Goal: Communication & Community: Answer question/provide support

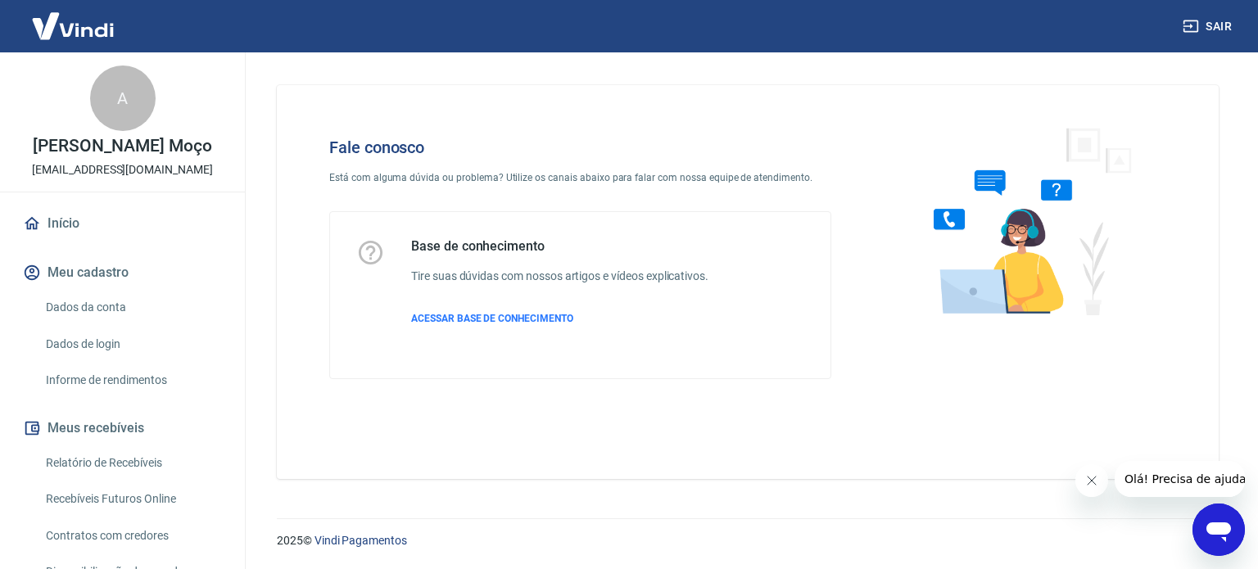
click at [1205, 532] on icon "Abrir janela de mensagens" at bounding box center [1218, 529] width 29 height 29
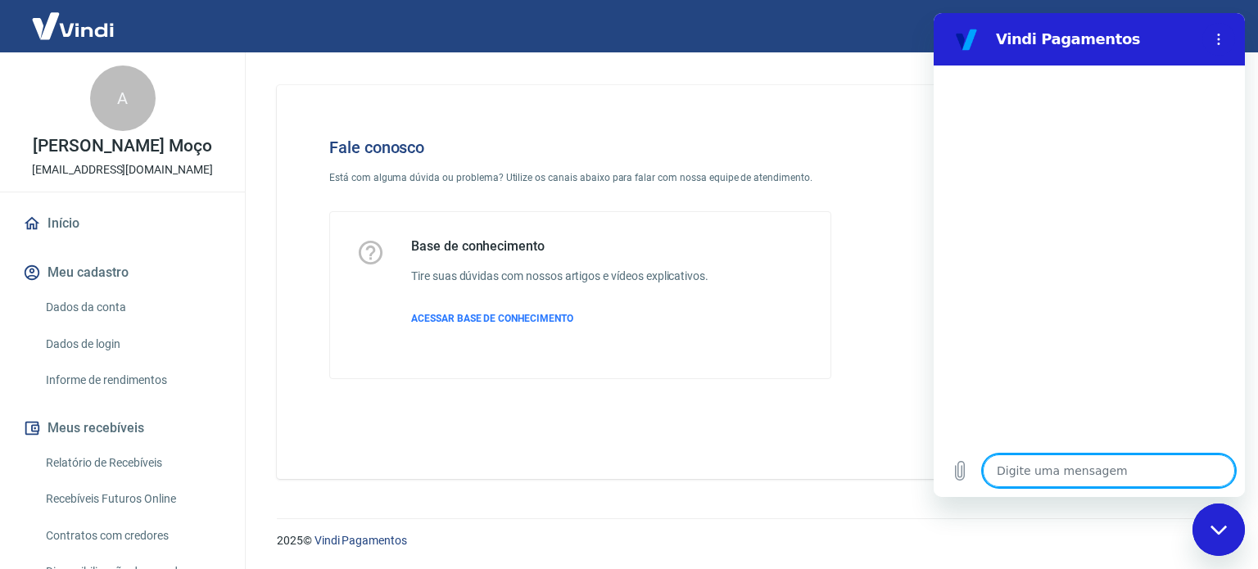
type textarea "B"
type textarea "x"
type textarea "Bo"
type textarea "x"
type textarea "Bom"
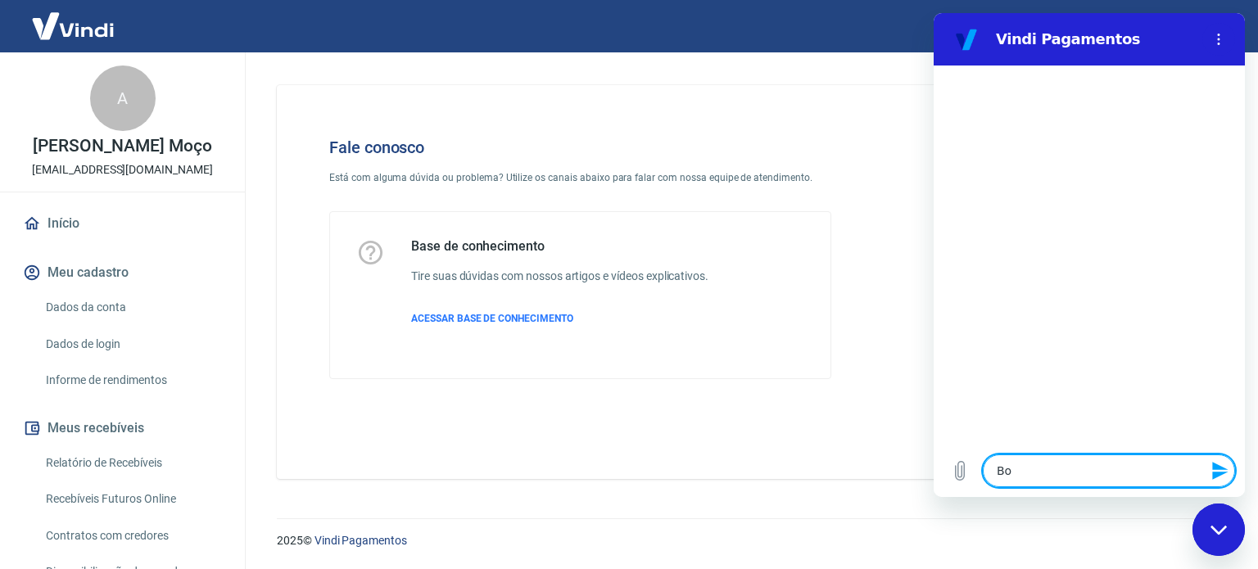
type textarea "x"
type textarea "Bom"
type textarea "x"
type textarea "Bom"
type textarea "x"
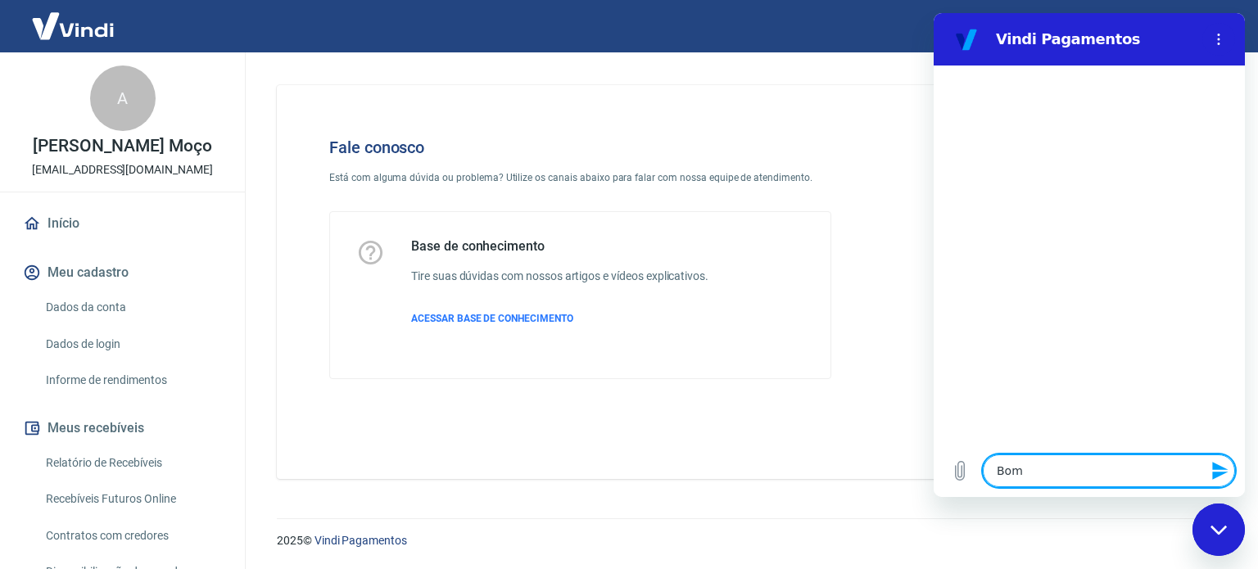
type textarea "Bo"
type textarea "x"
type textarea "B"
type textarea "x"
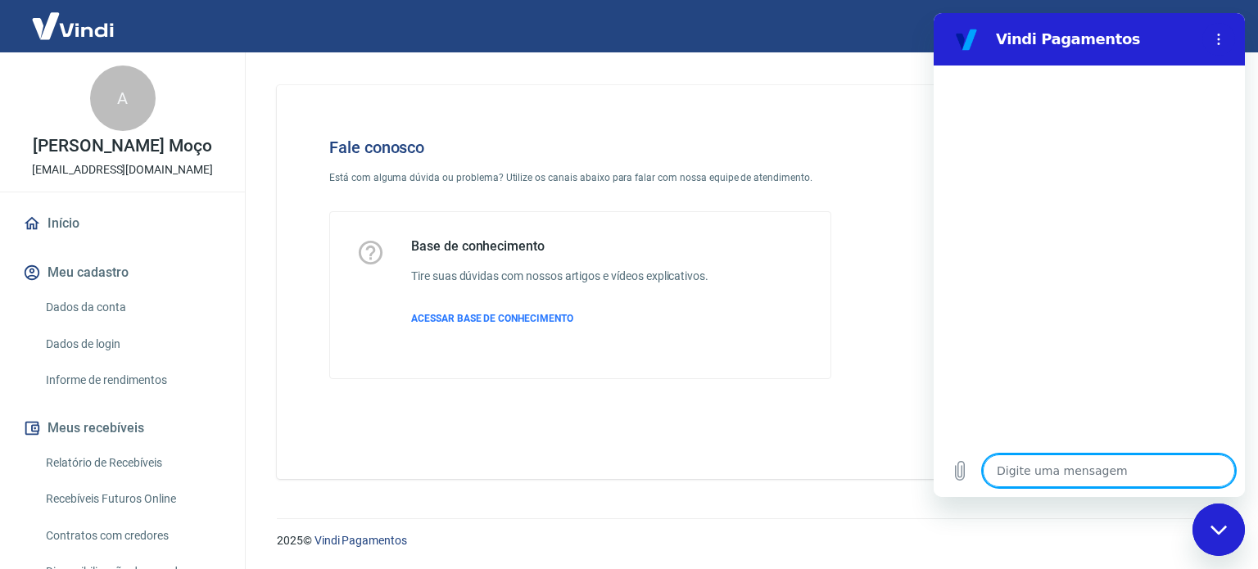
type textarea "p"
type textarea "x"
type textarea "pa"
type textarea "x"
type textarea "pag"
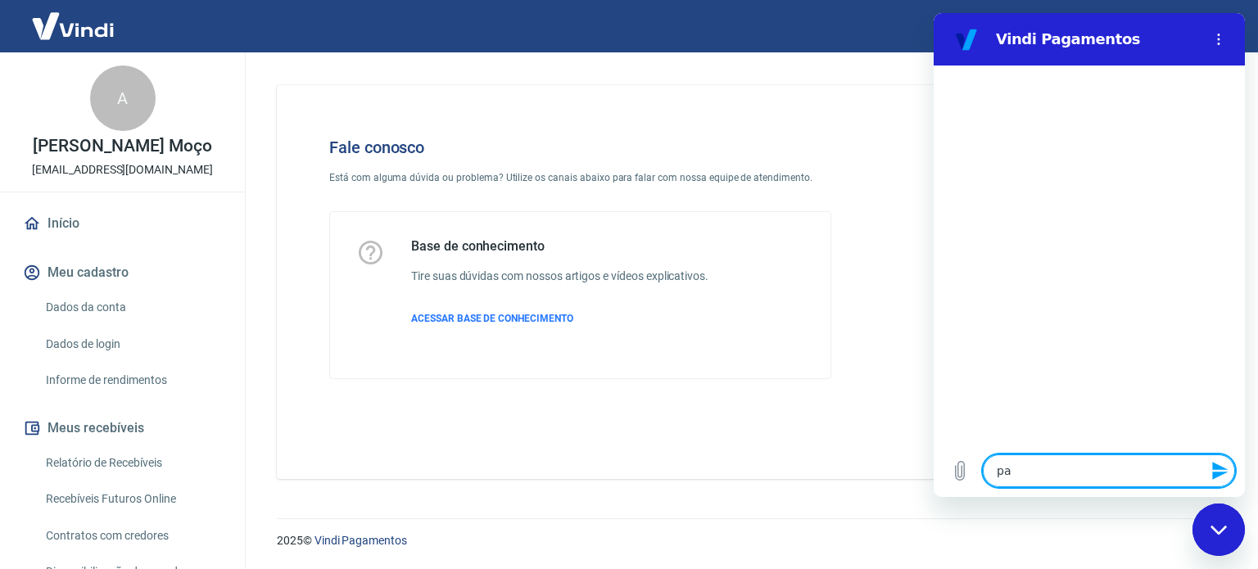
type textarea "x"
type textarea "paga"
type textarea "x"
type textarea "pagam"
type textarea "x"
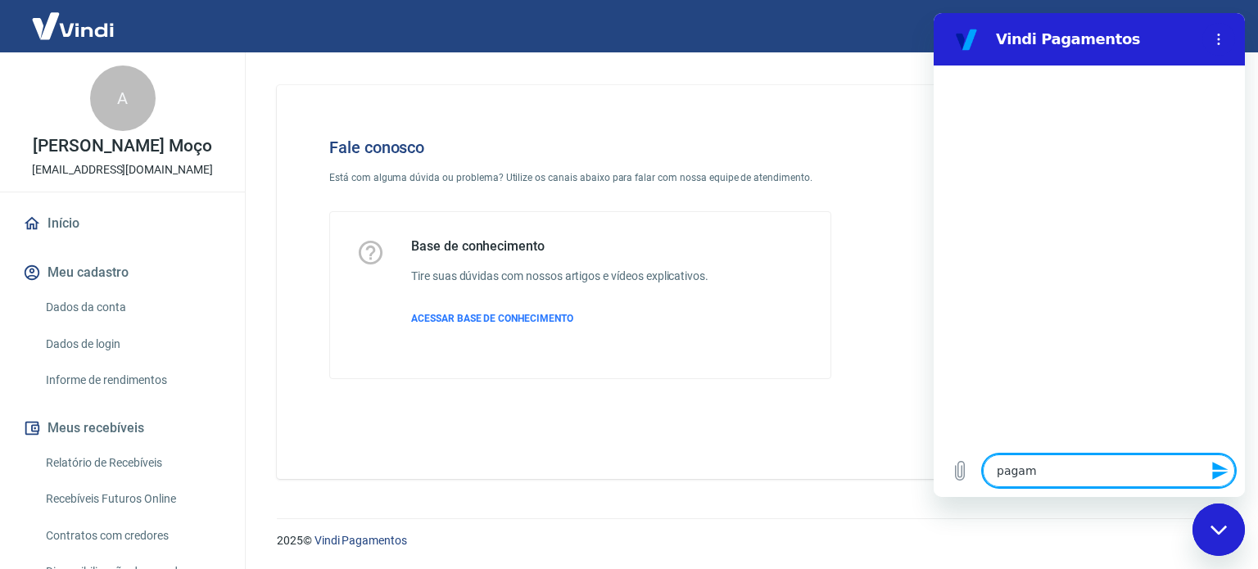
type textarea "pagame"
type textarea "x"
type textarea "pagamen"
type textarea "x"
type textarea "pagament"
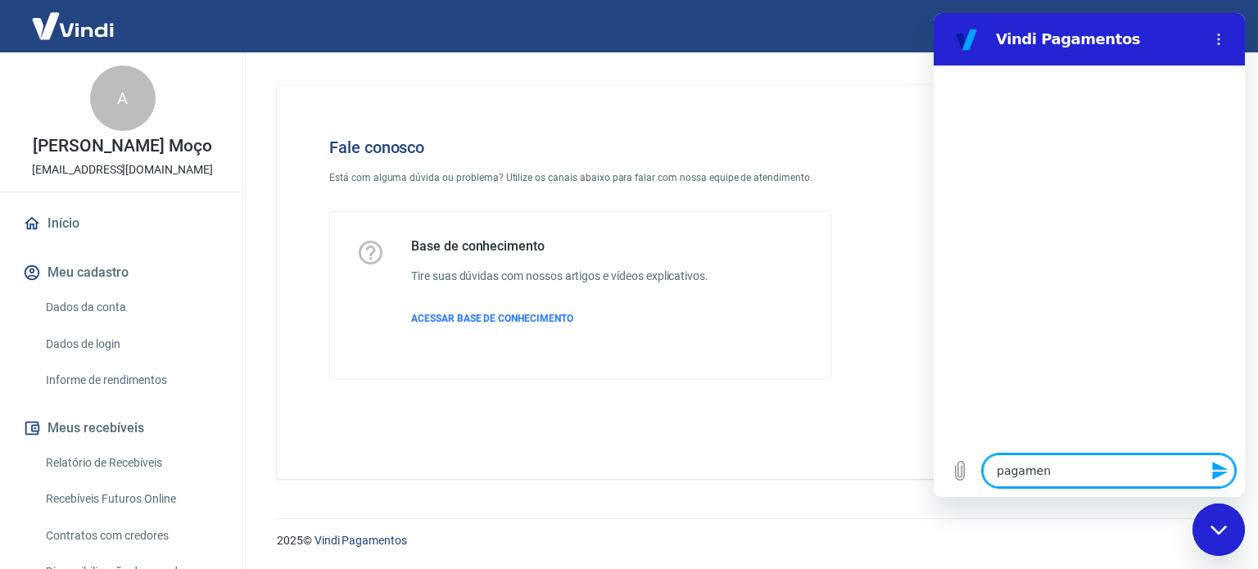
type textarea "x"
type textarea "pagamento"
type textarea "x"
type textarea "pagamentos"
type textarea "x"
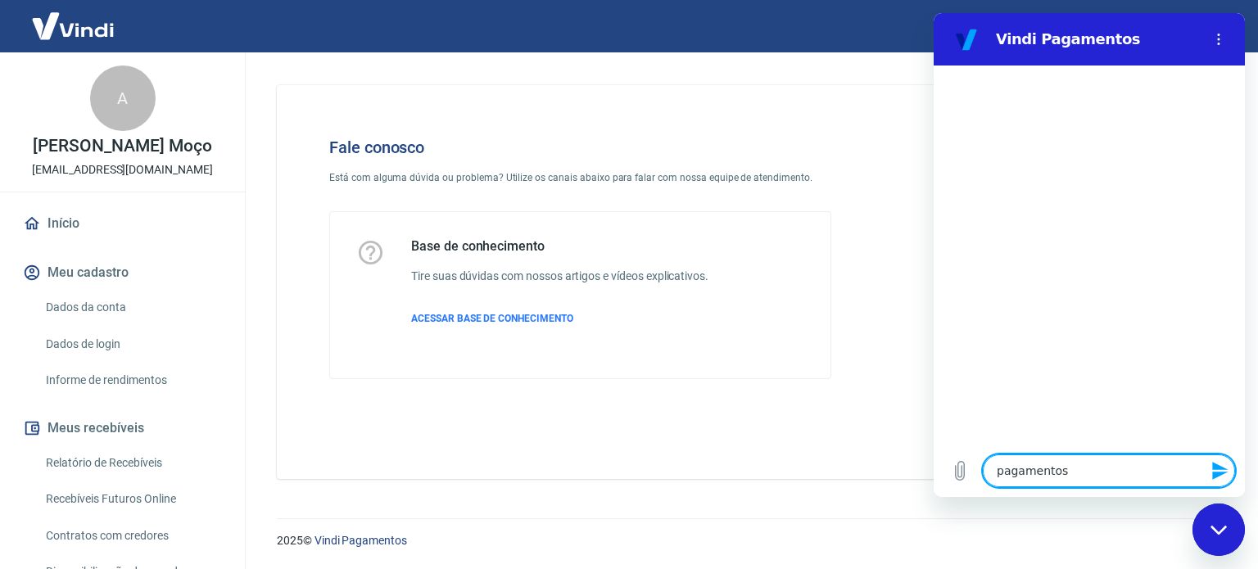
type textarea "pagamentos"
type textarea "x"
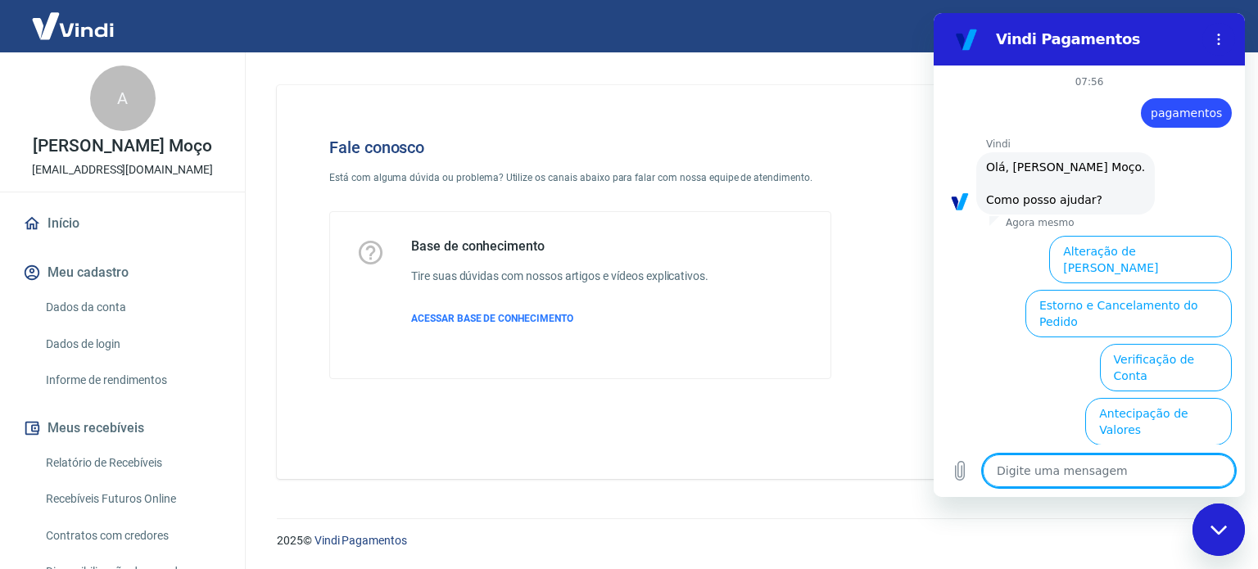
scroll to position [124, 0]
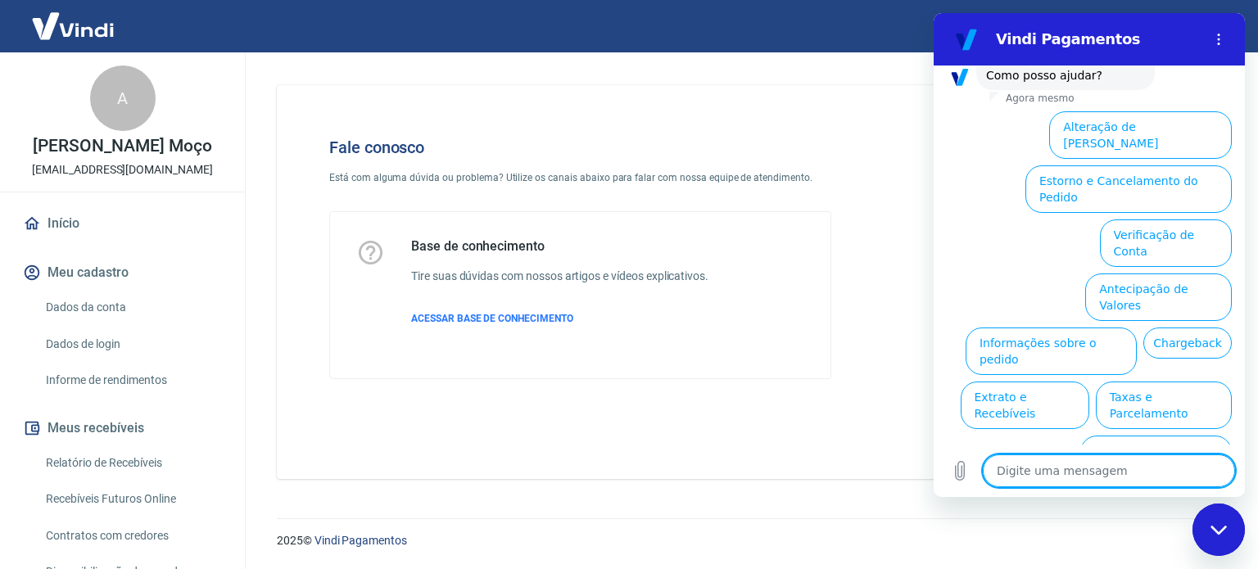
type textarea "F"
type textarea "x"
type textarea "Fa"
type textarea "x"
type textarea "Fal"
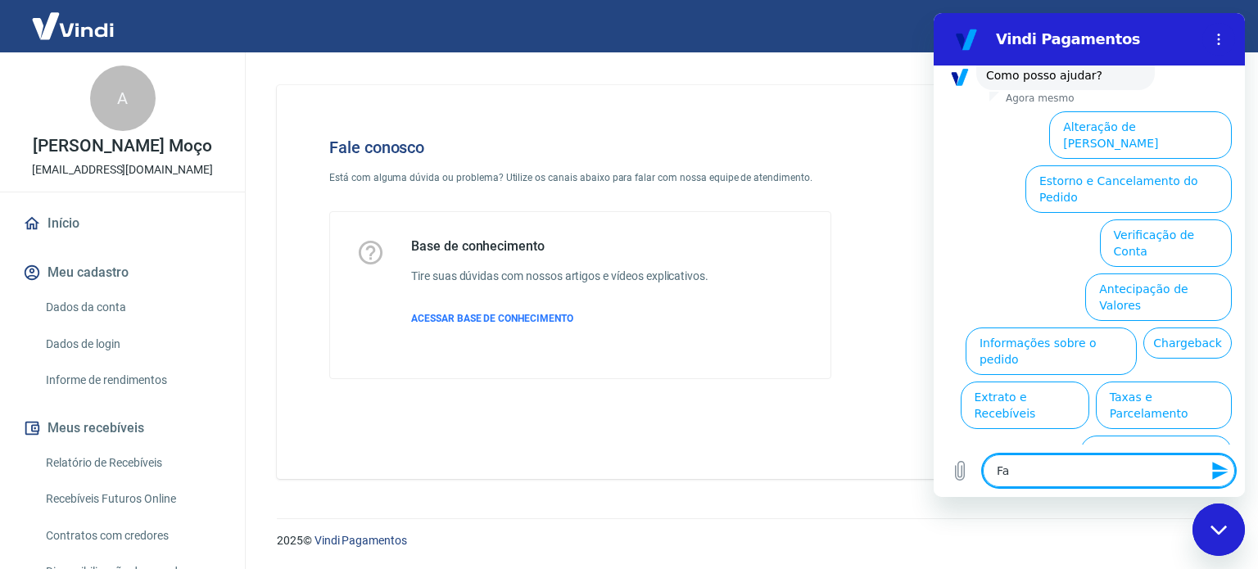
type textarea "x"
type textarea "Fala"
type textarea "x"
type textarea "Falar"
type textarea "x"
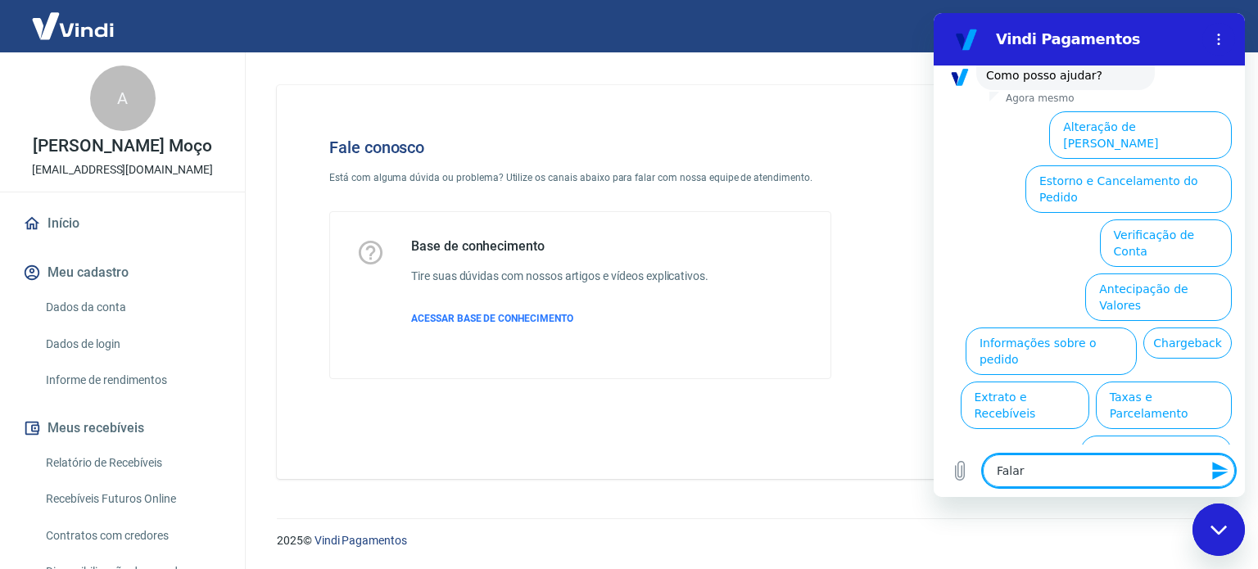
type textarea "Falar"
type textarea "x"
type textarea "Falar c"
type textarea "x"
type textarea "Falar co"
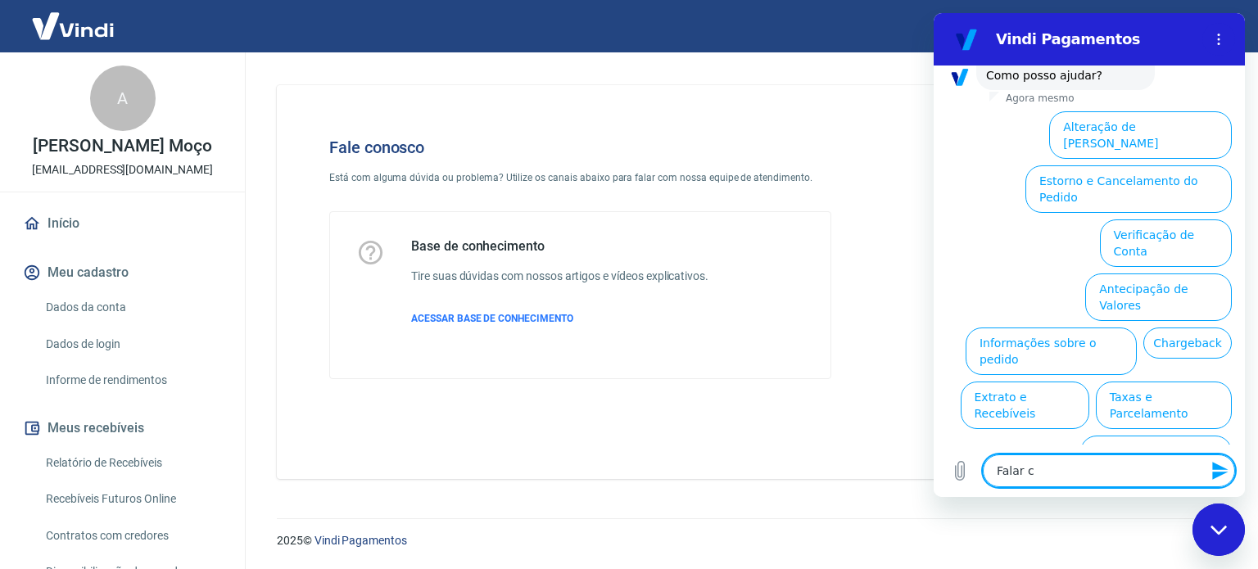
type textarea "x"
type textarea "Falar com"
type textarea "x"
type textarea "Falar com"
type textarea "x"
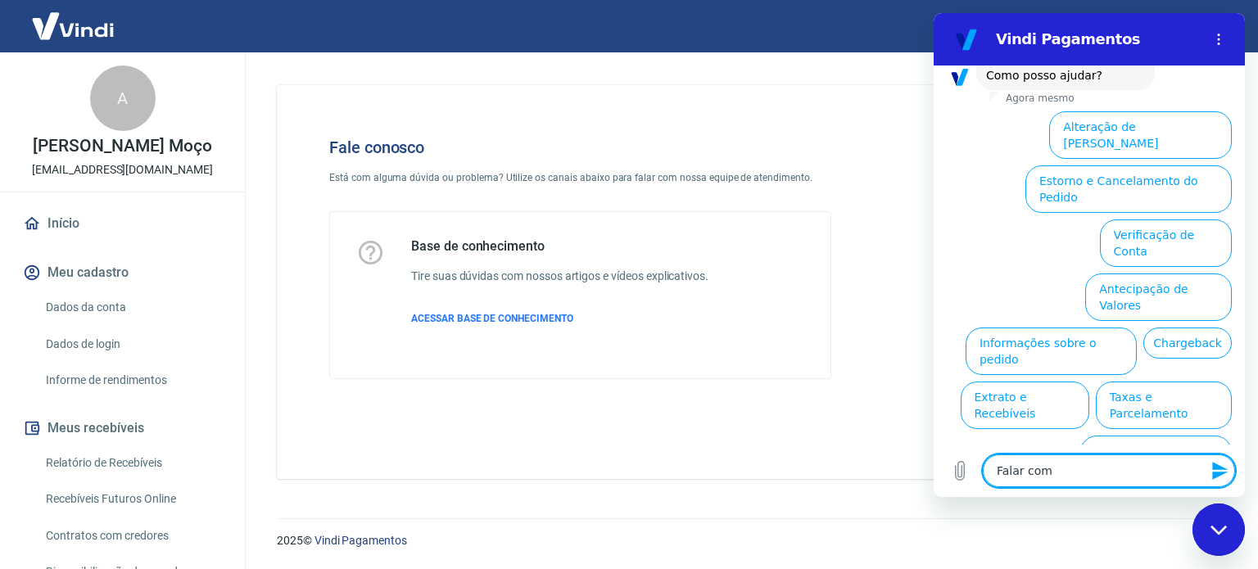
type textarea "Falar com a"
type textarea "x"
type textarea "Falar com at"
type textarea "x"
type textarea "Falar com ate"
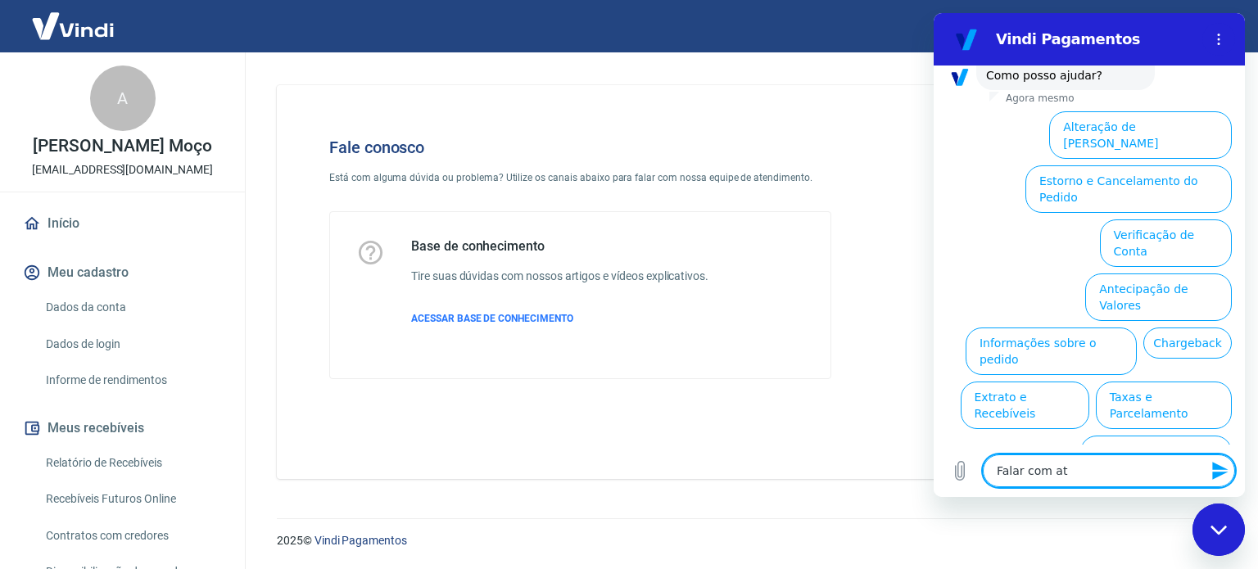
type textarea "x"
type textarea "Falar com [GEOGRAPHIC_DATA]"
type textarea "x"
type textarea "Falar com atend"
type textarea "x"
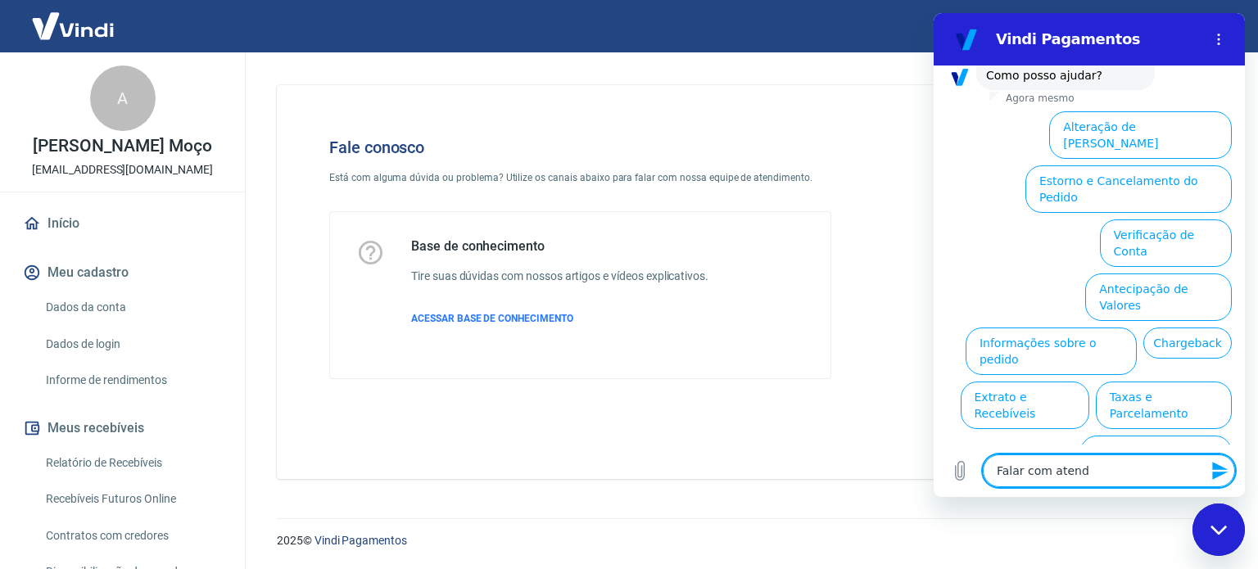
type textarea "Falar com atende"
type textarea "x"
type textarea "Falar com atenden"
type textarea "x"
type textarea "Falar com atendent"
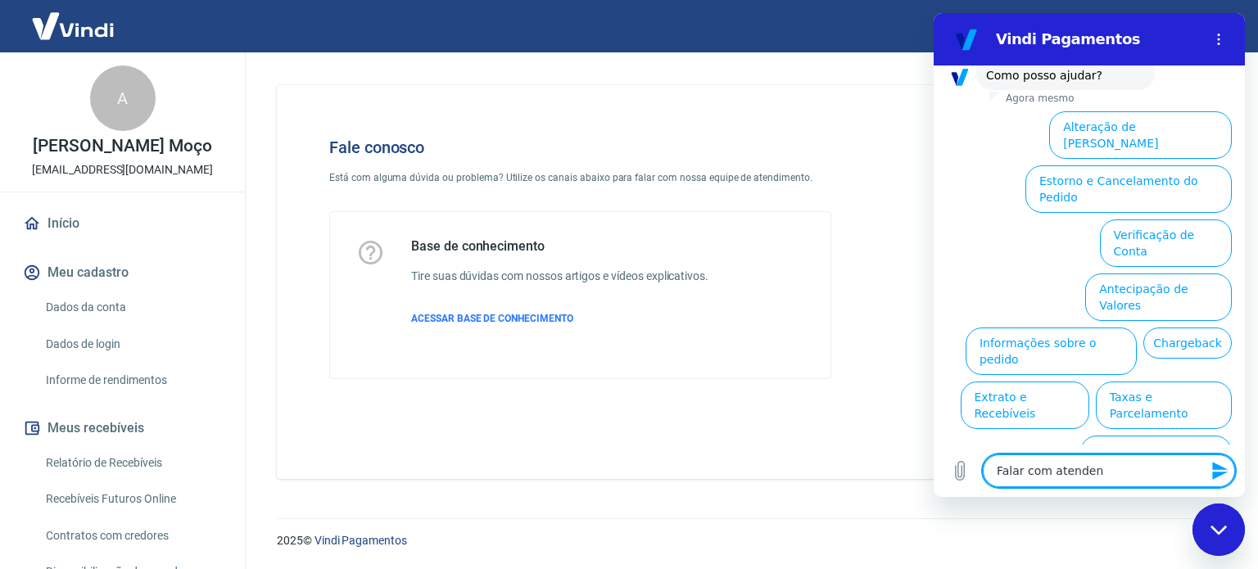
type textarea "x"
type textarea "Falar com atendente"
type textarea "x"
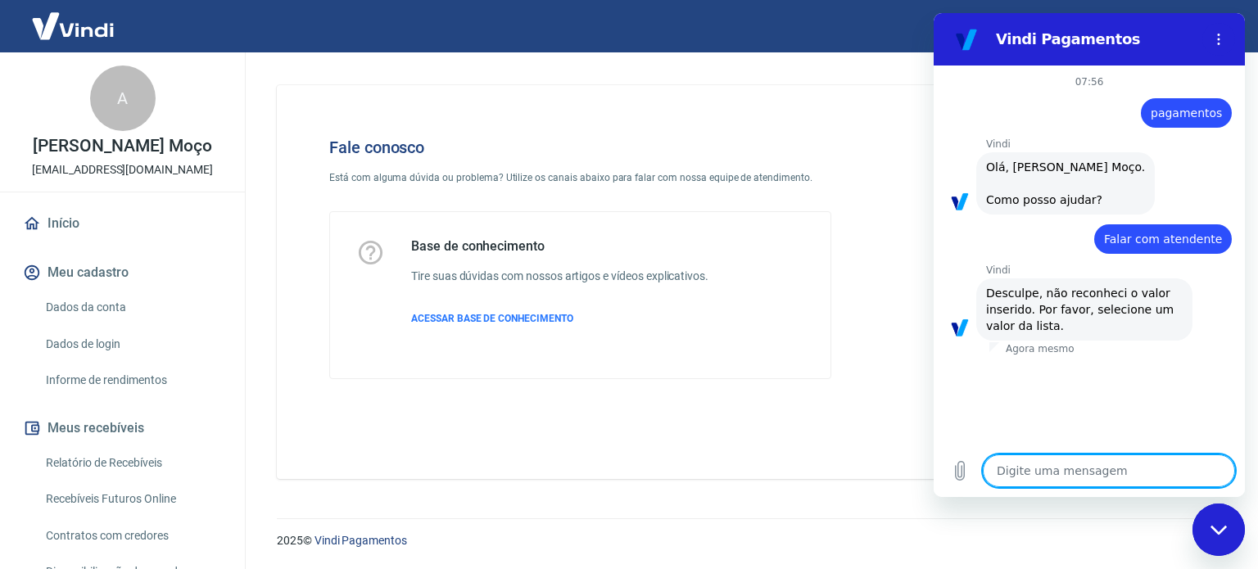
click at [1215, 541] on div "Fechar janela de mensagens" at bounding box center [1218, 529] width 49 height 49
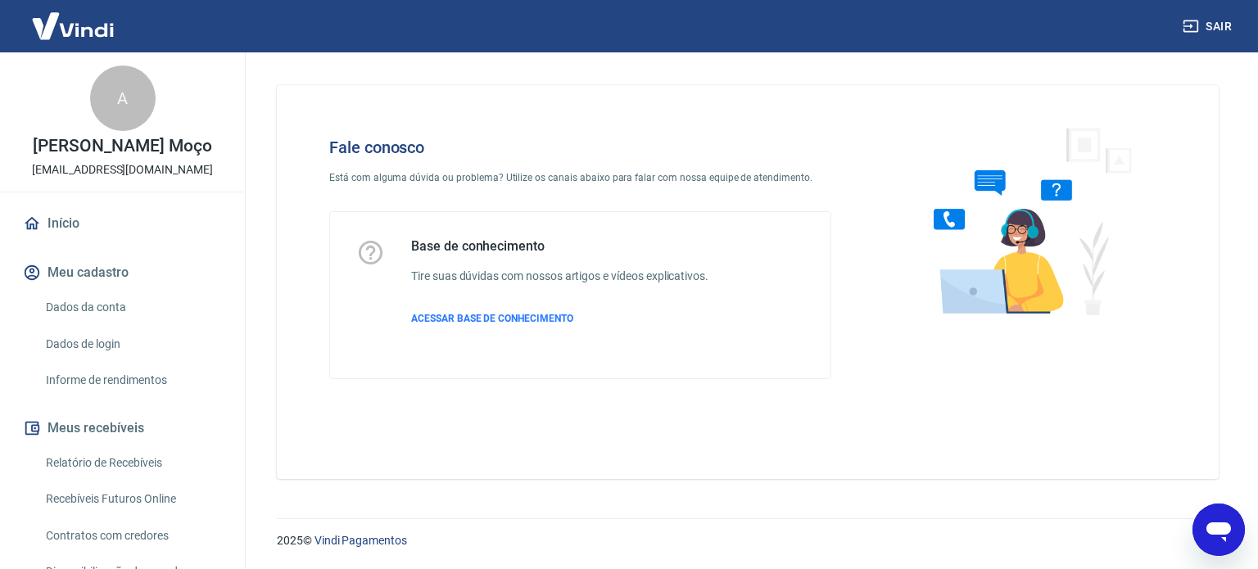
click at [1214, 522] on icon "Abrir janela de mensagens" at bounding box center [1218, 529] width 29 height 29
type textarea "x"
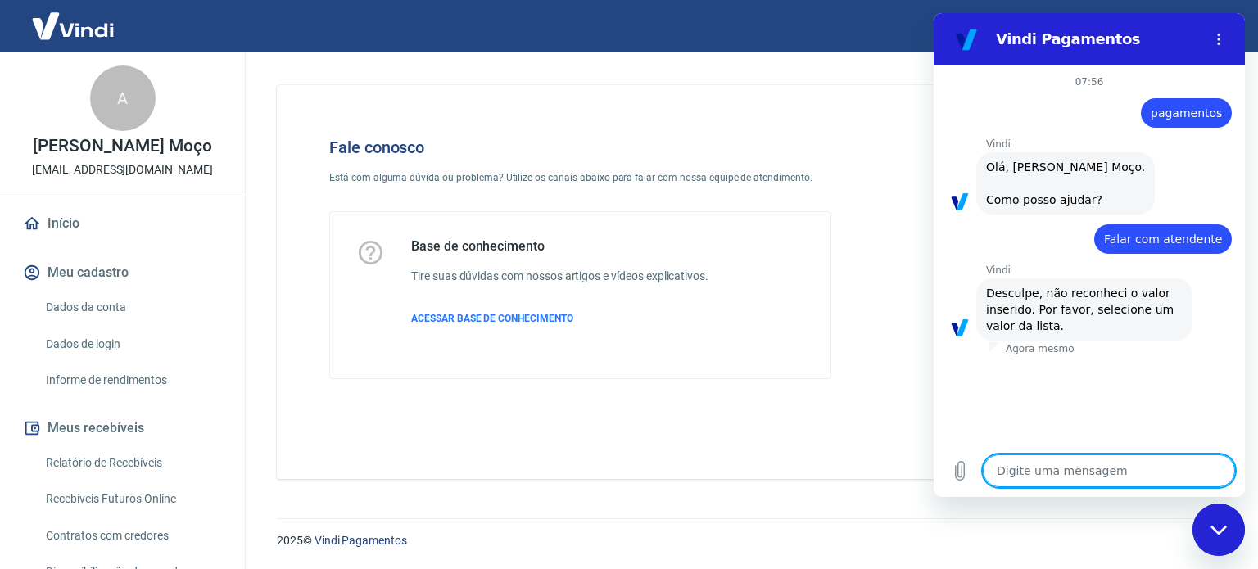
type textarea "f"
type textarea "x"
type textarea "fa"
type textarea "x"
type textarea "fal"
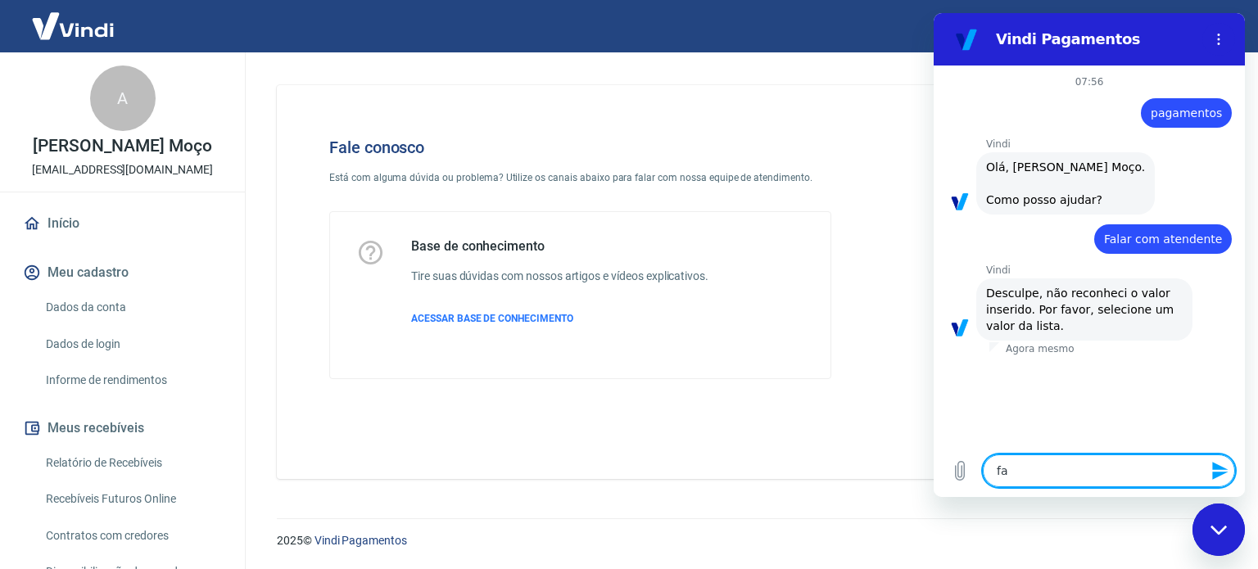
type textarea "x"
type textarea "fala"
type textarea "x"
type textarea "falar"
type textarea "x"
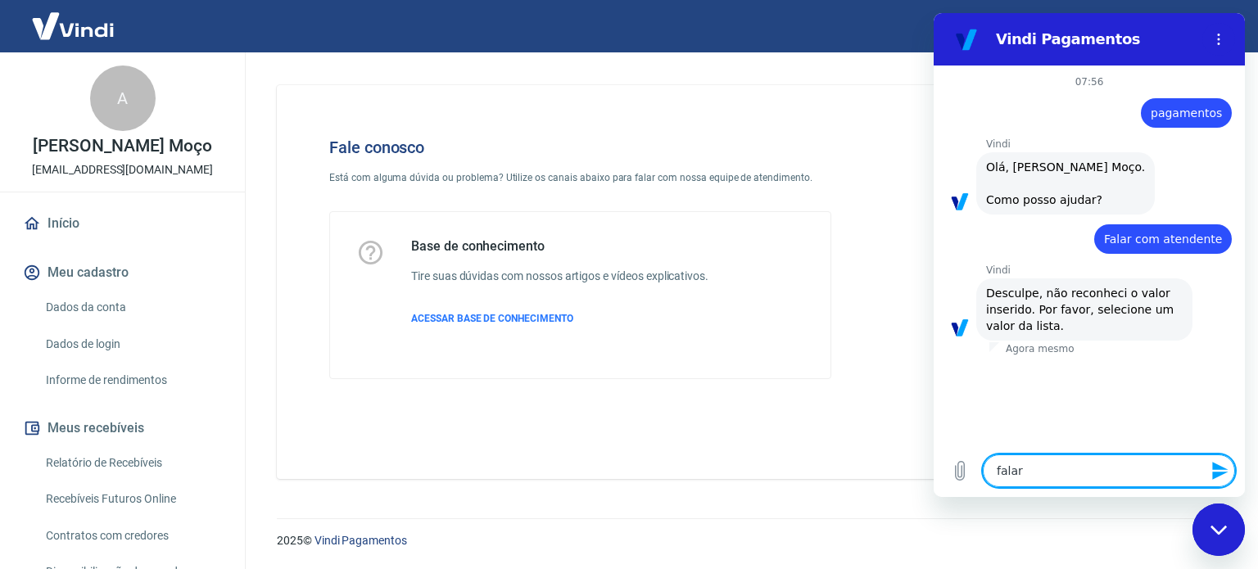
type textarea "falar"
type textarea "x"
type textarea "falar c"
type textarea "x"
type textarea "falar co"
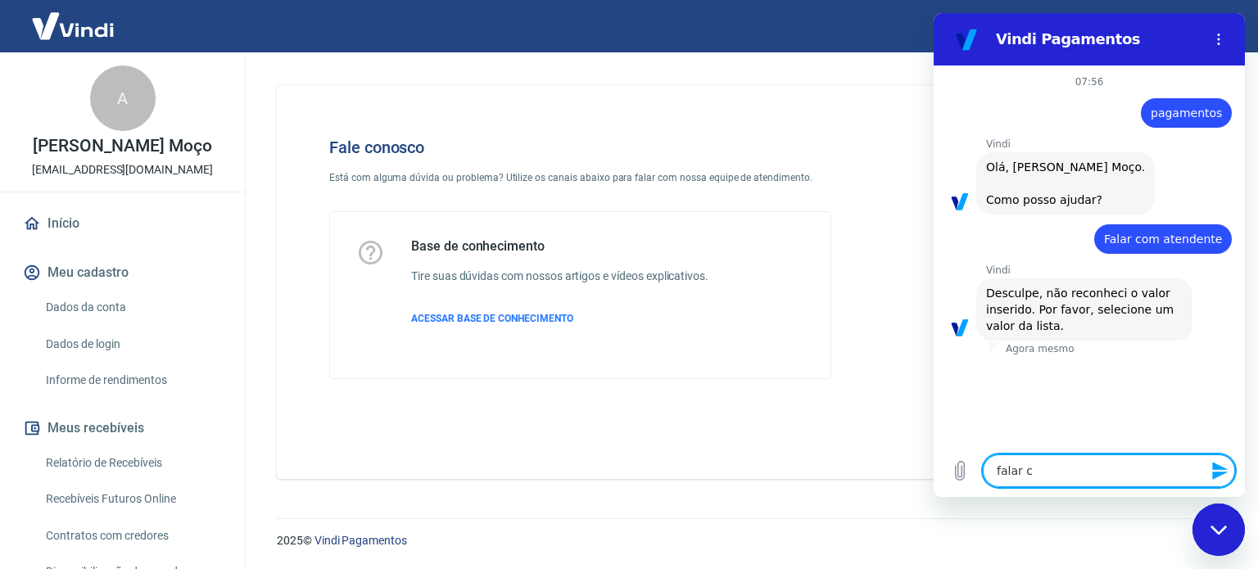
type textarea "x"
type textarea "falar com"
type textarea "x"
type textarea "falar com"
type textarea "x"
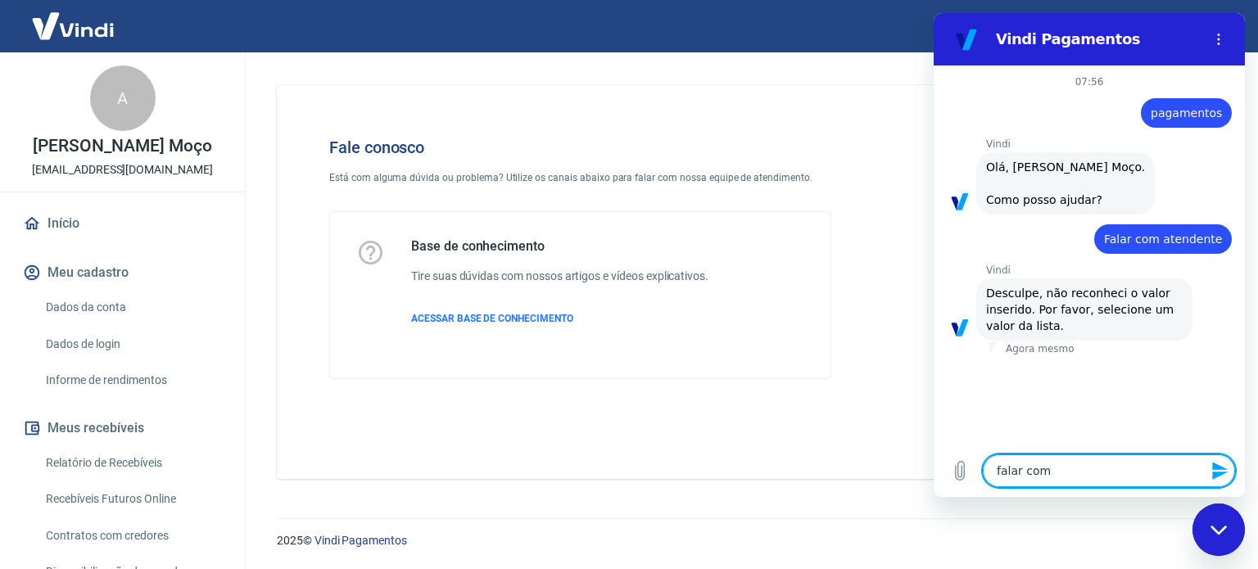
type textarea "falar com a"
type textarea "x"
type textarea "falar com at"
type textarea "x"
type textarea "falar com ate"
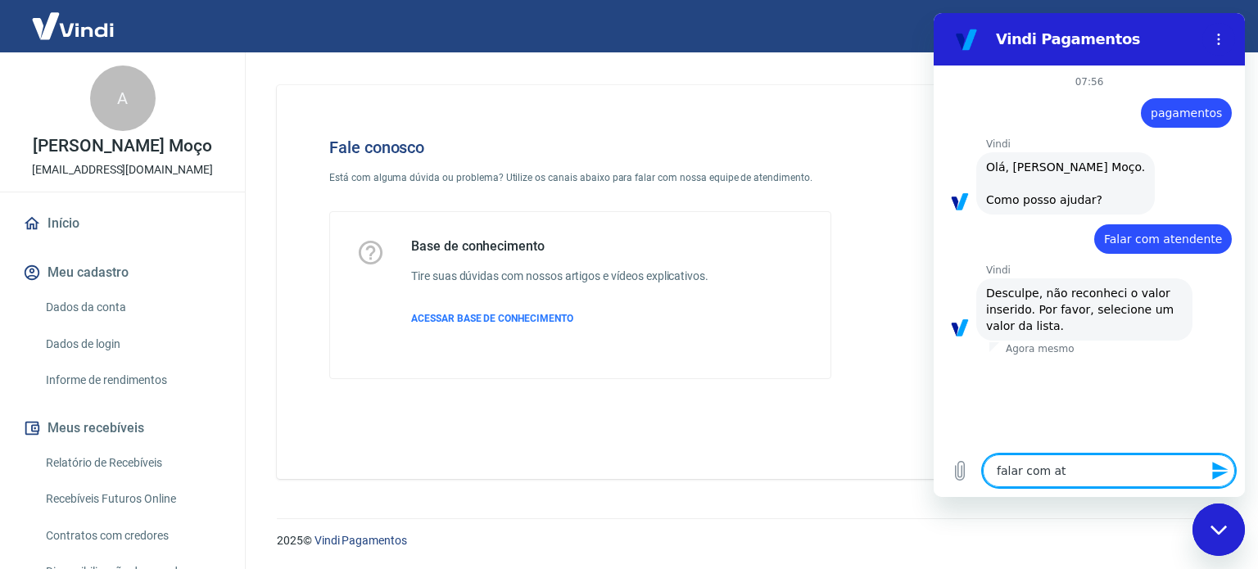
type textarea "x"
type textarea "falar com aten"
type textarea "x"
type textarea "falar com atend"
type textarea "x"
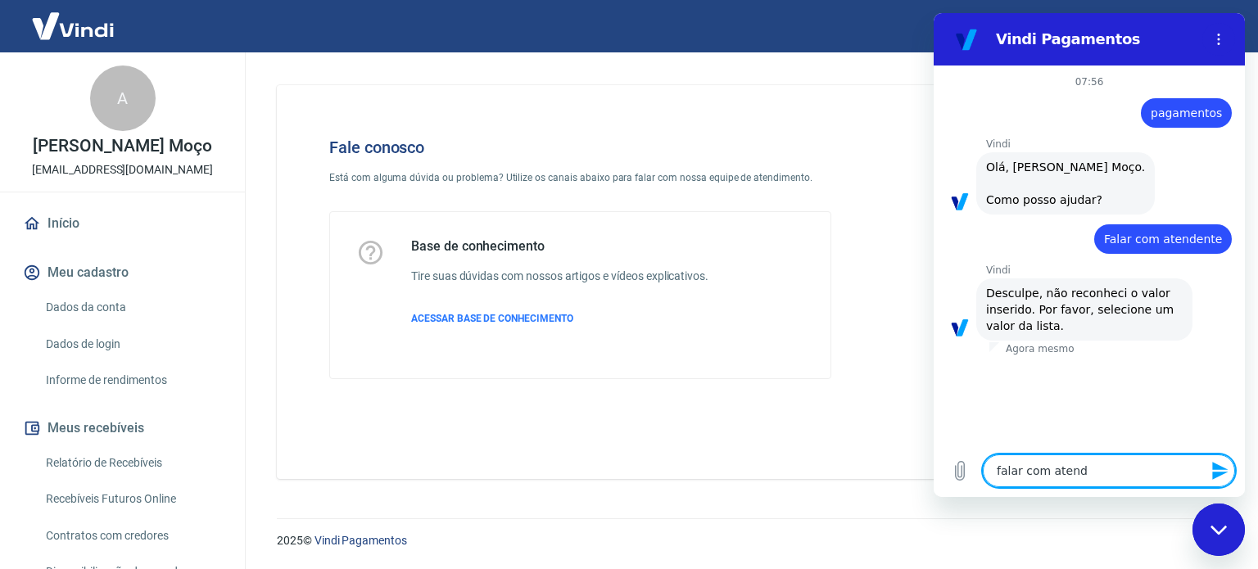
type textarea "falar com atende"
type textarea "x"
type textarea "falar com atenden"
type textarea "x"
type textarea "falar com atendent"
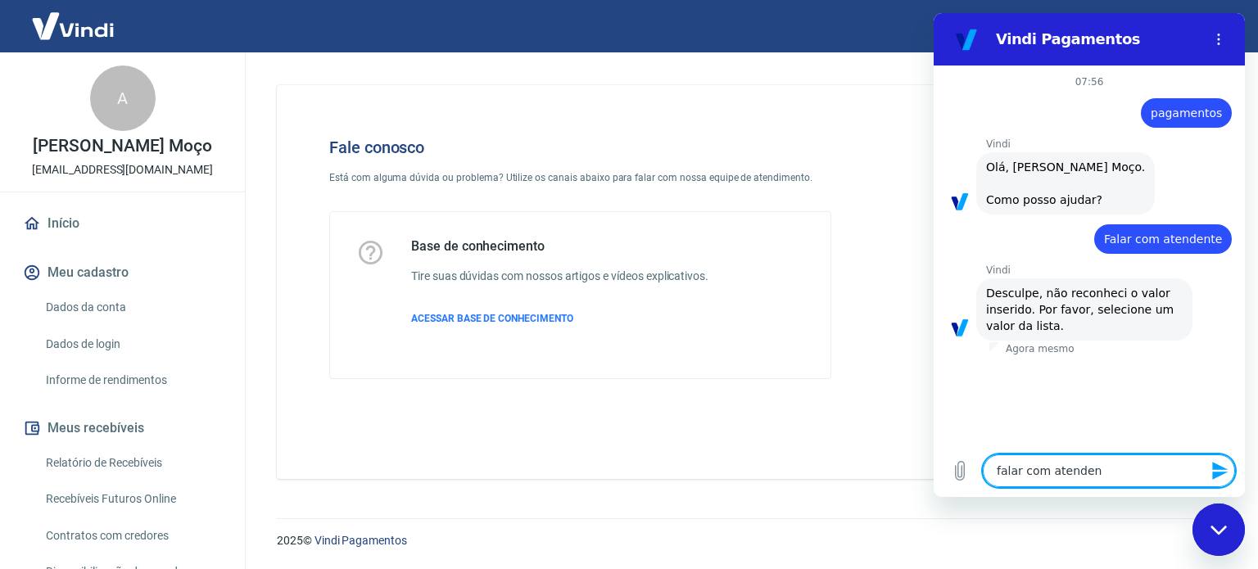
type textarea "x"
type textarea "falar com atendente"
type textarea "x"
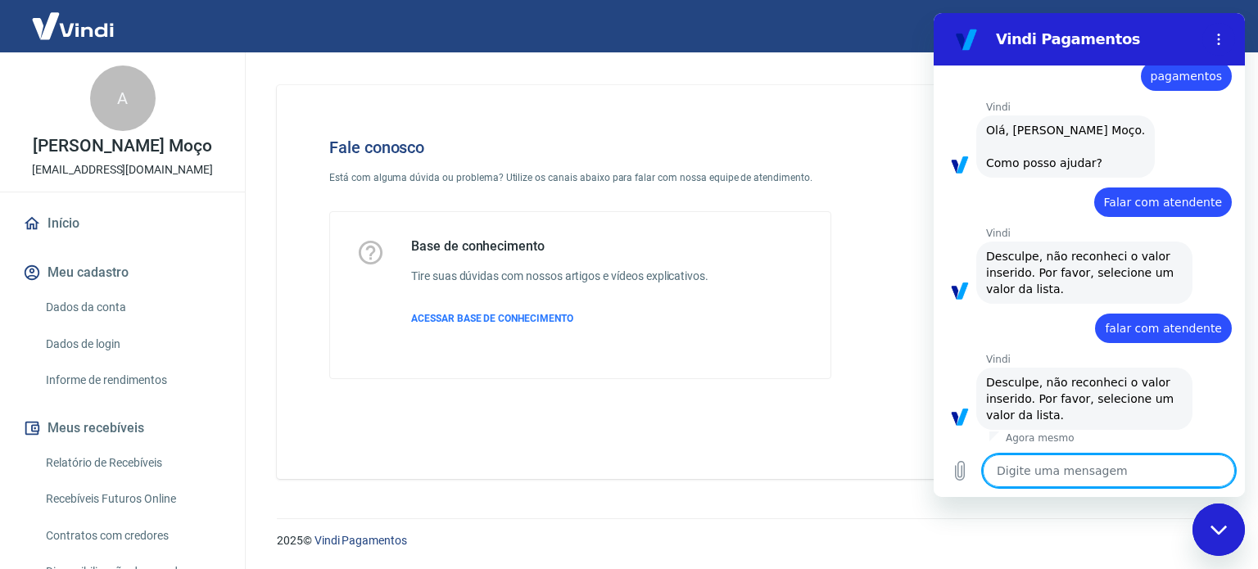
scroll to position [40, 0]
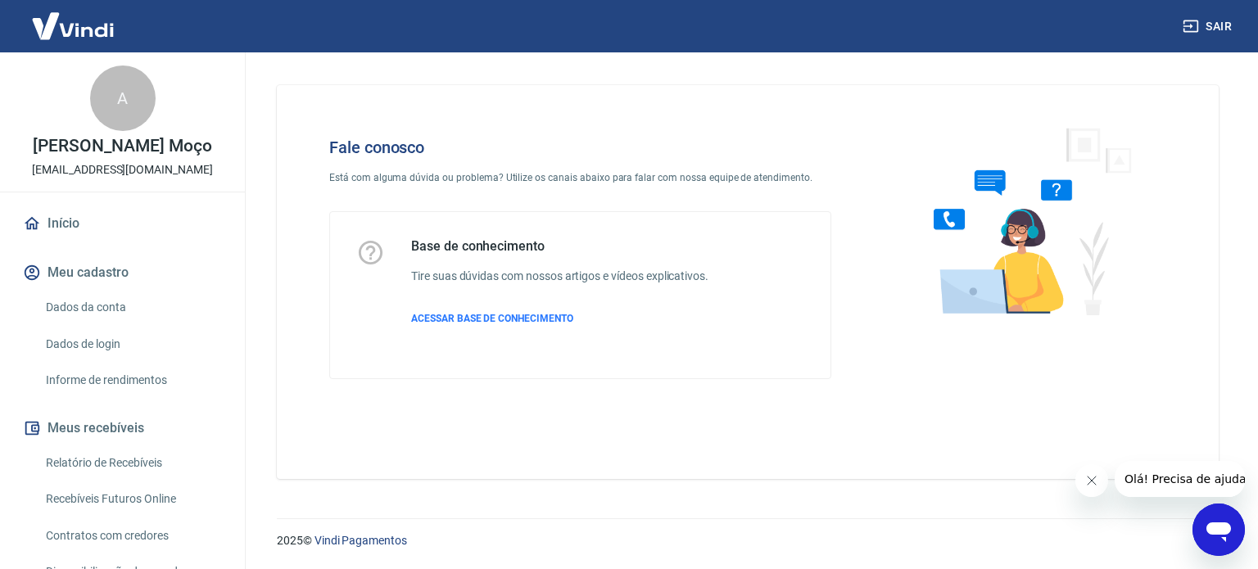
click at [1191, 483] on span "Olá! Precisa de ajuda?" at bounding box center [1188, 479] width 128 height 13
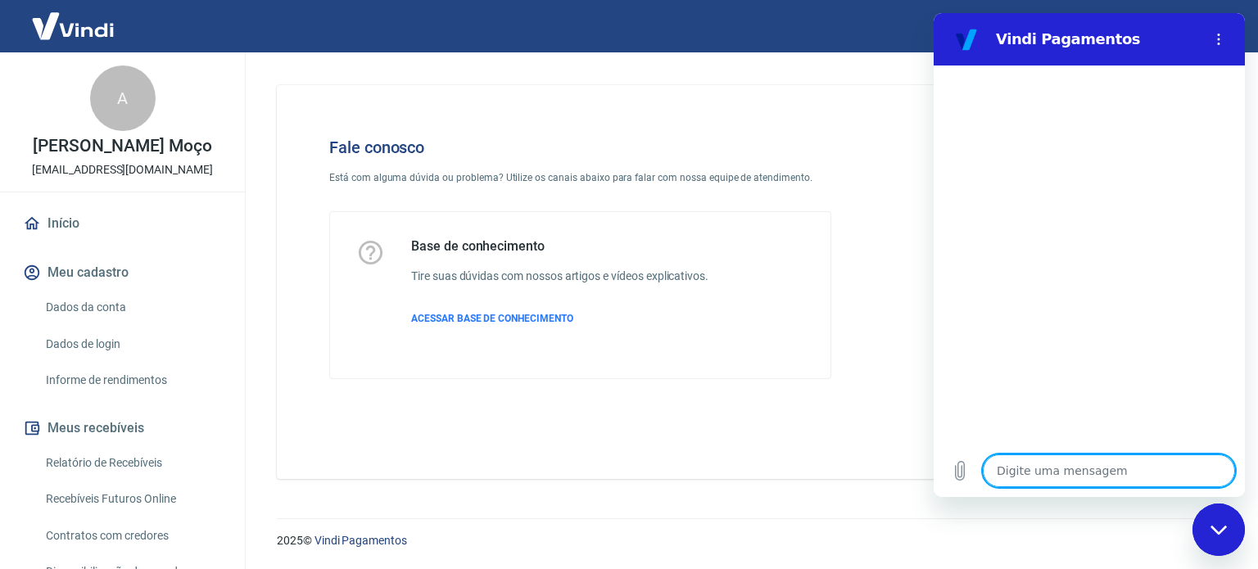
type textarea "F"
type textarea "x"
type textarea "Fa"
type textarea "x"
type textarea "Fal"
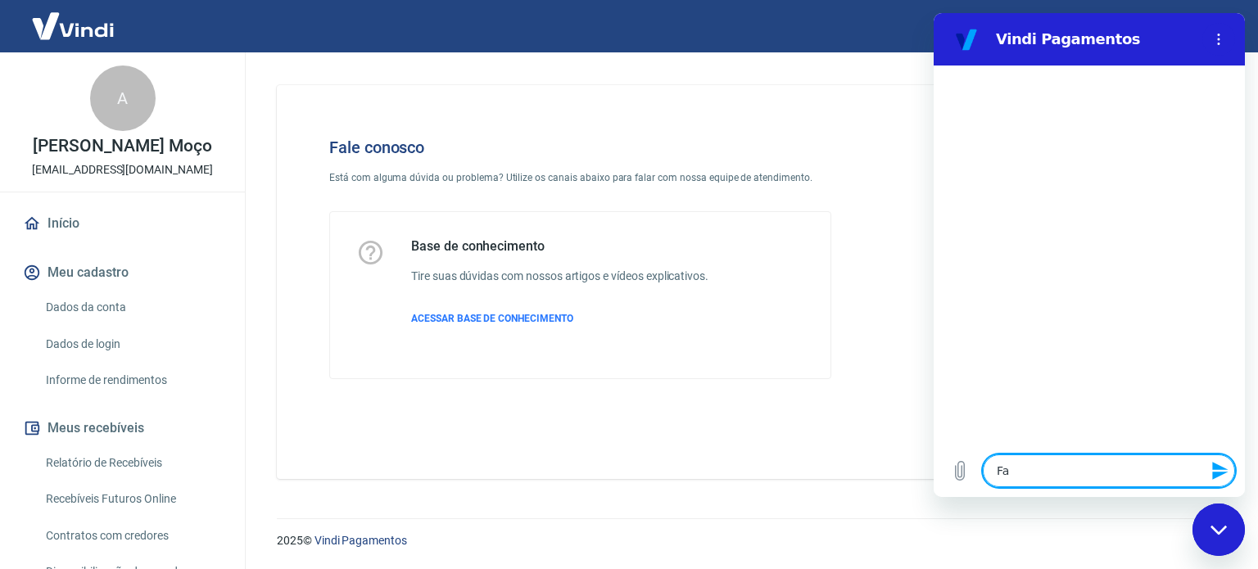
type textarea "x"
type textarea "Fala"
type textarea "x"
type textarea "Falar"
type textarea "x"
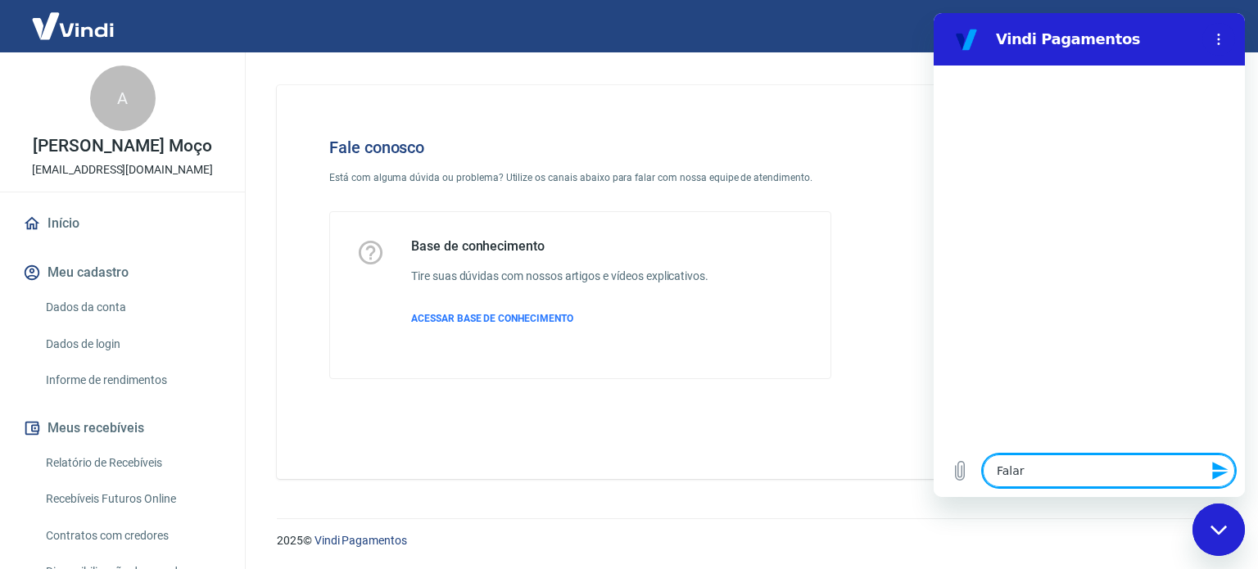
type textarea "Falar"
type textarea "x"
type textarea "Falar c"
type textarea "x"
type textarea "Falar co"
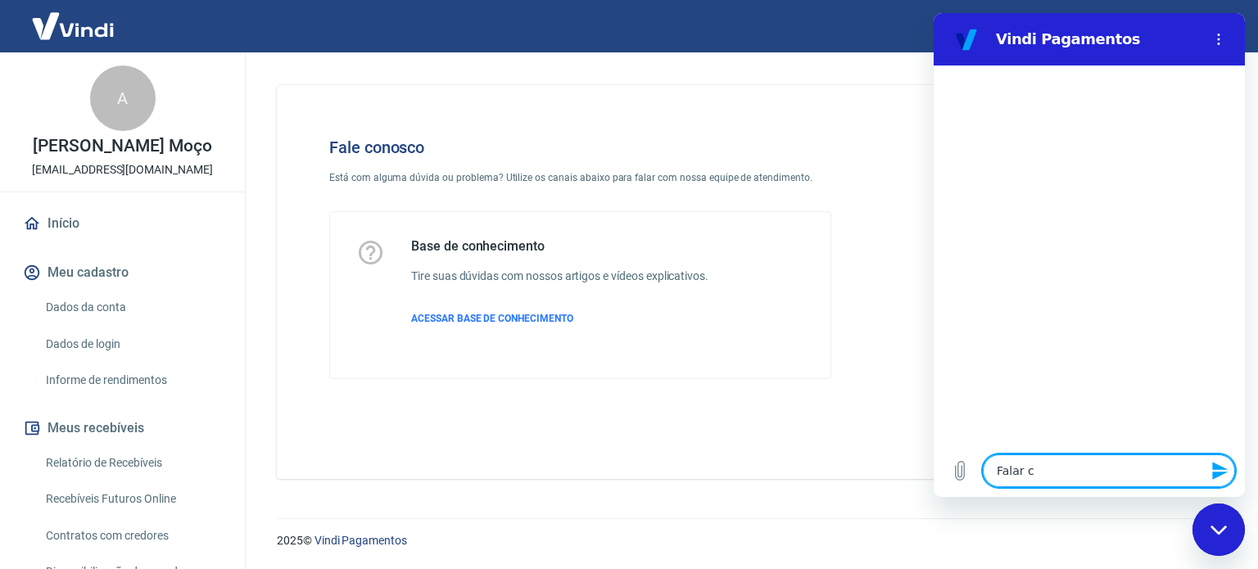
type textarea "x"
type textarea "Falar com"
type textarea "x"
type textarea "Falar com"
type textarea "x"
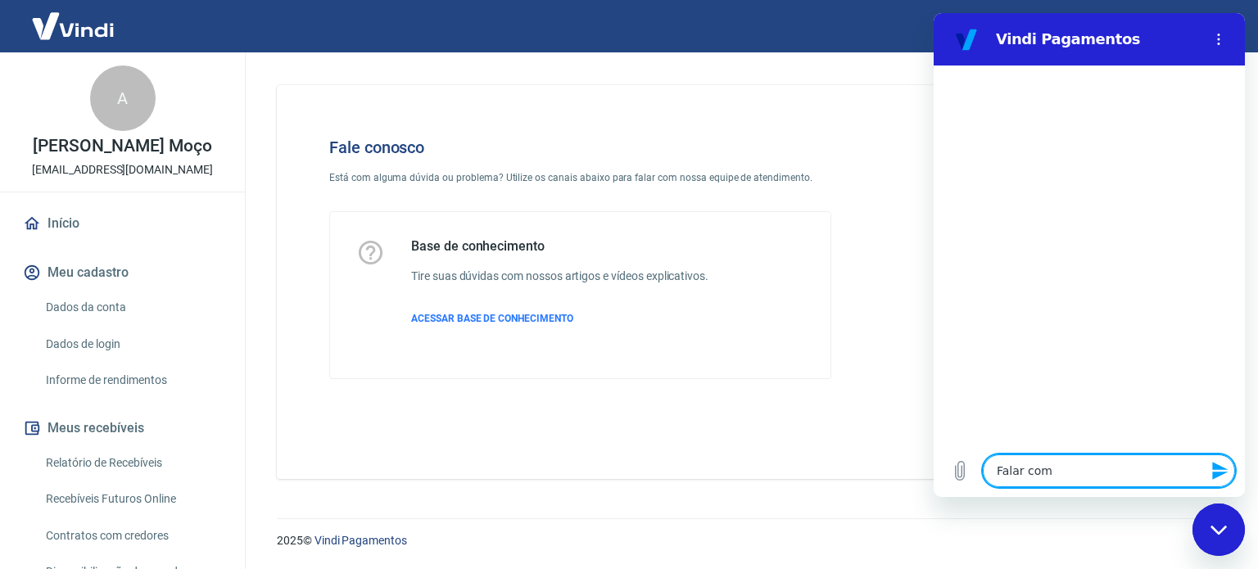
type textarea "Falar com a"
type textarea "x"
type textarea "Falar com at"
type textarea "x"
type textarea "Falar com ate"
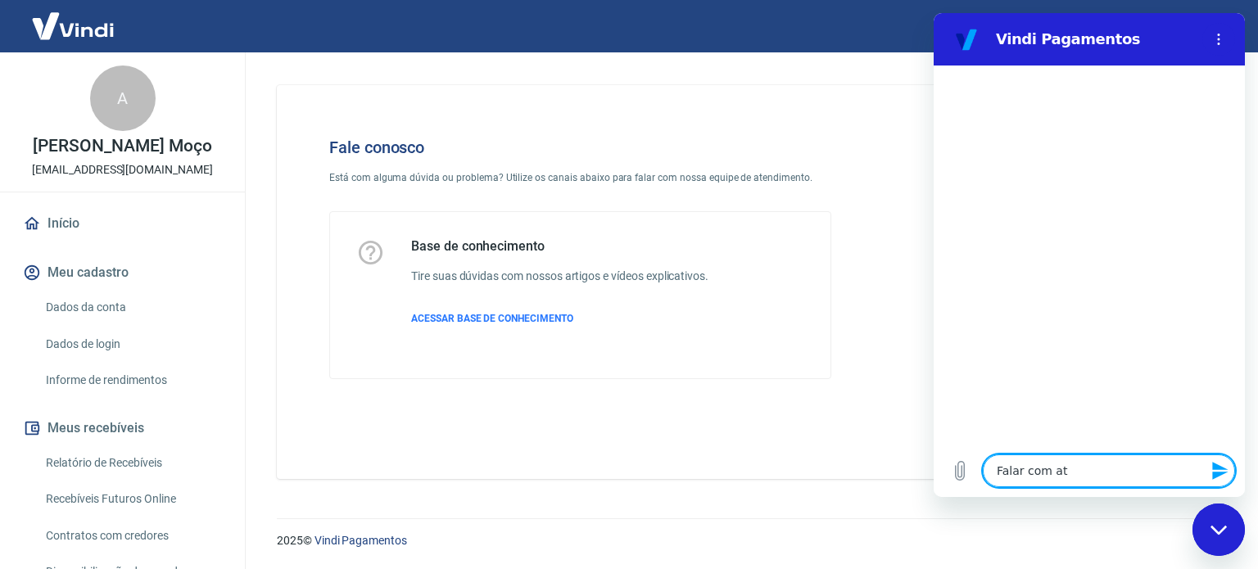
type textarea "x"
type textarea "Falar com [GEOGRAPHIC_DATA]"
type textarea "x"
type textarea "Falar com atend"
type textarea "x"
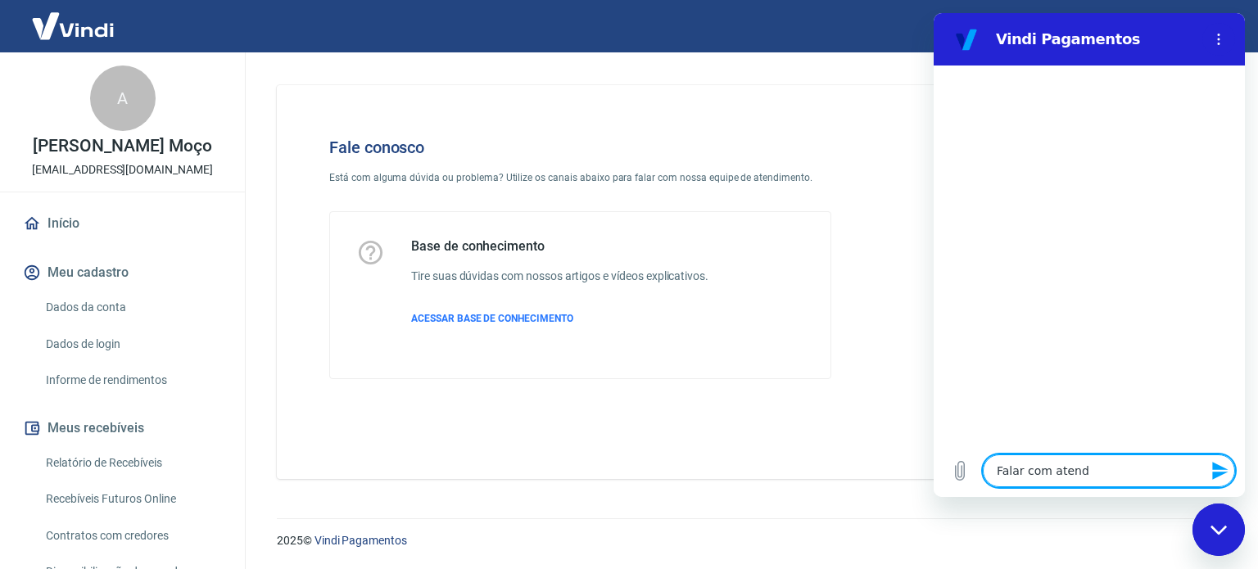
type textarea "Falar com atende"
type textarea "x"
type textarea "Falar com atenden"
type textarea "x"
type textarea "Falar com atendent"
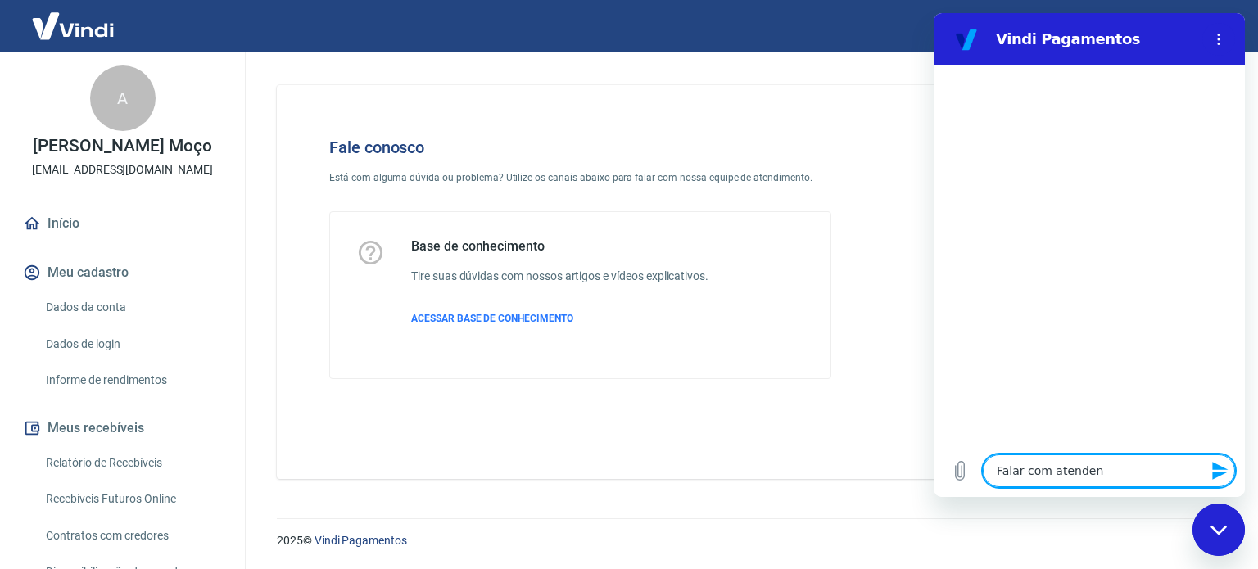
type textarea "x"
type textarea "Falar com atendente"
type textarea "x"
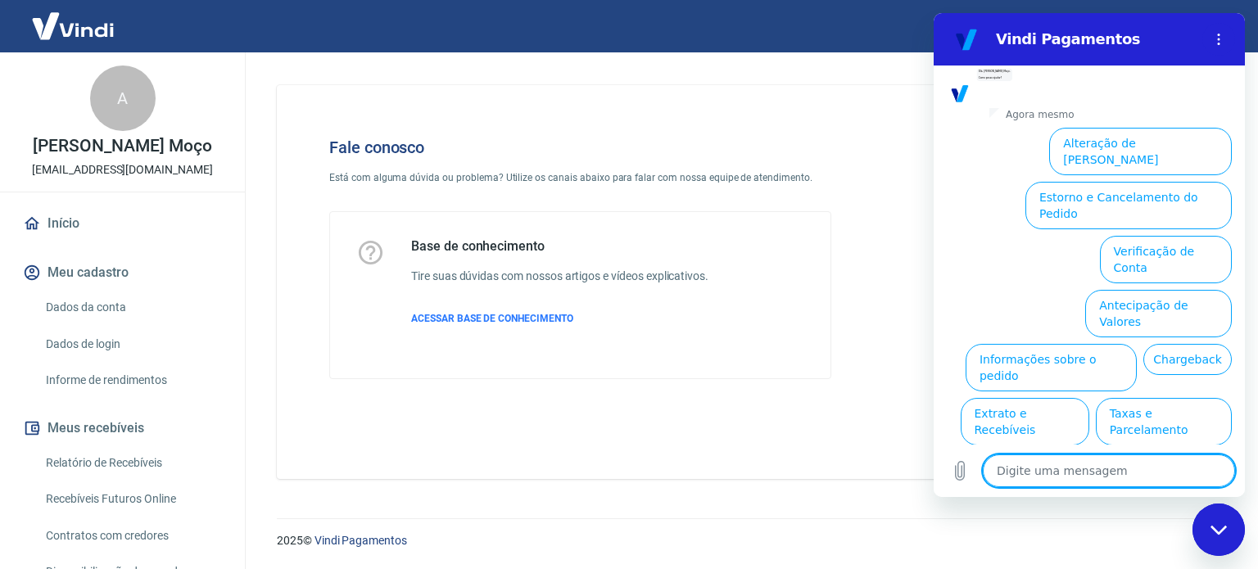
scroll to position [124, 0]
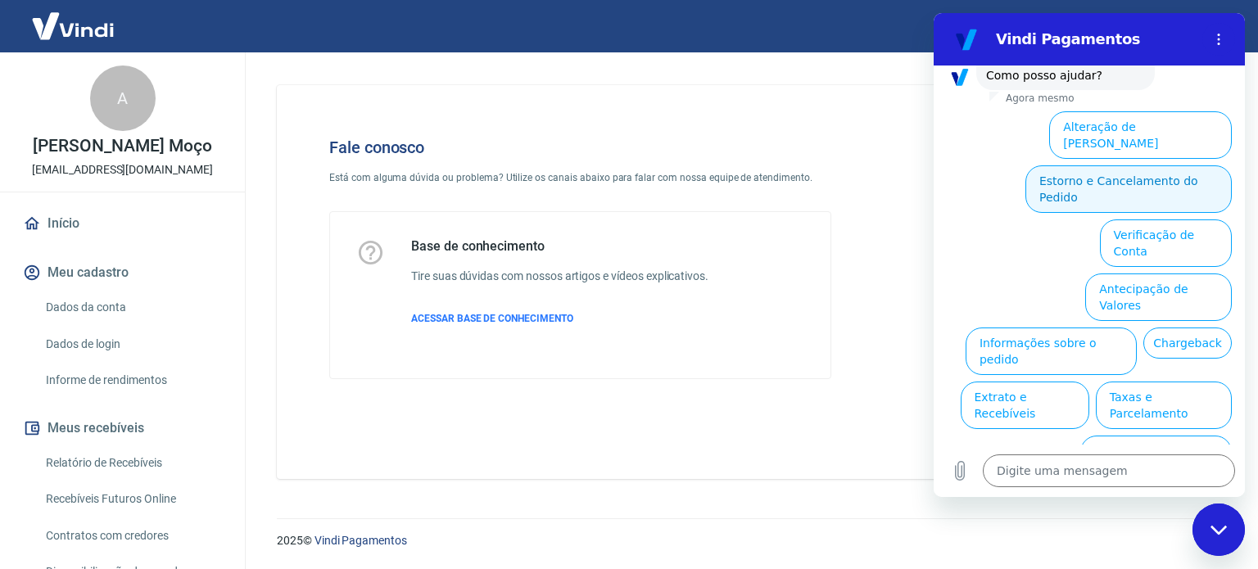
click at [1152, 171] on button "Estorno e Cancelamento do Pedido" at bounding box center [1128, 188] width 206 height 47
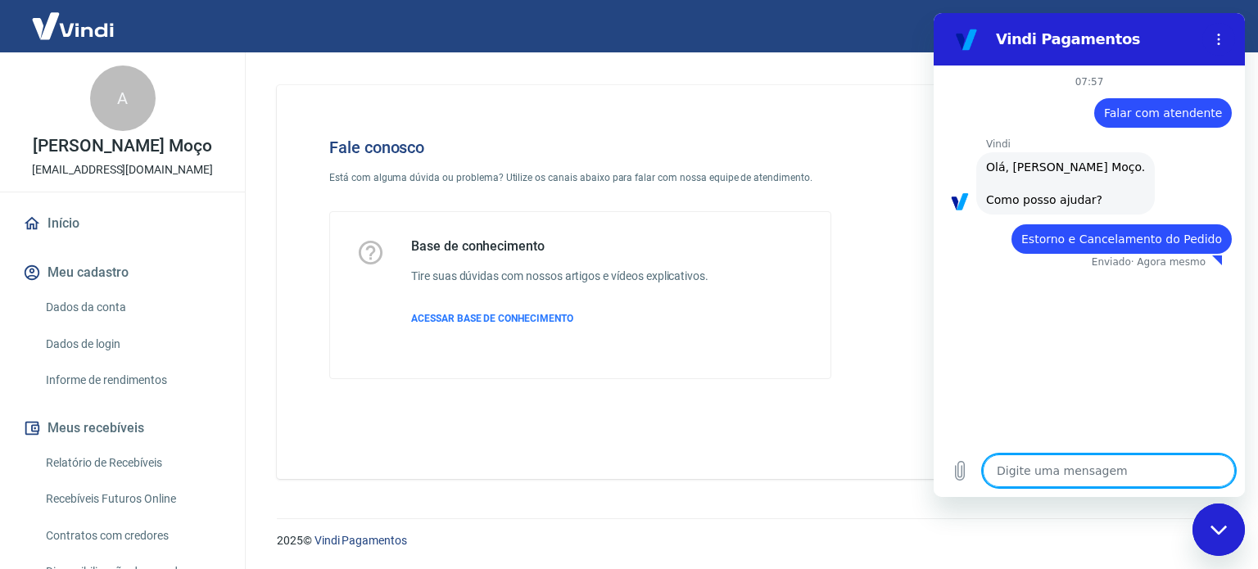
type textarea "x"
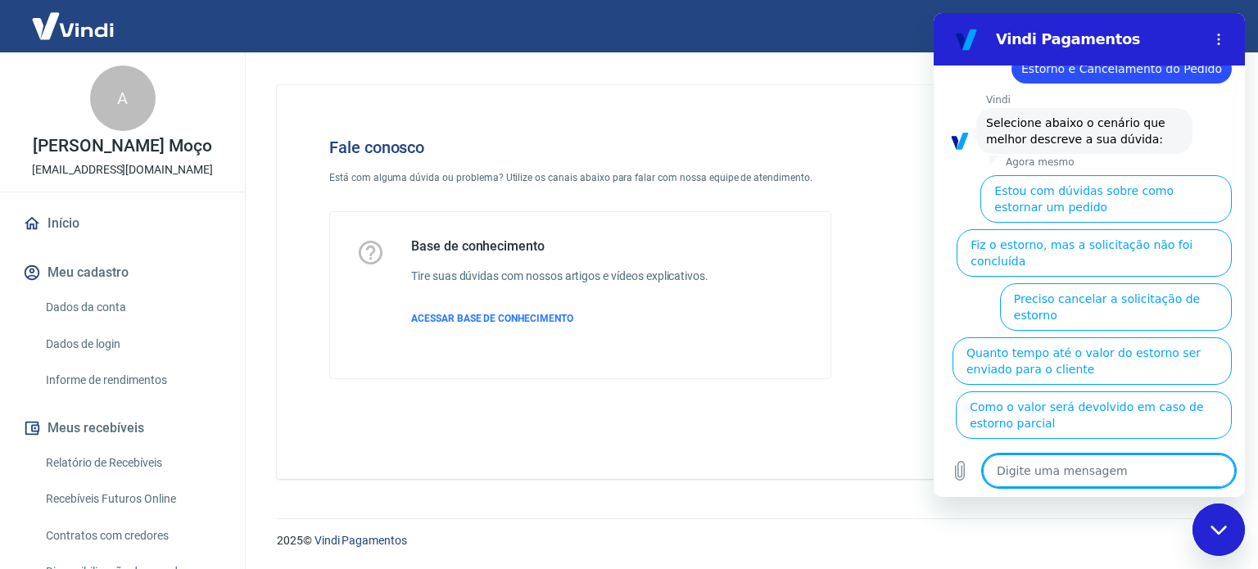
scroll to position [171, 0]
click at [1065, 470] on textarea at bounding box center [1109, 471] width 252 height 33
type textarea "F"
type textarea "x"
type textarea "Fa"
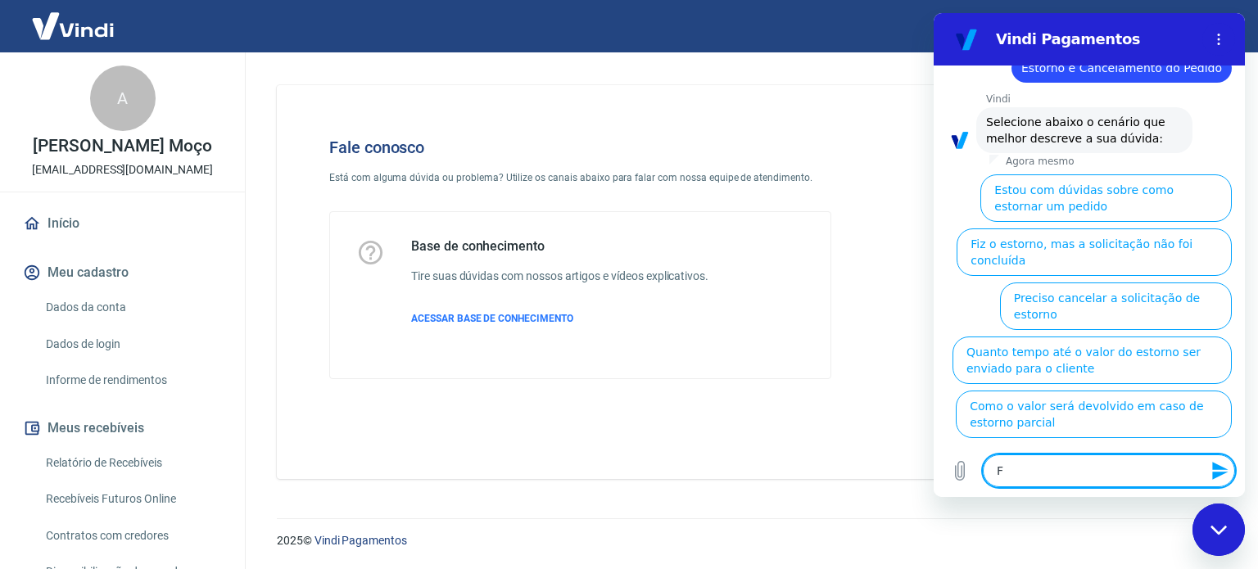
type textarea "x"
type textarea "Fal"
type textarea "x"
type textarea "Fala"
type textarea "x"
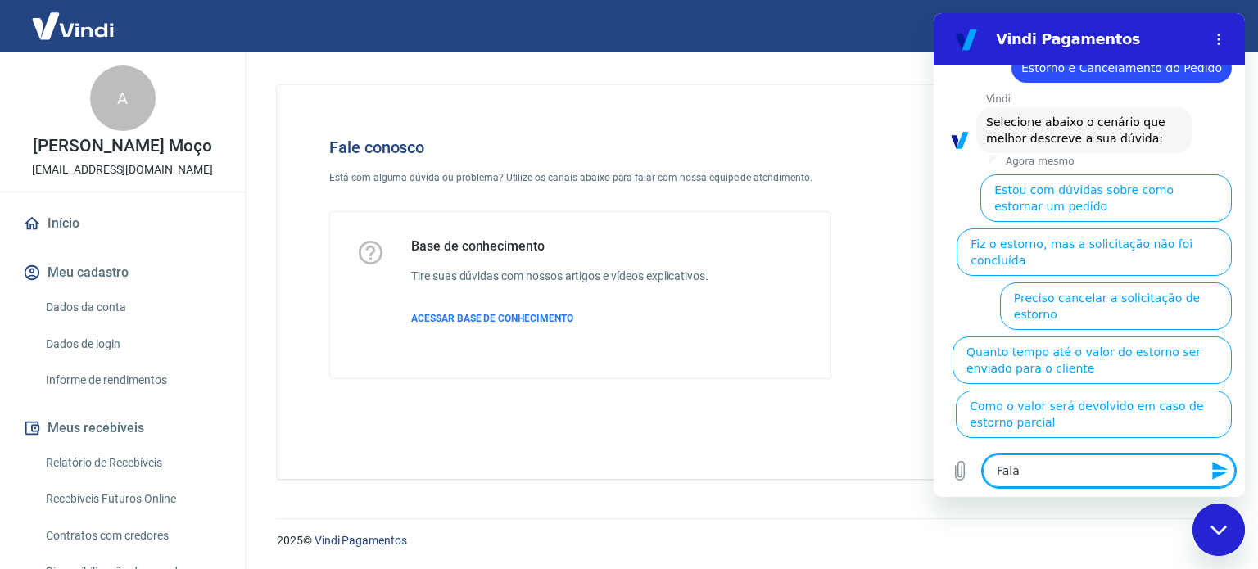
type textarea "Falar"
type textarea "x"
type textarea "Falar"
type textarea "x"
type textarea "Falar c"
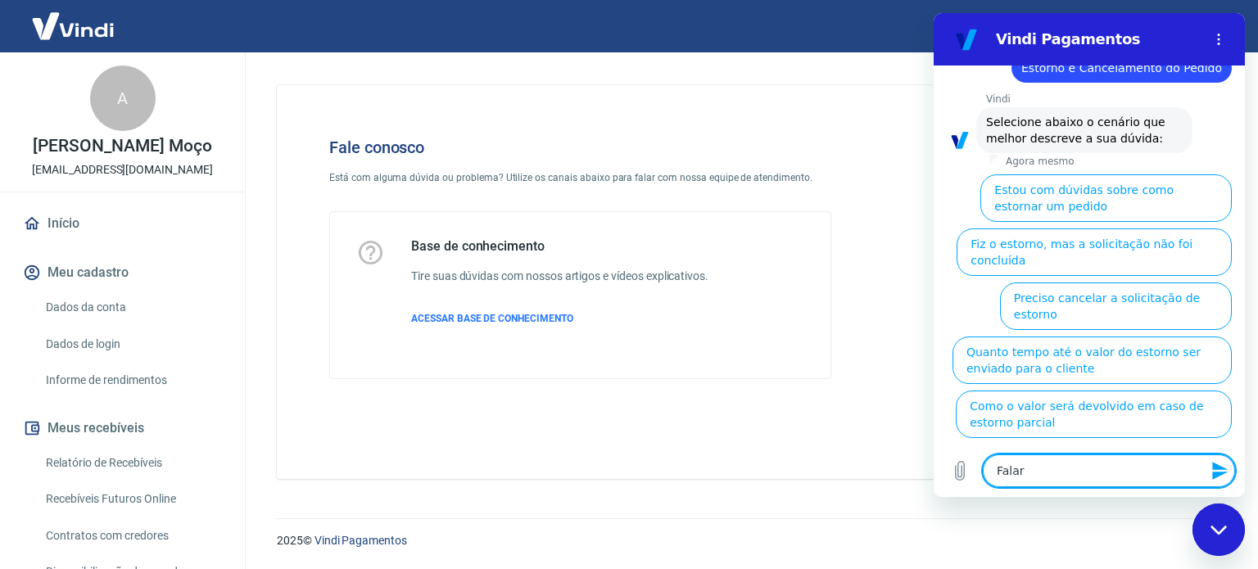
type textarea "x"
type textarea "Falar co"
type textarea "x"
type textarea "Falar com"
type textarea "x"
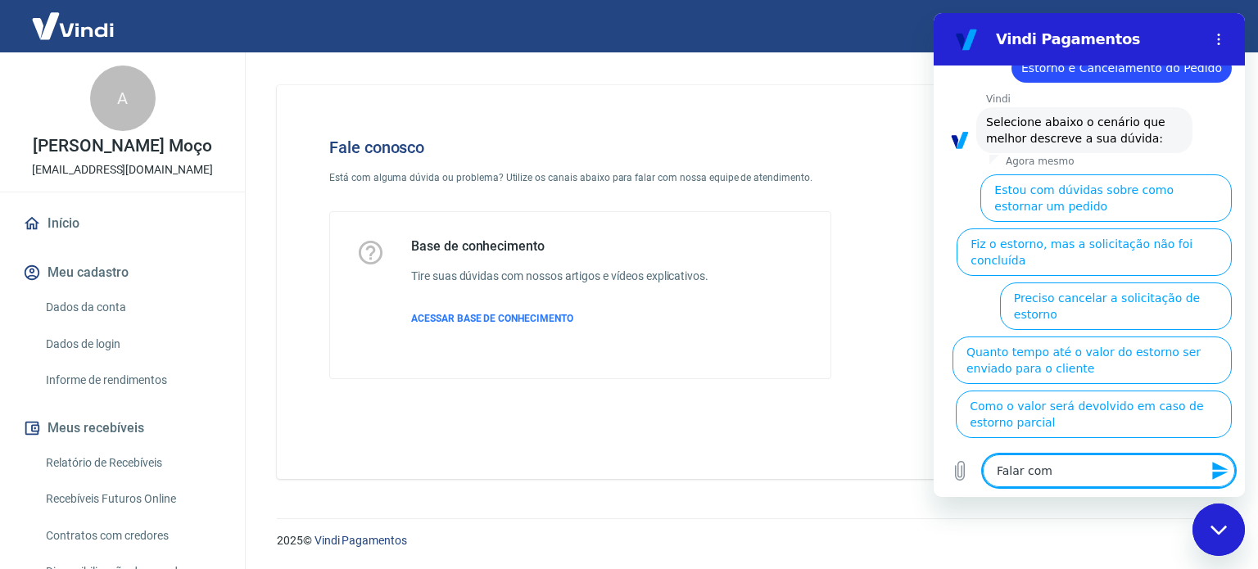
type textarea "Falar com"
type textarea "x"
type textarea "Falar com a"
type textarea "x"
type textarea "Falar com at"
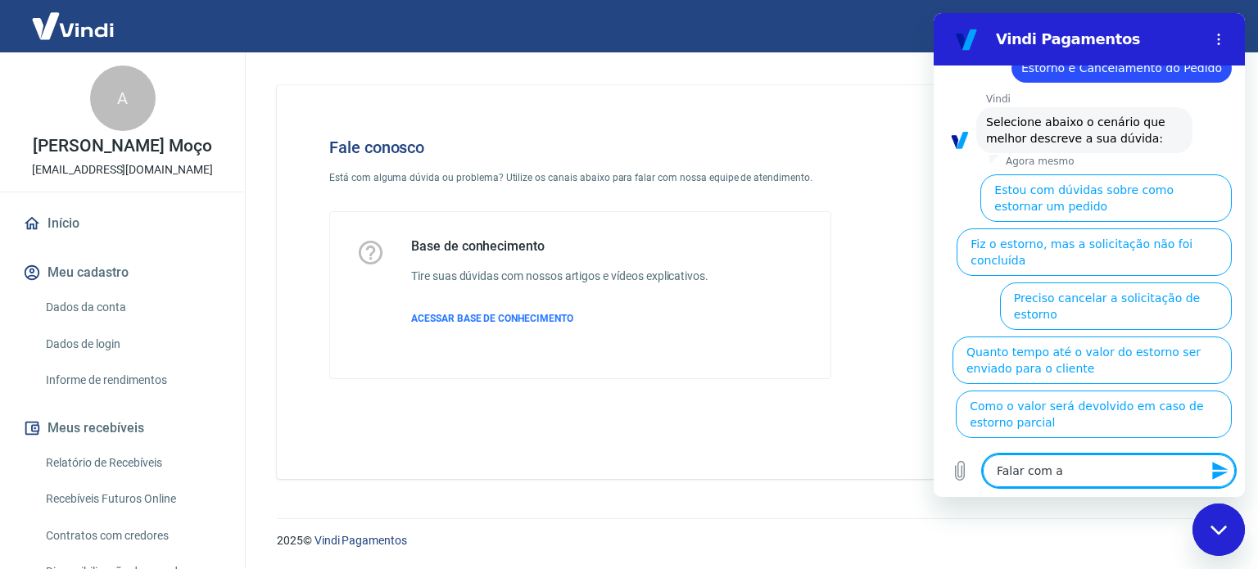
type textarea "x"
type textarea "Falar com ate"
type textarea "x"
type textarea "Falar com [GEOGRAPHIC_DATA]"
type textarea "x"
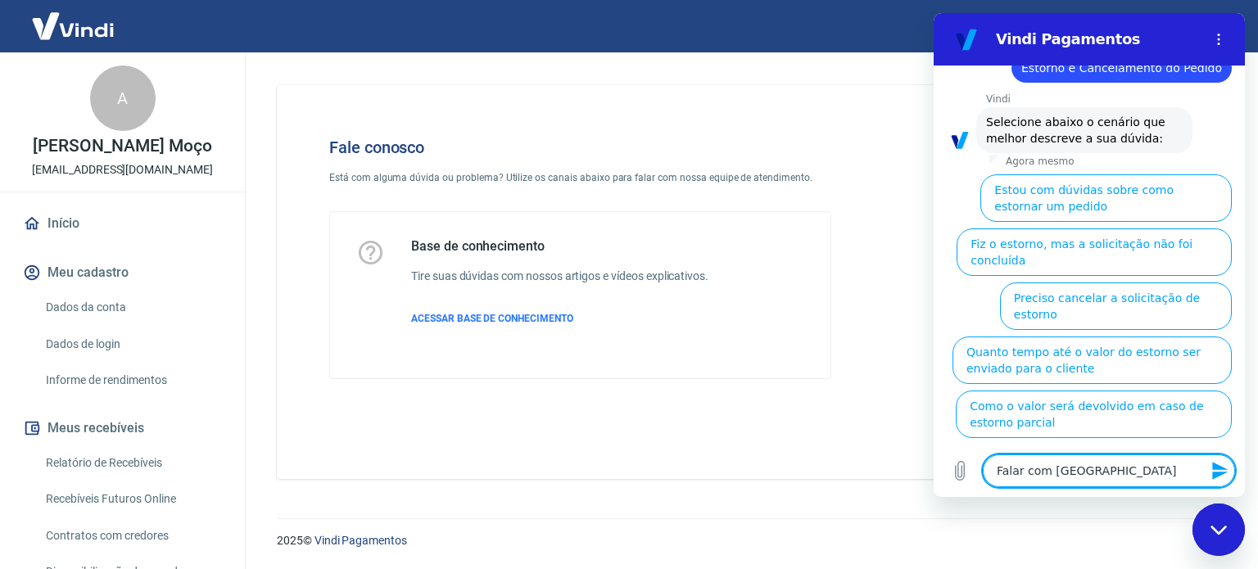
type textarea "Falar com atend"
type textarea "x"
type textarea "Falar com atende"
type textarea "x"
type textarea "Falar com atenden"
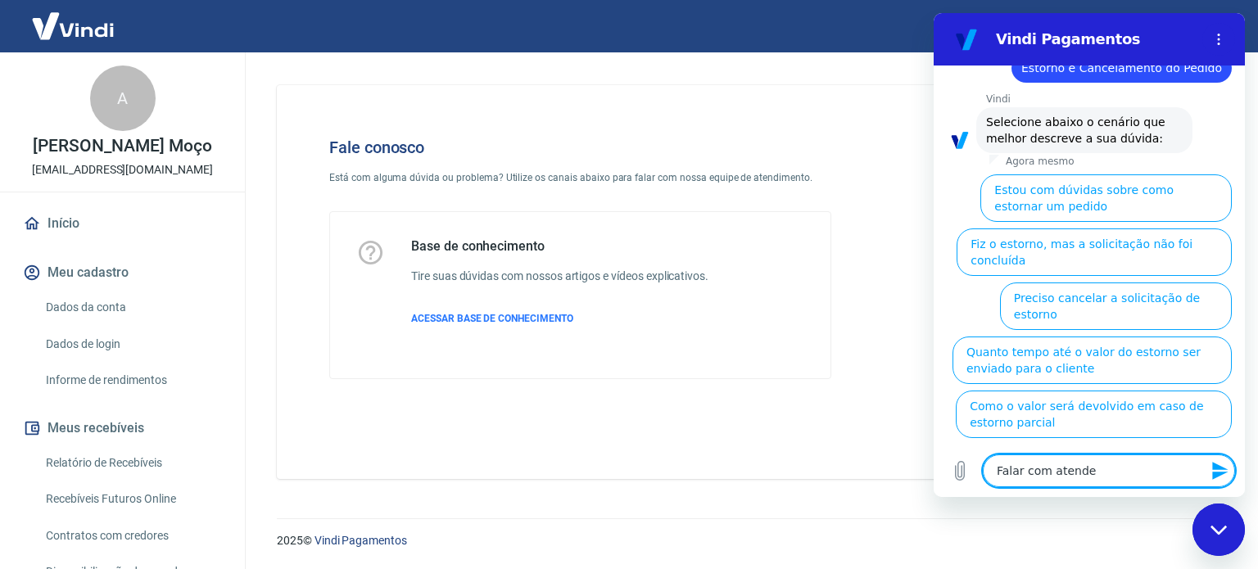
type textarea "x"
type textarea "Falar com atendent"
type textarea "x"
type textarea "Falar com atendente"
type textarea "x"
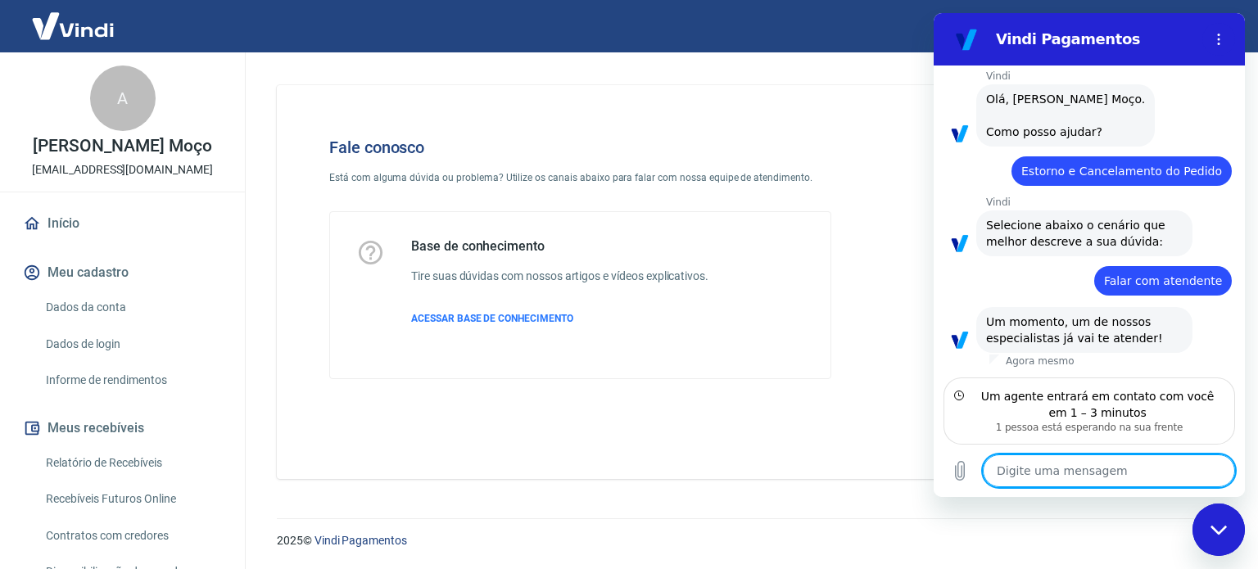
scroll to position [52, 0]
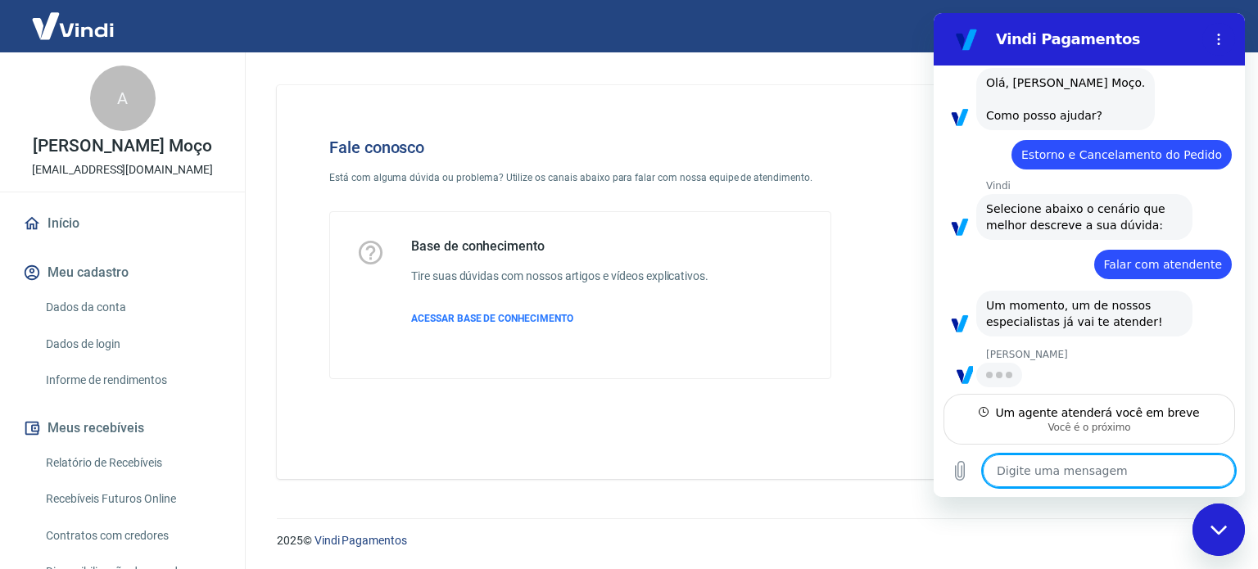
type textarea "x"
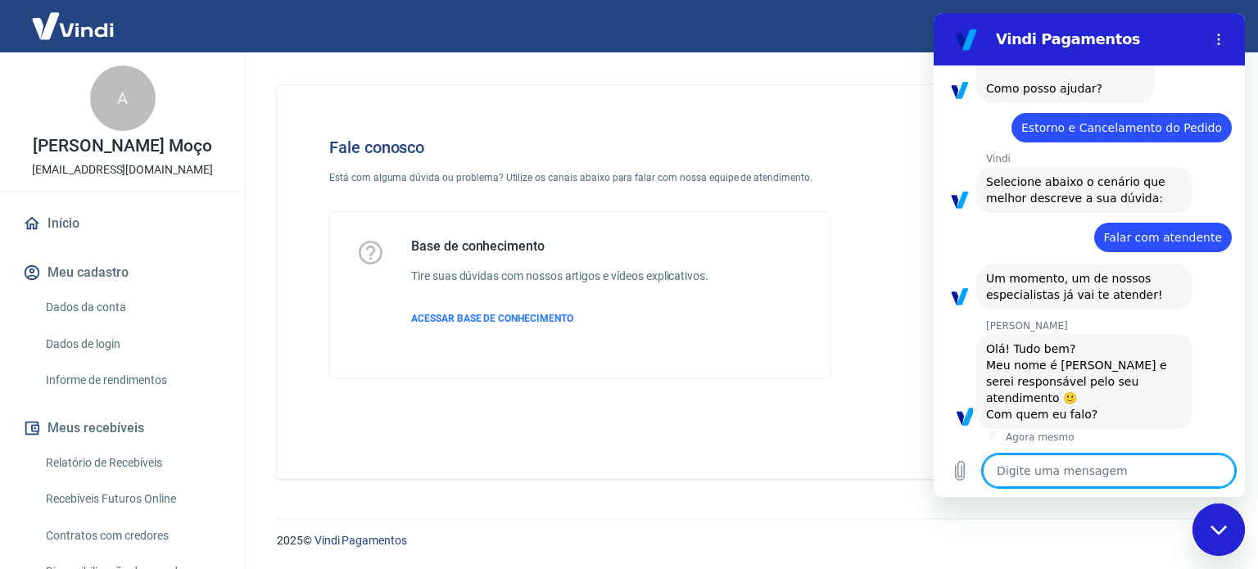
scroll to position [115, 0]
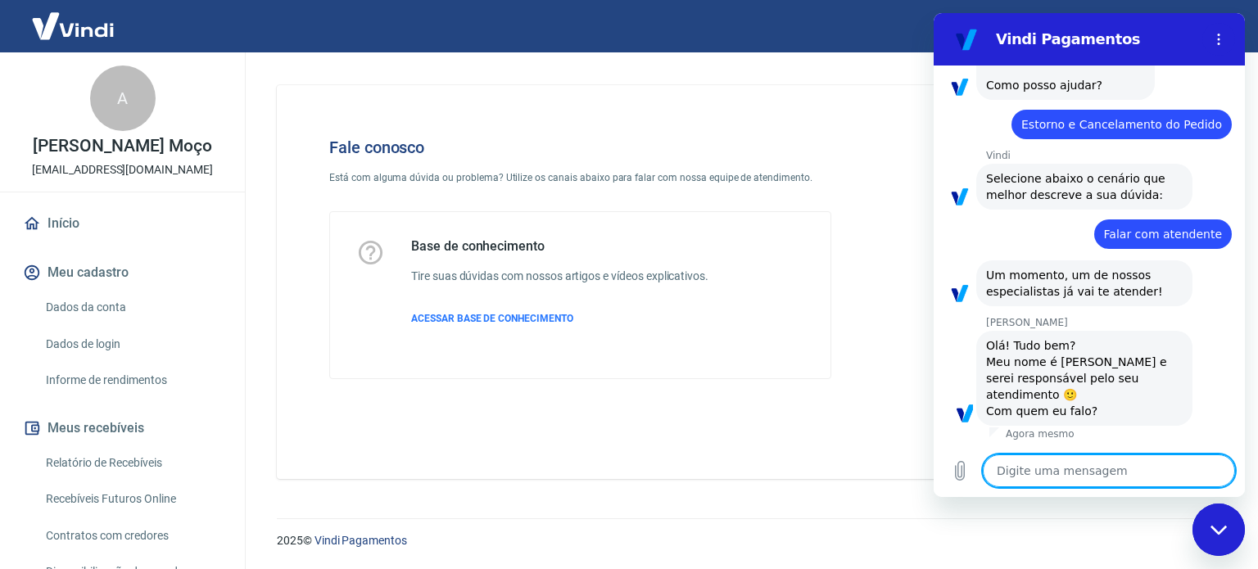
type textarea "B"
type textarea "x"
type textarea "Bo"
type textarea "x"
type textarea "Bom"
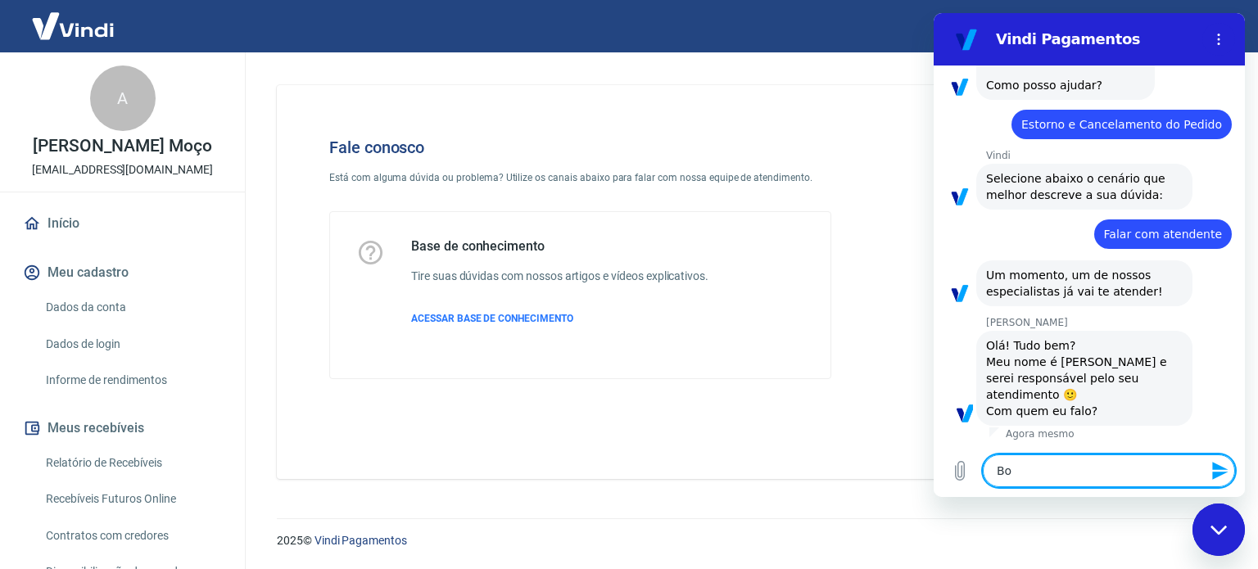
type textarea "x"
type textarea "Bom"
type textarea "x"
type textarea "Bom d"
type textarea "x"
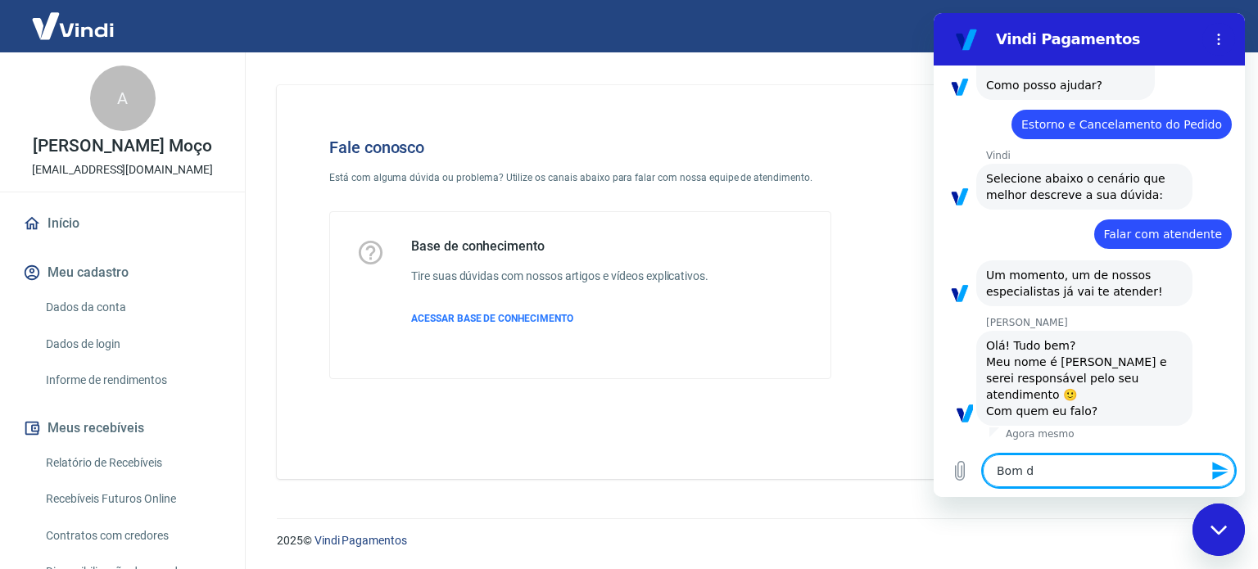
type textarea "Bom di"
type textarea "x"
type textarea "Bom dia"
type textarea "x"
type textarea "Bom dia"
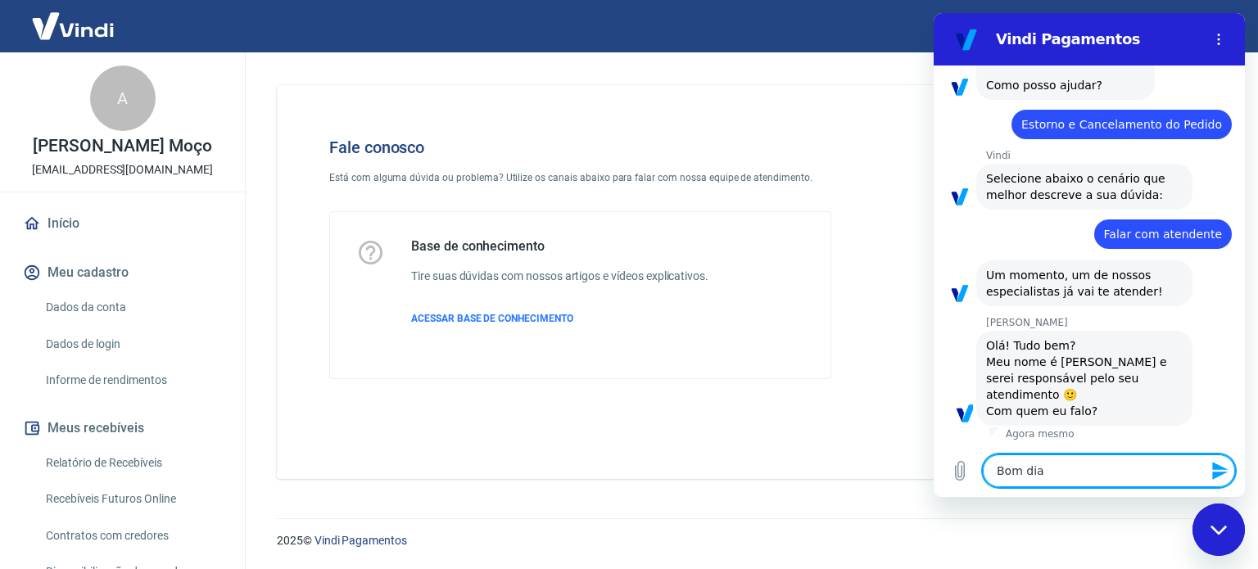
type textarea "x"
type textarea "Bom dia M"
type textarea "x"
type textarea "Bom dia Ma"
type textarea "x"
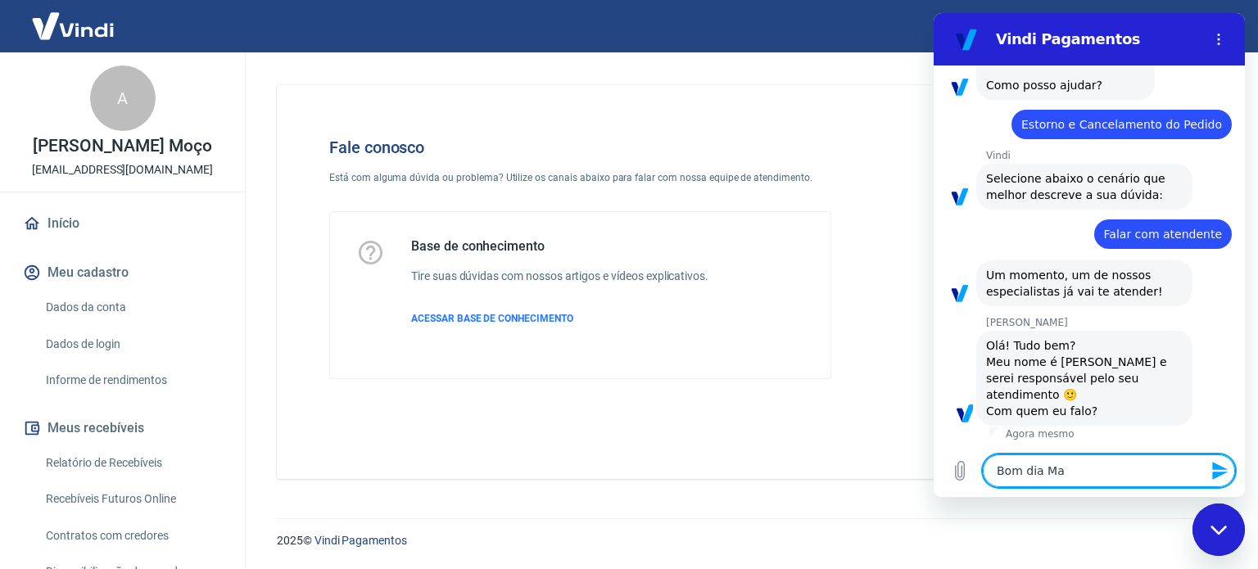
type textarea "Bom dia May"
type textarea "x"
type textarea "Bom dia Maya"
type textarea "x"
type textarea "Bom dia Mayar"
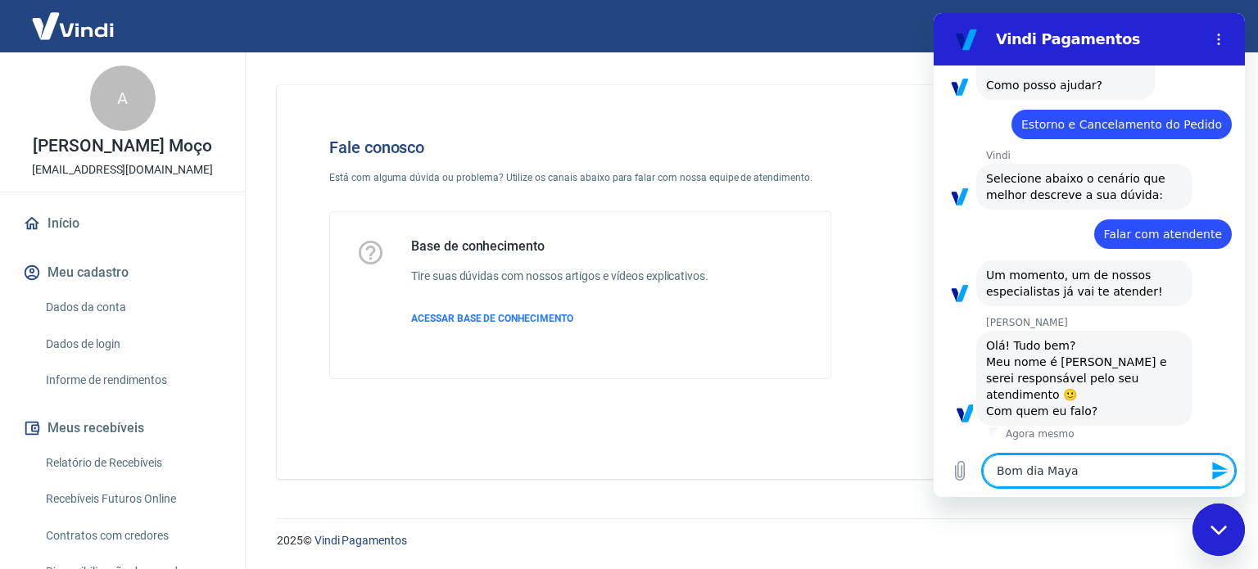
type textarea "x"
type textarea "Bom dia Mayara"
type textarea "x"
type textarea "Bom dia Mayara,"
type textarea "x"
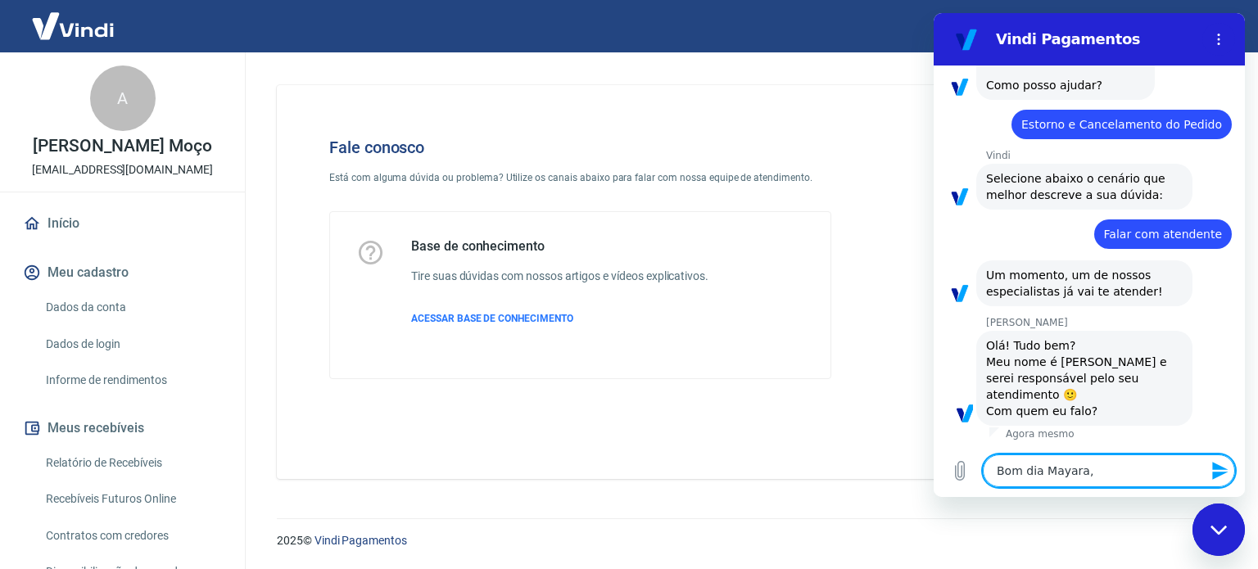
type textarea "Bom dia Mayara,"
type textarea "x"
type textarea "Bom dia Mayara, t"
type textarea "x"
type textarea "Bom dia Mayara, tu"
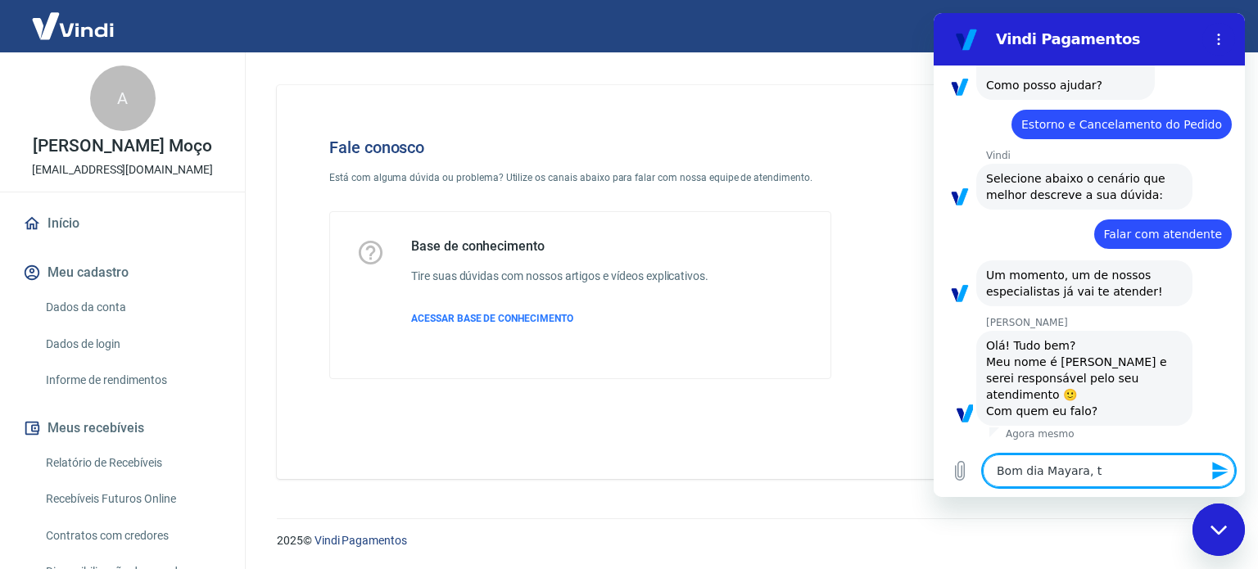
type textarea "x"
type textarea "Bom dia Mayara, tud"
type textarea "x"
type textarea "Bom dia Mayara, tudo"
type textarea "x"
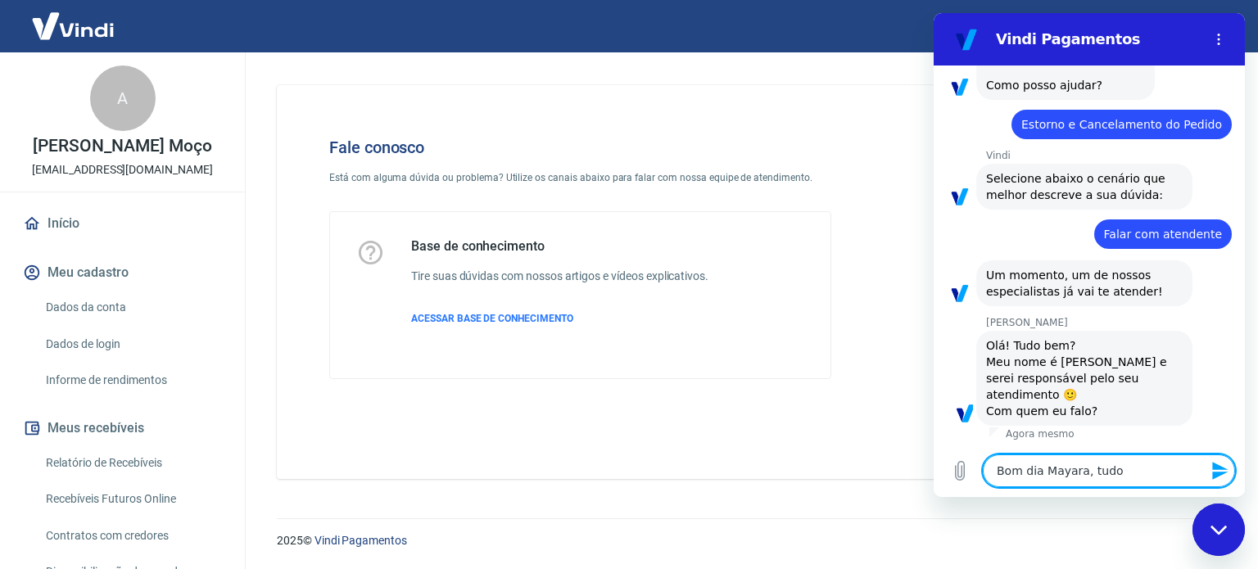
type textarea "Bom dia Mayara, tudo"
type textarea "x"
type textarea "Bom dia Mayara, tudo b"
type textarea "x"
type textarea "Bom dia Mayara, tudo be"
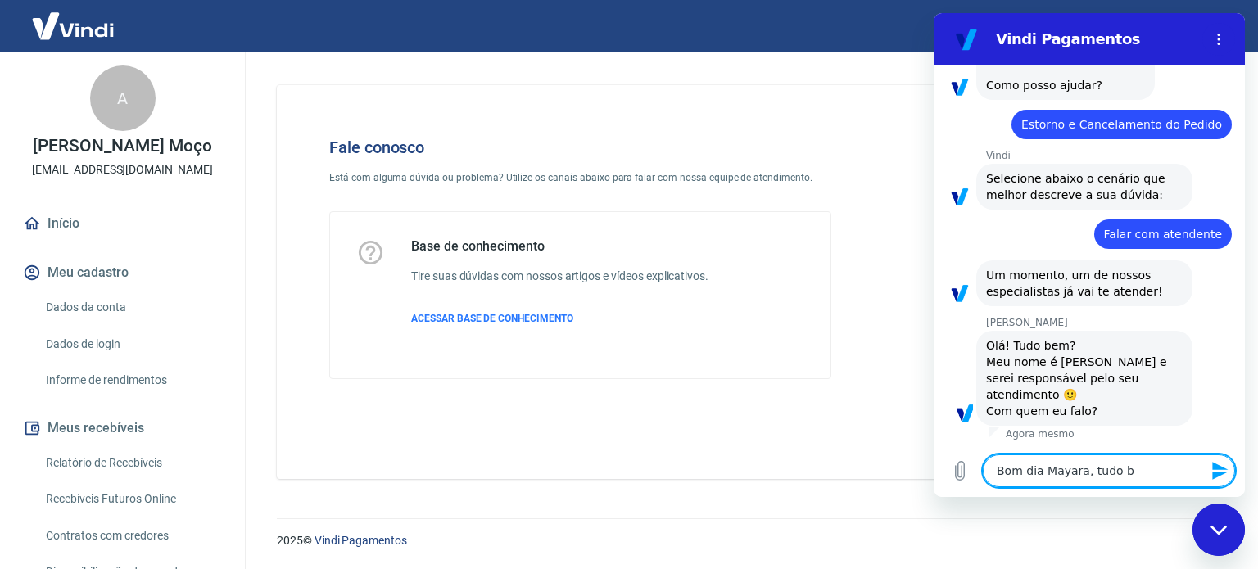
type textarea "x"
type textarea "Bom dia Mayara, tudo bem"
type textarea "x"
type textarea "Bom dia Mayara, tudo bem?"
type textarea "x"
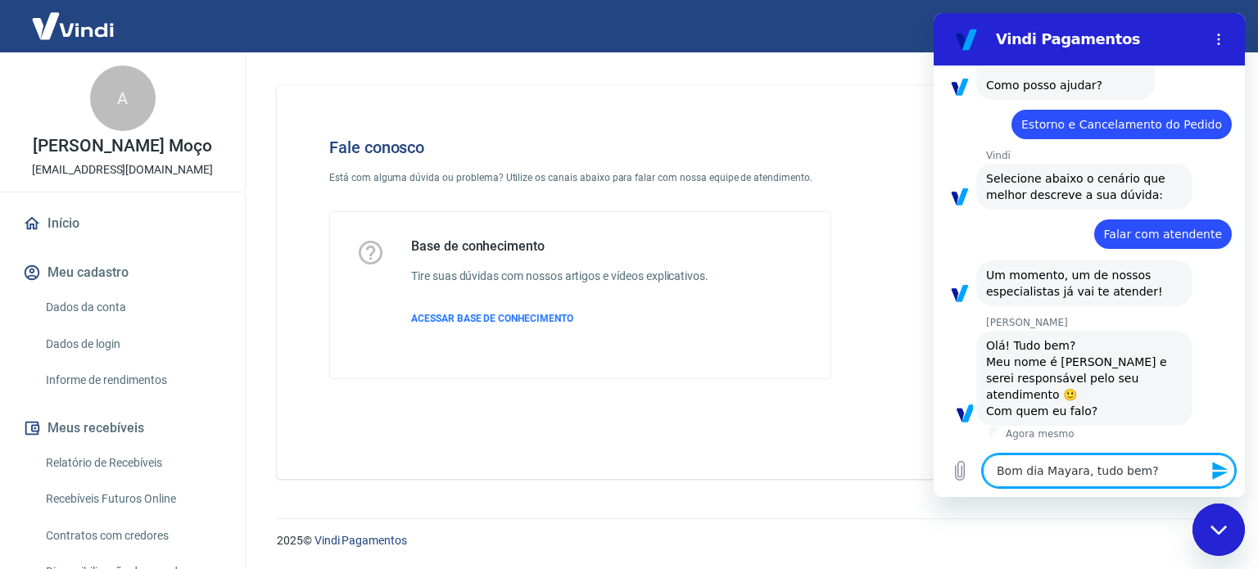
type textarea "Bom dia Mayara, tudo bem?"
type textarea "x"
type textarea "Bom dia Mayara, tudo bem?"
type textarea "x"
type textarea "Bom dia Mayara, tudo bem? M"
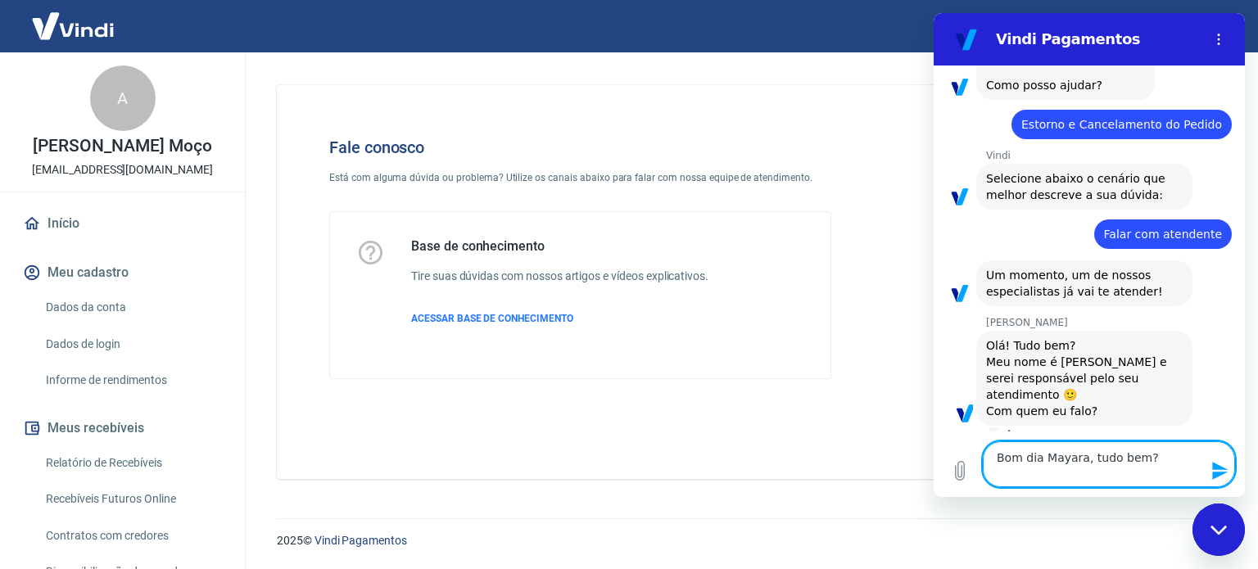
type textarea "x"
type textarea "Bom dia Mayara, tudo bem? Me"
type textarea "x"
type textarea "Bom dia Mayara, tudo bem? Meu"
type textarea "x"
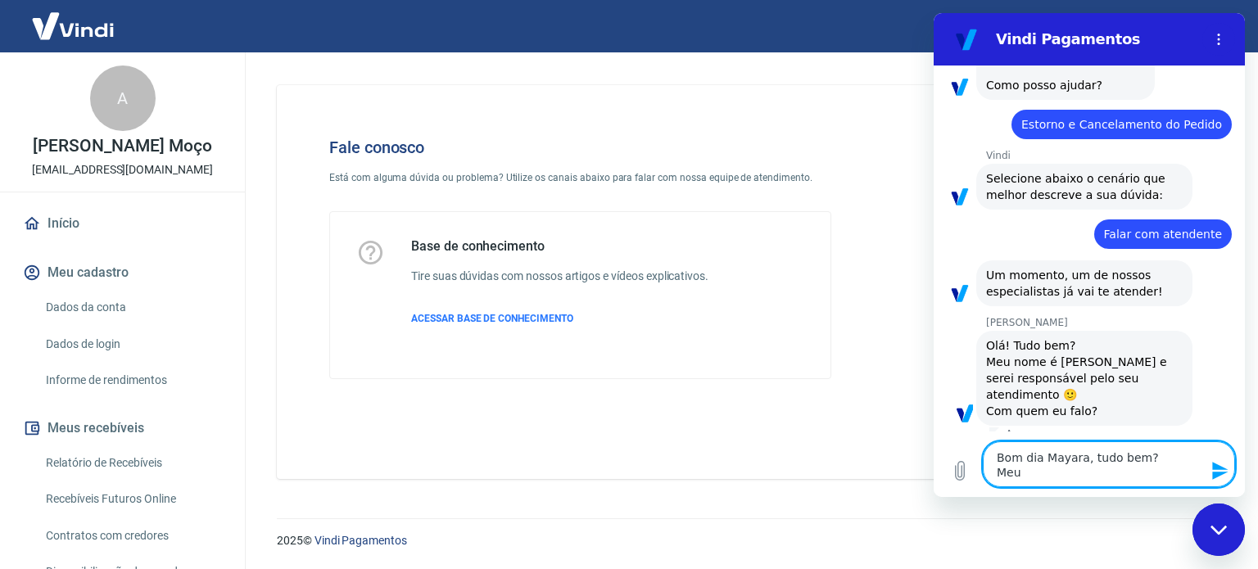
type textarea "Bom dia Mayara, tudo bem? Meu"
type textarea "x"
type textarea "Bom dia Mayara, tudo bem? Meu n"
type textarea "x"
type textarea "Bom dia Mayara, tudo bem? Meu no"
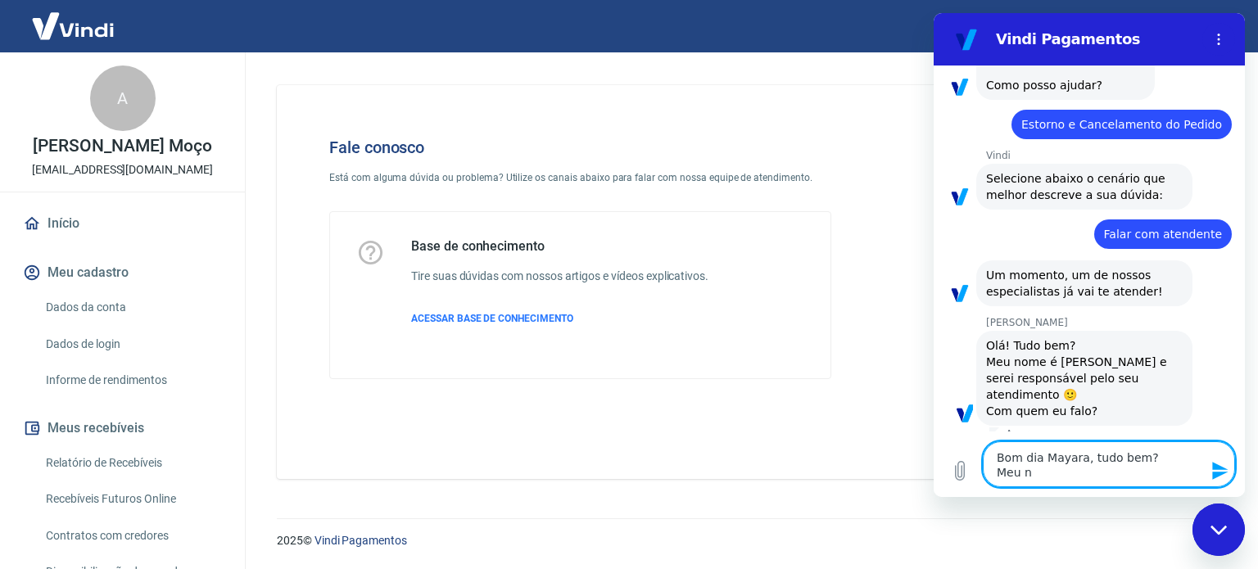
type textarea "x"
type textarea "Bom dia Mayara, tudo bem? Meu nom"
type textarea "x"
type textarea "Bom dia Mayara, tudo bem? Meu nome"
type textarea "x"
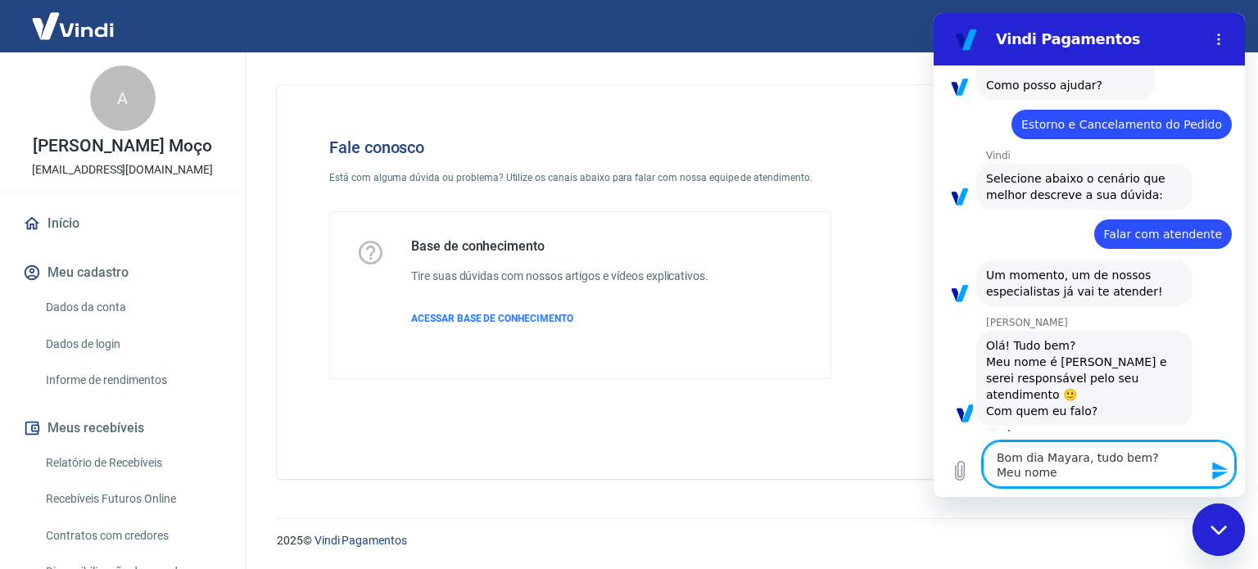
type textarea "Bom dia Mayara, tudo bem? Meu nome"
type textarea "x"
type textarea "Bom dia Mayara, tudo bem? Meu nome é"
type textarea "x"
type textarea "Bom dia Mayara, tudo bem? Meu nome é"
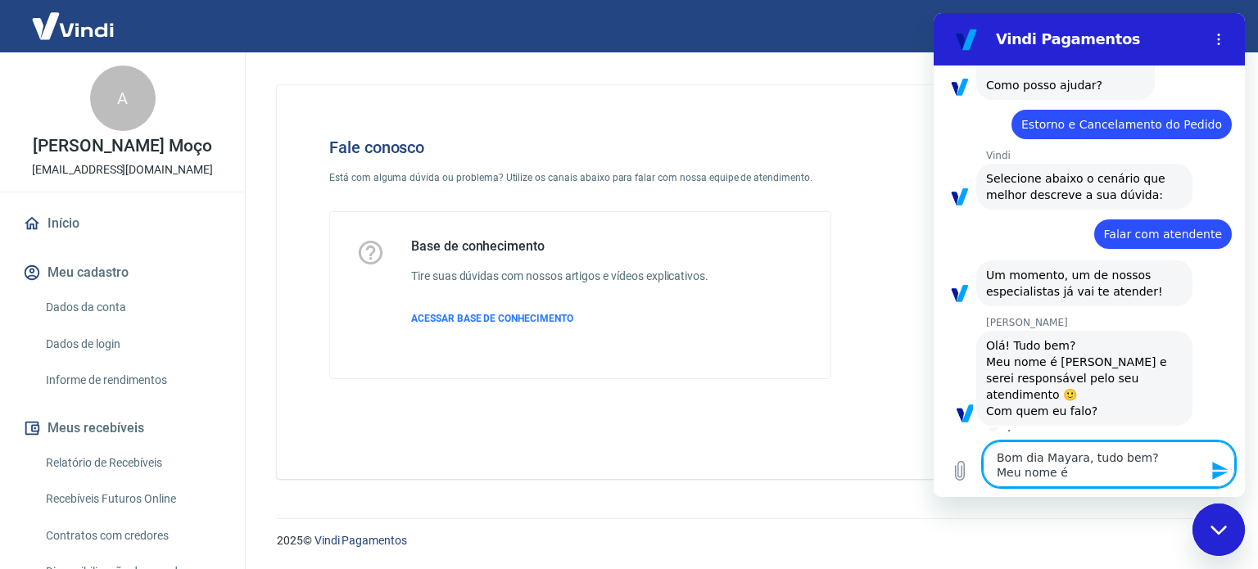
type textarea "x"
type textarea "Bom dia Mayara, tudo bem? Meu nome é A"
type textarea "x"
type textarea "Bom dia Mayara, tudo bem? Meu nome é Al"
type textarea "x"
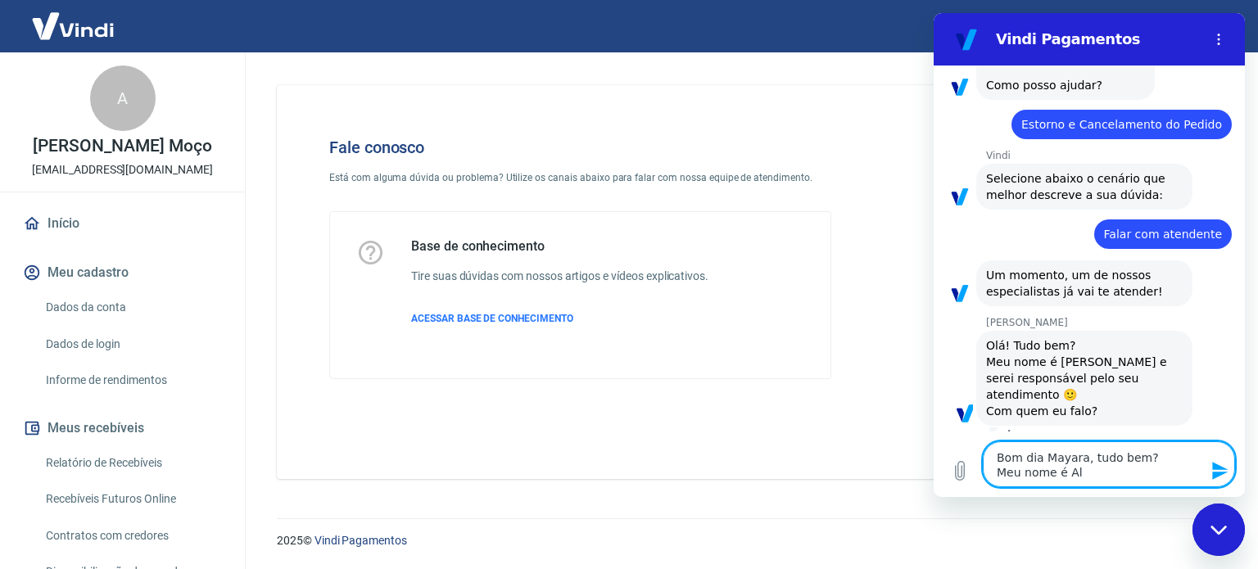
type textarea "Bom dia Mayara, tudo bem? Meu nome é All"
type textarea "x"
type textarea "Bom dia Mayara, tudo bem? Meu nome é [PERSON_NAME]"
type textarea "x"
type textarea "Bom dia Mayara, tudo bem? Meu nome é [PERSON_NAME]"
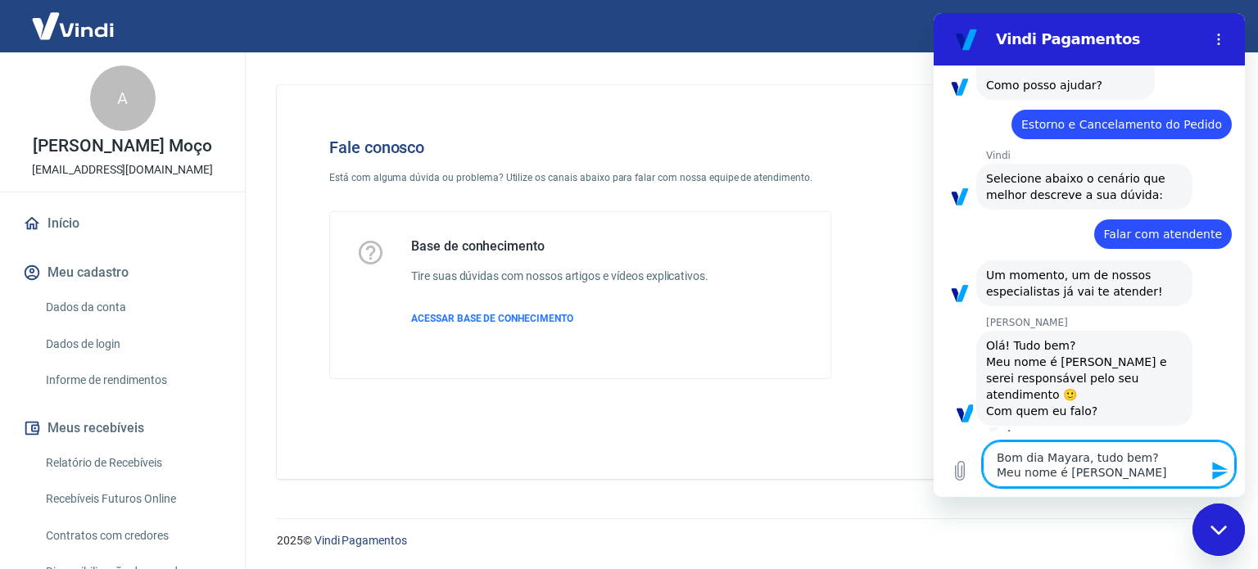
type textarea "x"
type textarea "Bom dia Mayara, tudo bem? Meu nome é [PERSON_NAME]"
type textarea "x"
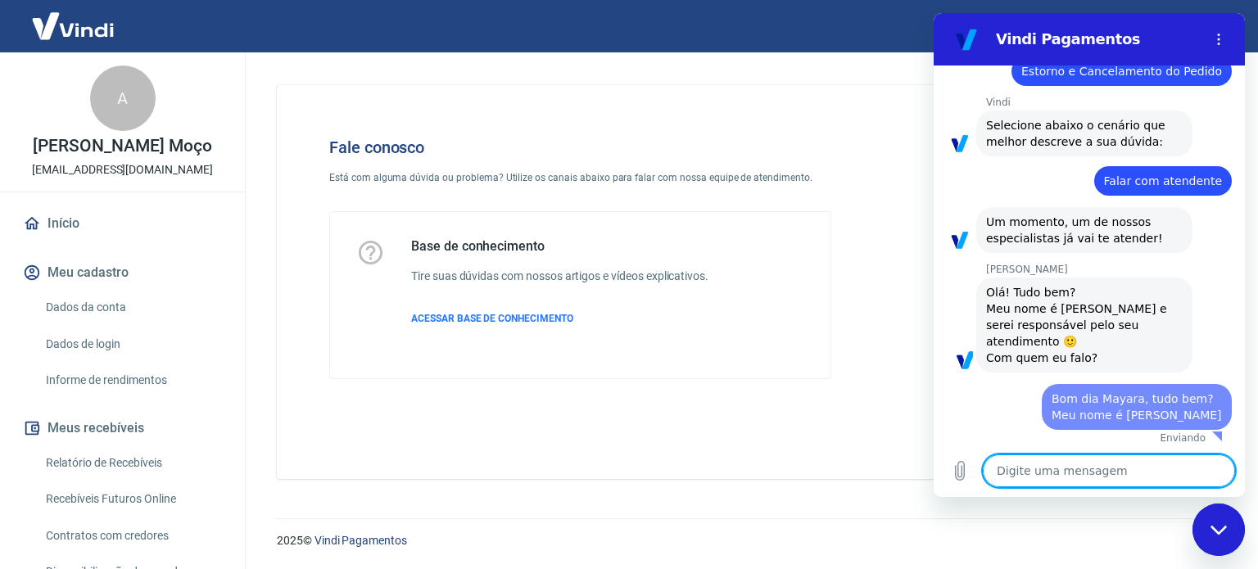
type textarea "x"
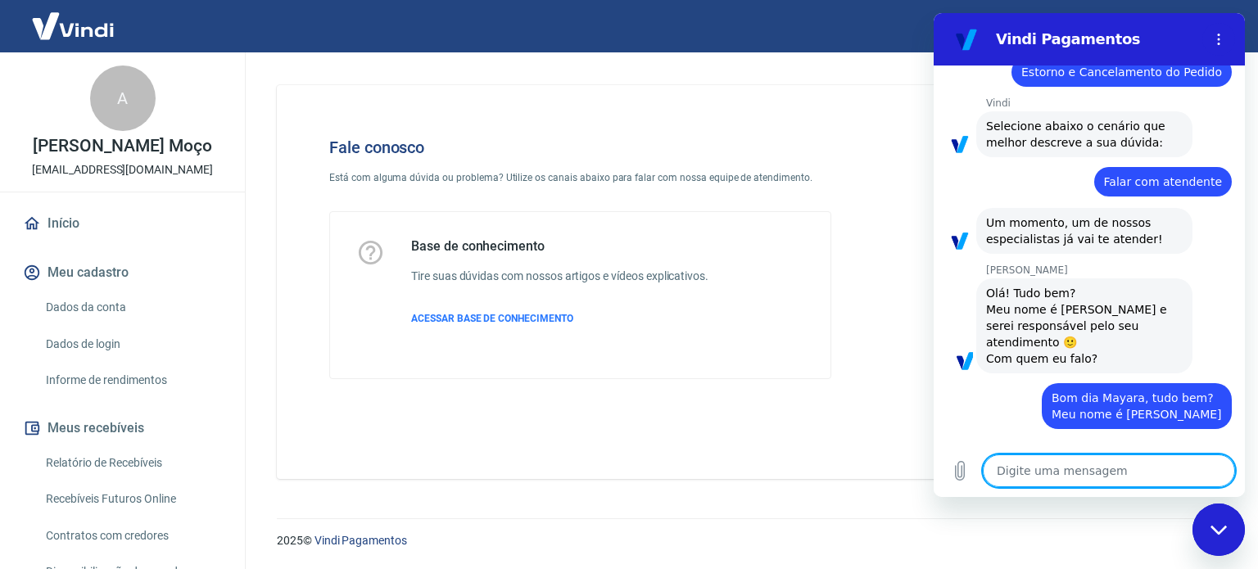
scroll to position [170, 0]
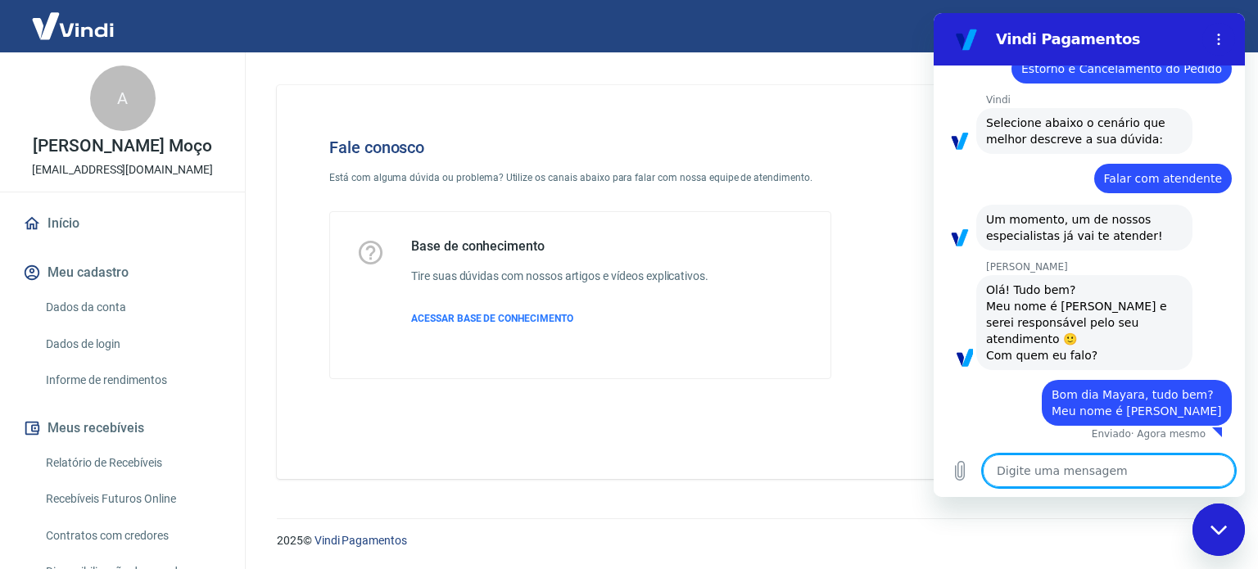
type textarea "M"
type textarea "x"
type textarea "Ma"
type textarea "x"
type textarea "May"
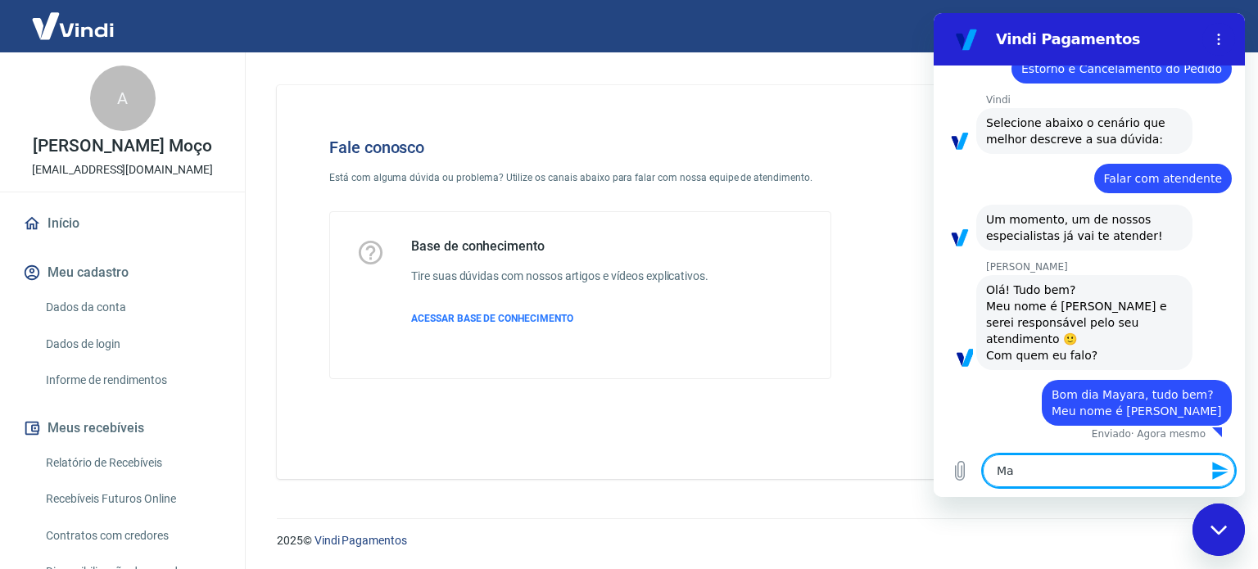
type textarea "x"
type textarea "Maya"
type textarea "x"
type textarea "Mayar"
type textarea "x"
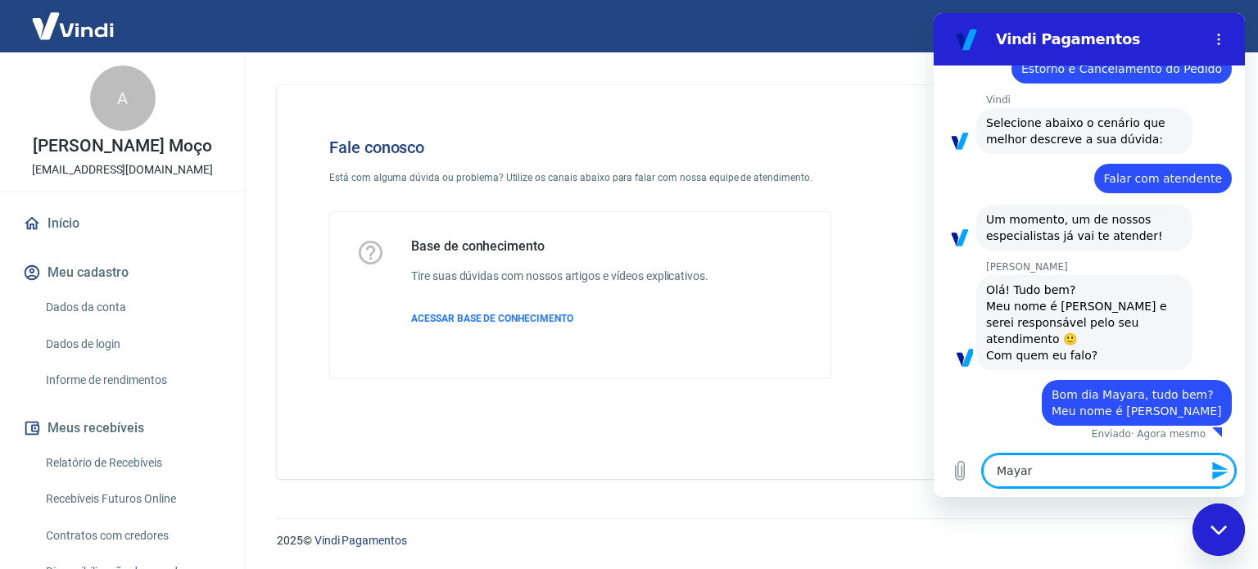
type textarea "Mayara"
type textarea "x"
type textarea "Mayarae"
type textarea "x"
type textarea "Mayarae"
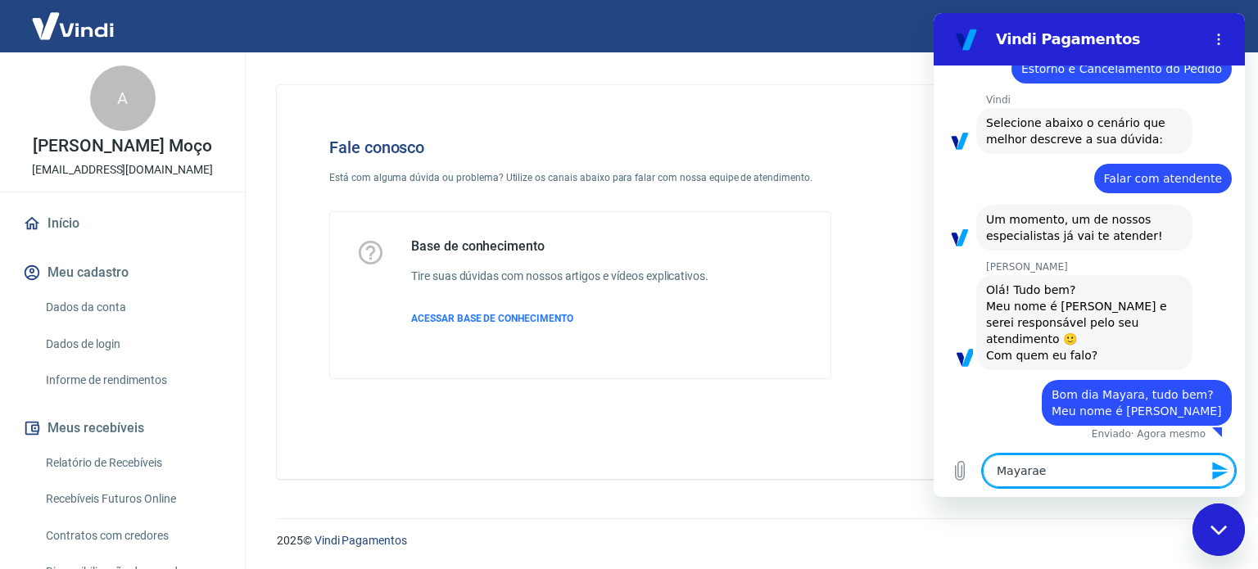
type textarea "x"
type textarea "Mayarae"
type textarea "x"
type textarea "Mayara"
type textarea "x"
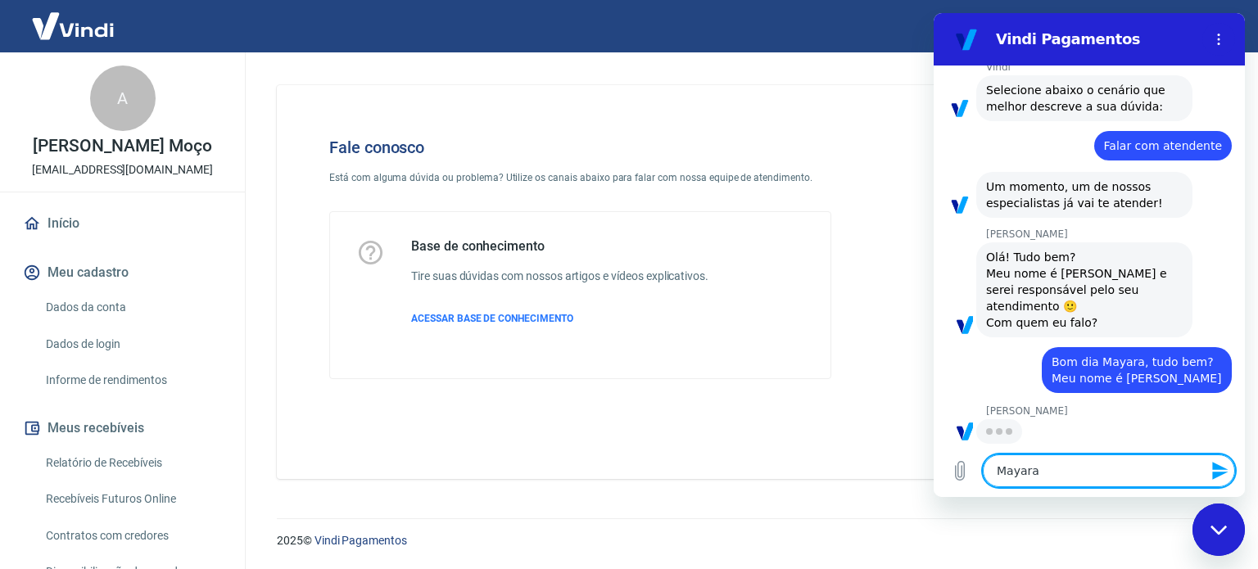
type textarea "Mayara"
type textarea "x"
type textarea "Mayara e"
type textarea "x"
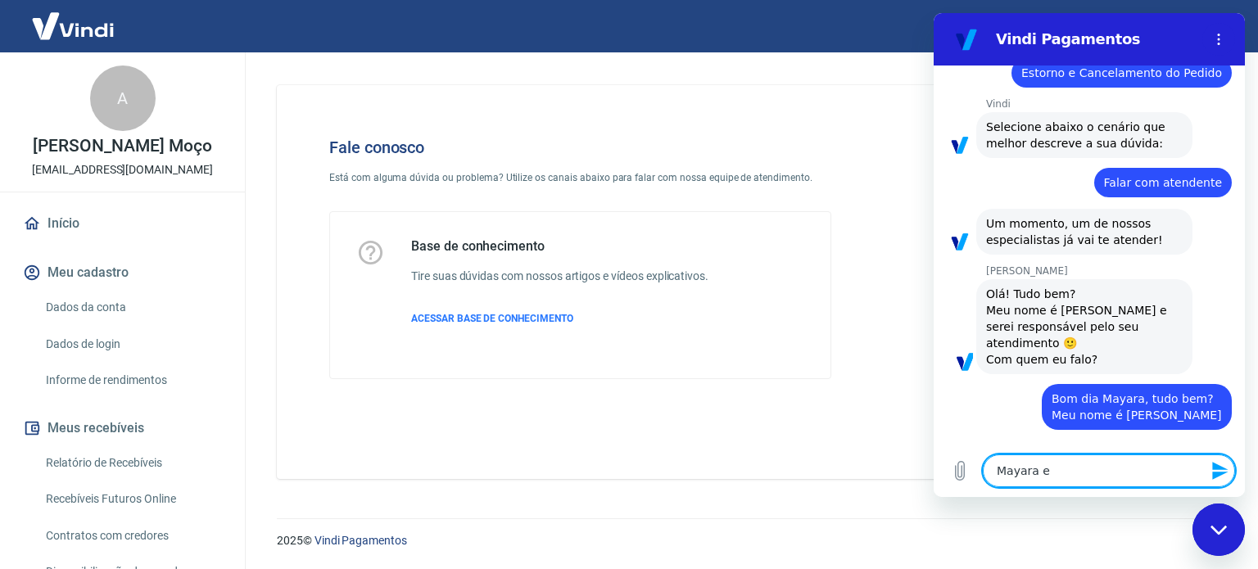
type textarea "Mayara es"
type textarea "x"
type textarea "Mayara est"
type textarea "x"
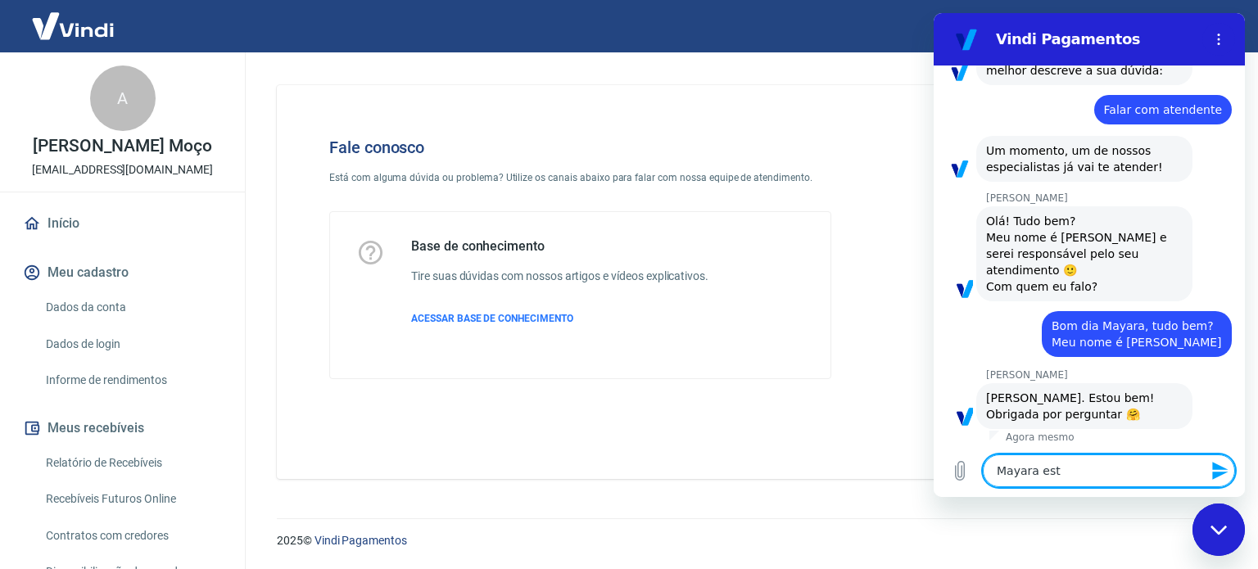
type textarea "Mayara está"
type textarea "x"
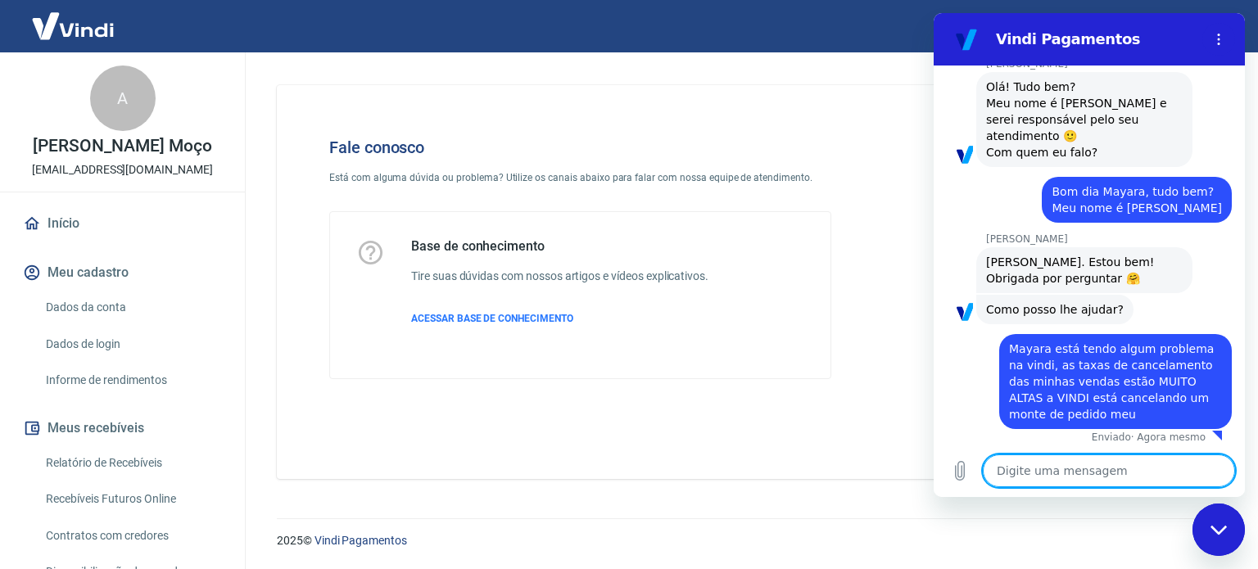
scroll to position [377, 0]
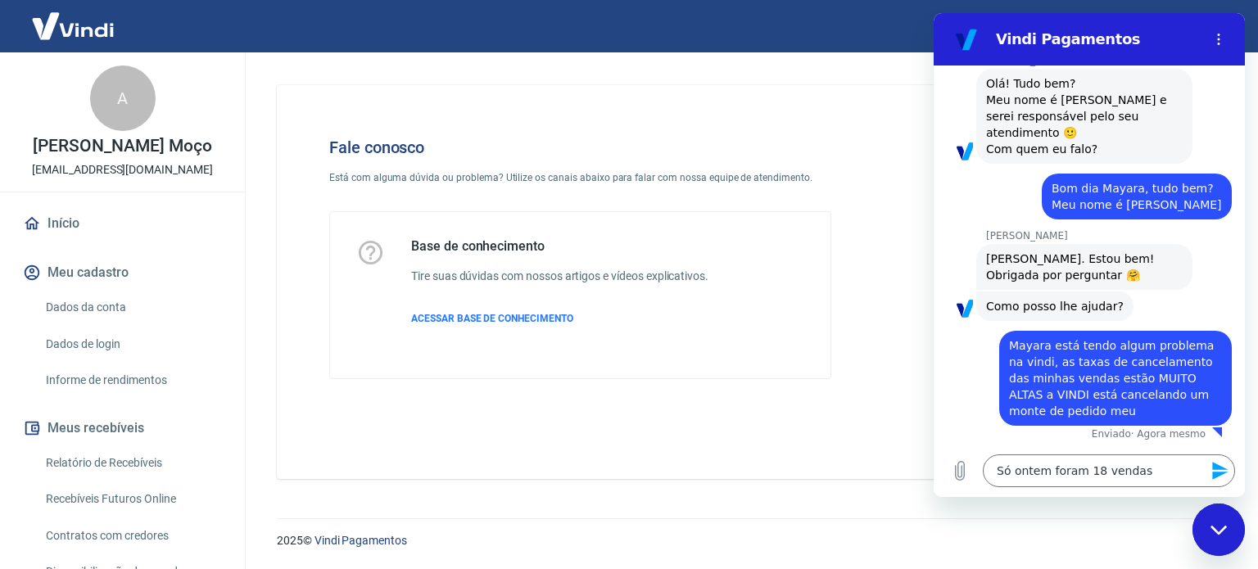
click at [858, 463] on div "Fale conosco Está com alguma dúvida ou problema? Utilize os canais abaixo para …" at bounding box center [748, 282] width 942 height 394
click at [1134, 480] on textarea "Só ontem foram 18 vendas" at bounding box center [1109, 471] width 252 height 33
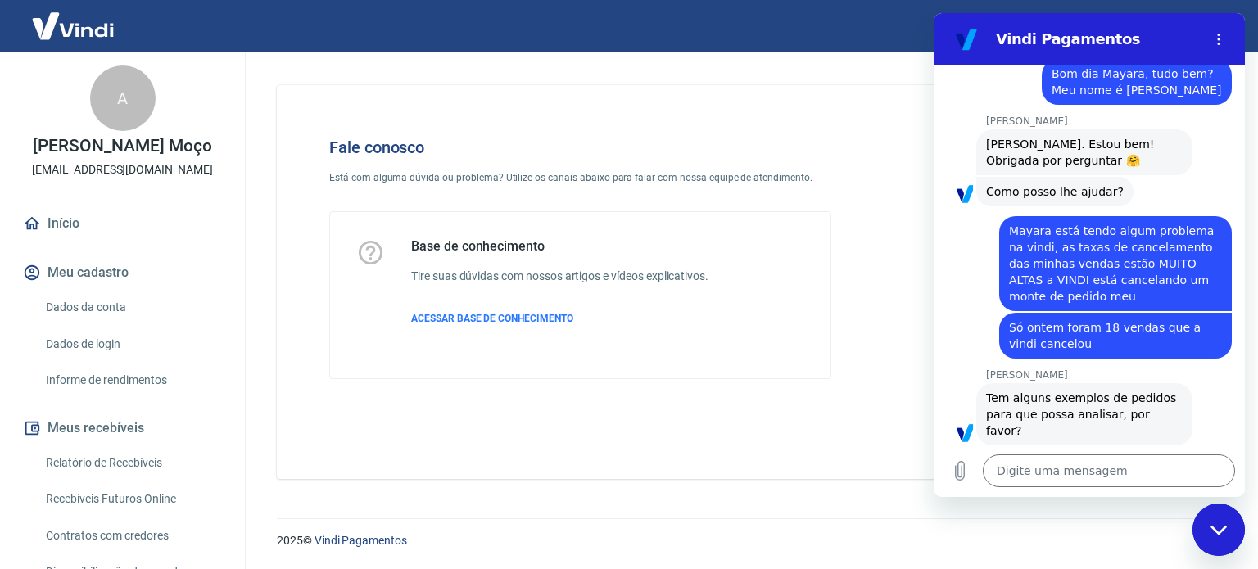
scroll to position [495, 0]
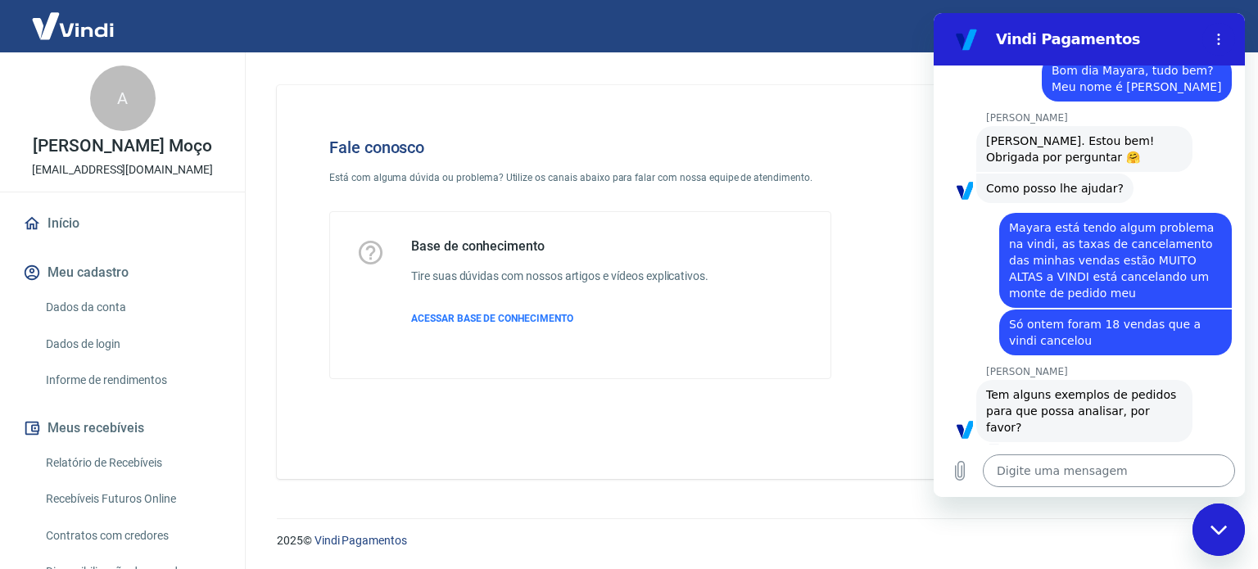
click at [1037, 480] on textarea at bounding box center [1109, 471] width 252 height 33
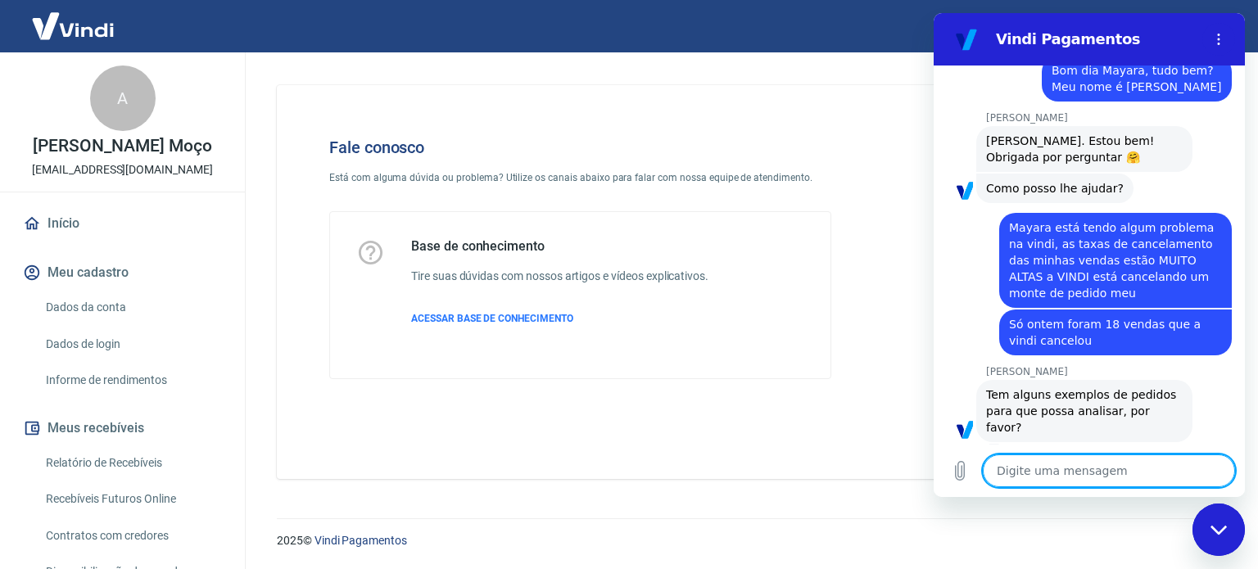
click at [1039, 479] on textarea at bounding box center [1109, 471] width 252 height 33
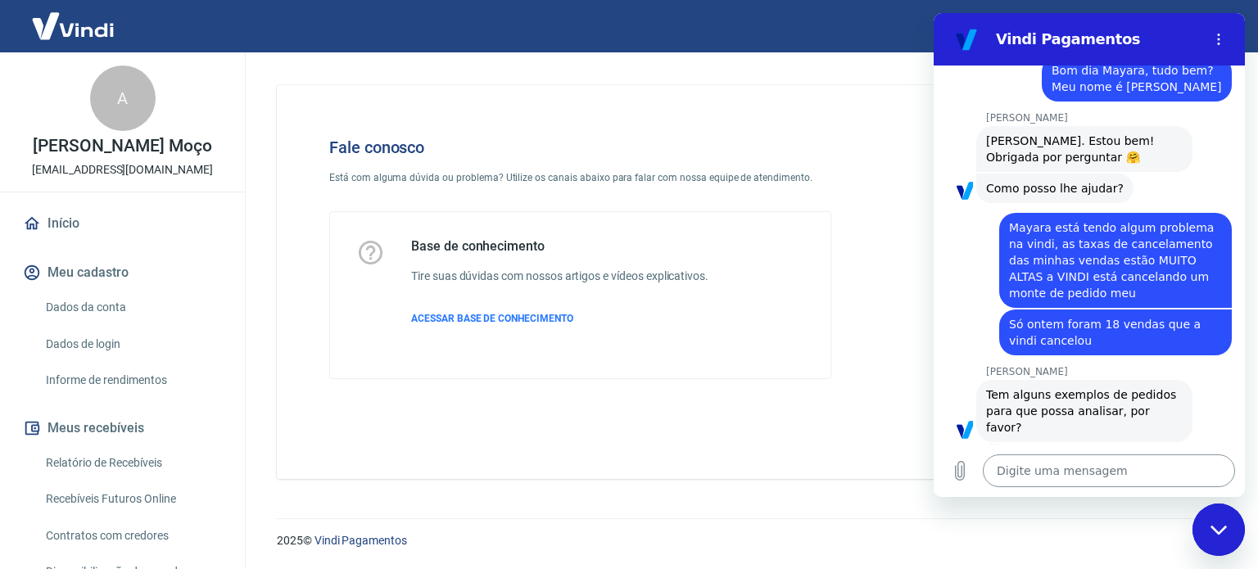
click at [1074, 478] on textarea at bounding box center [1109, 471] width 252 height 33
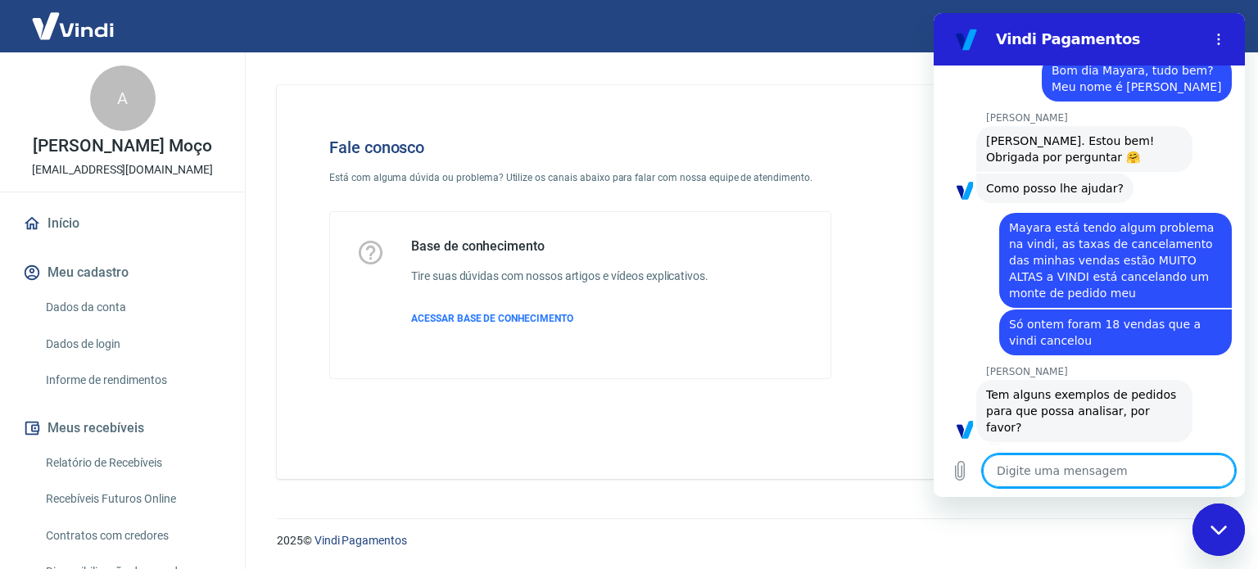
paste textarea "183692"
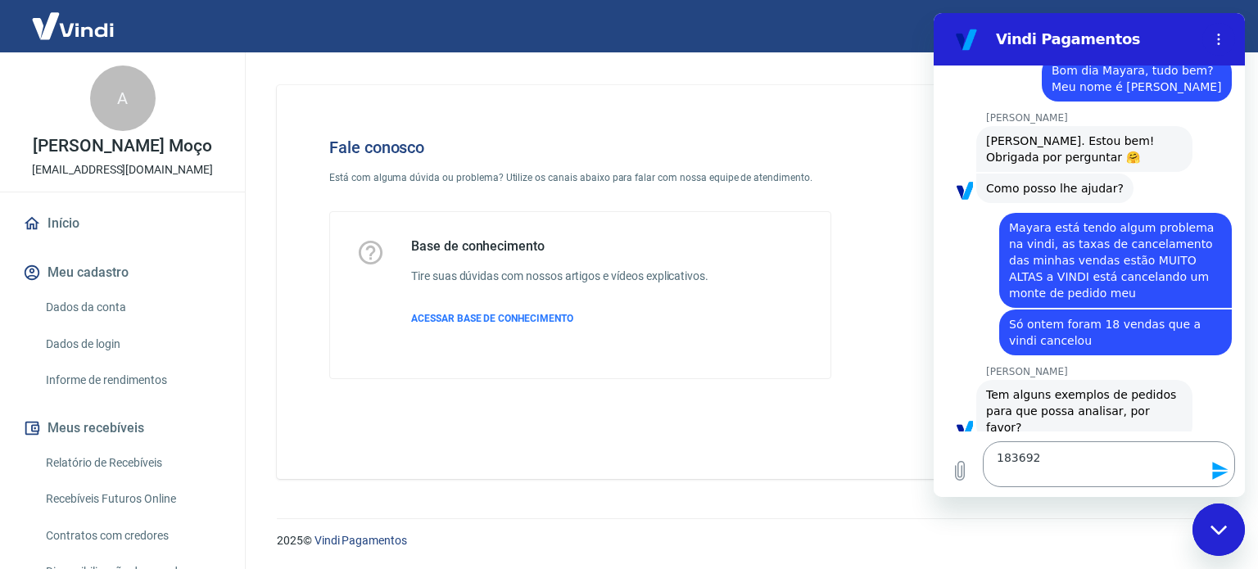
click at [1053, 479] on textarea "183692" at bounding box center [1109, 464] width 252 height 46
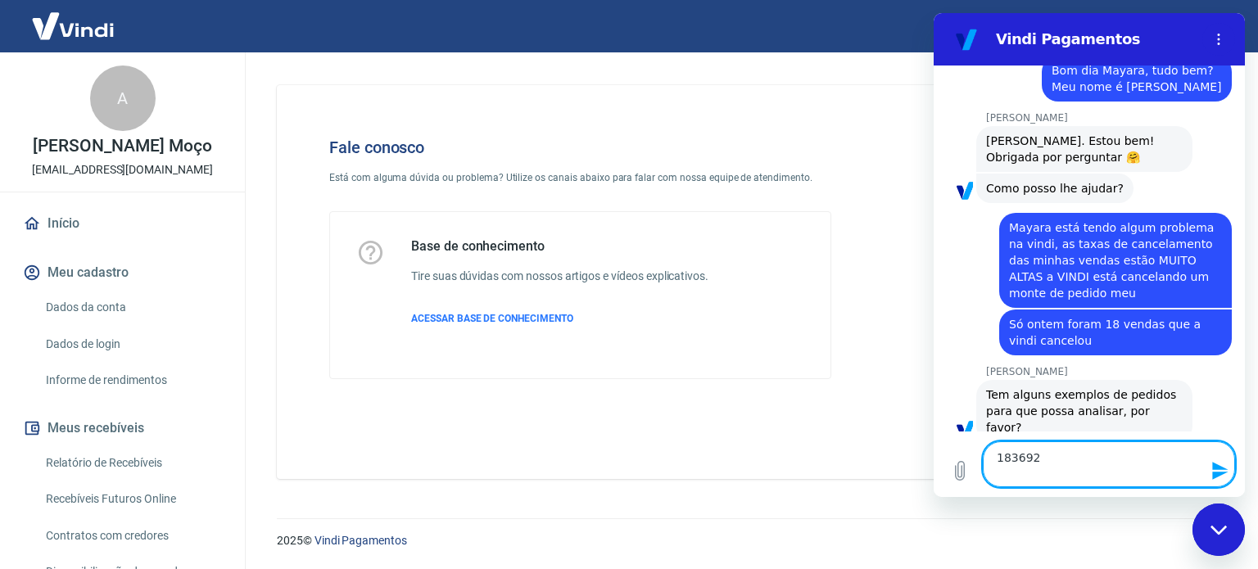
paste textarea "183688"
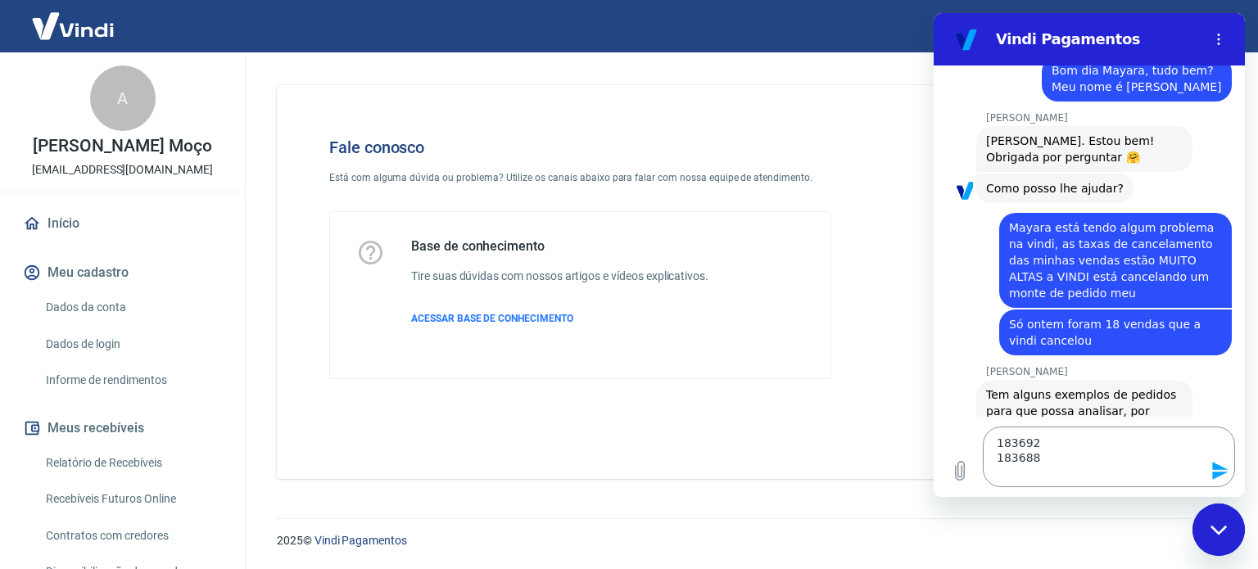
click at [1034, 478] on textarea "183692 183688" at bounding box center [1109, 457] width 252 height 61
paste textarea "183670"
click at [1047, 464] on textarea "183692 183688 183670" at bounding box center [1109, 457] width 252 height 61
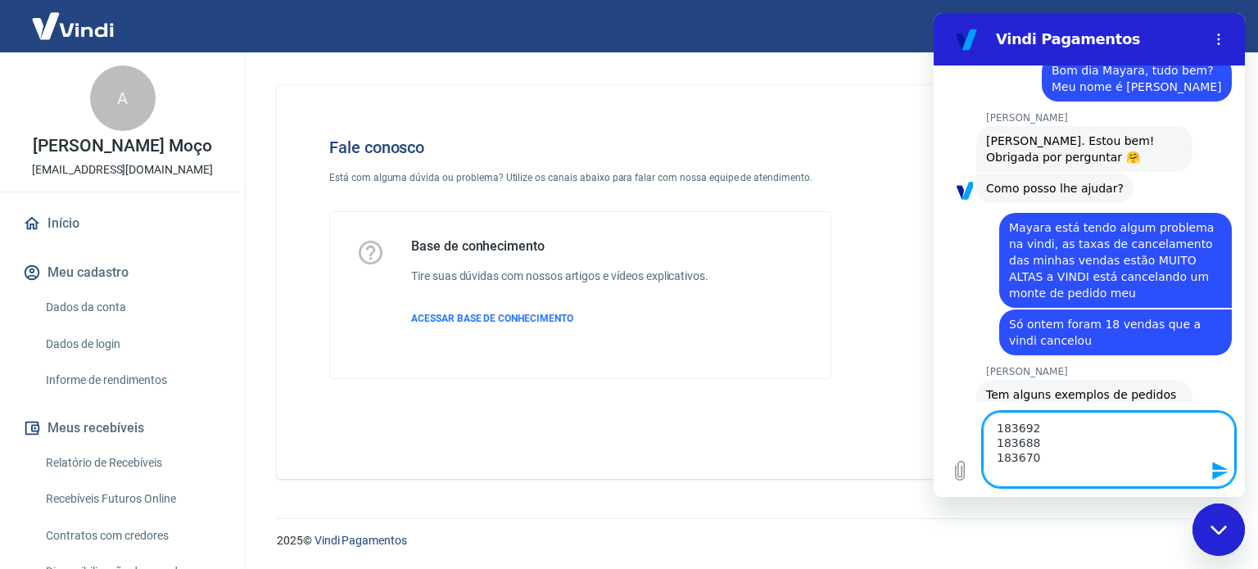
paste textarea "183660"
drag, startPoint x: 1069, startPoint y: 477, endPoint x: 1130, endPoint y: 496, distance: 64.5
click at [1130, 496] on div "Digite uma mensagem 183692 183688 183670 183660 x" at bounding box center [1089, 449] width 311 height 95
paste textarea "183654"
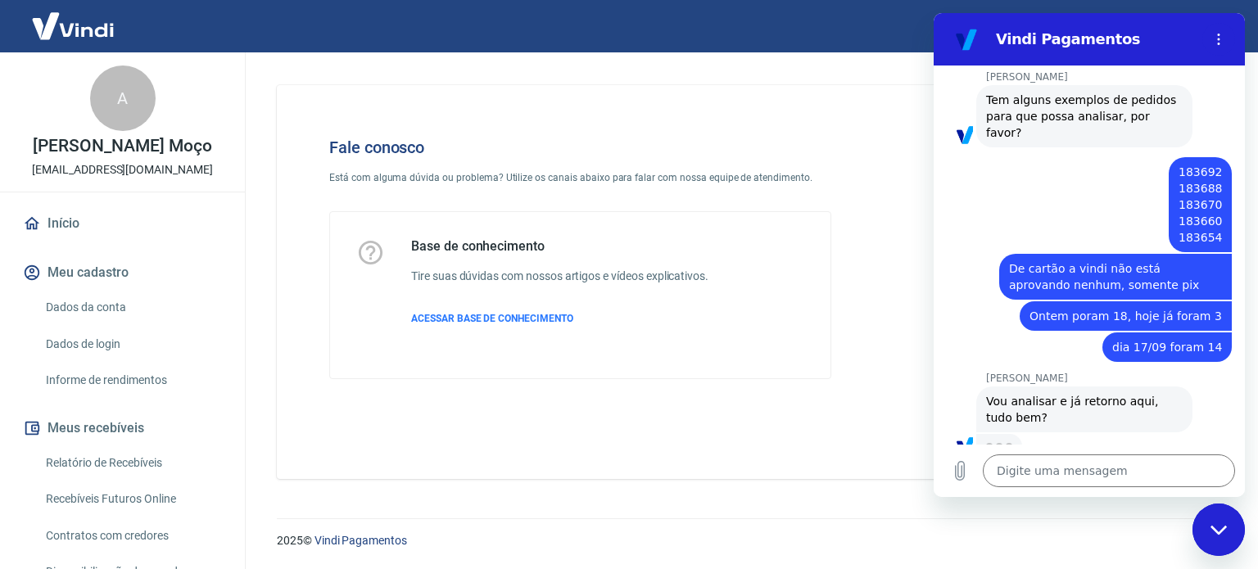
scroll to position [787, 0]
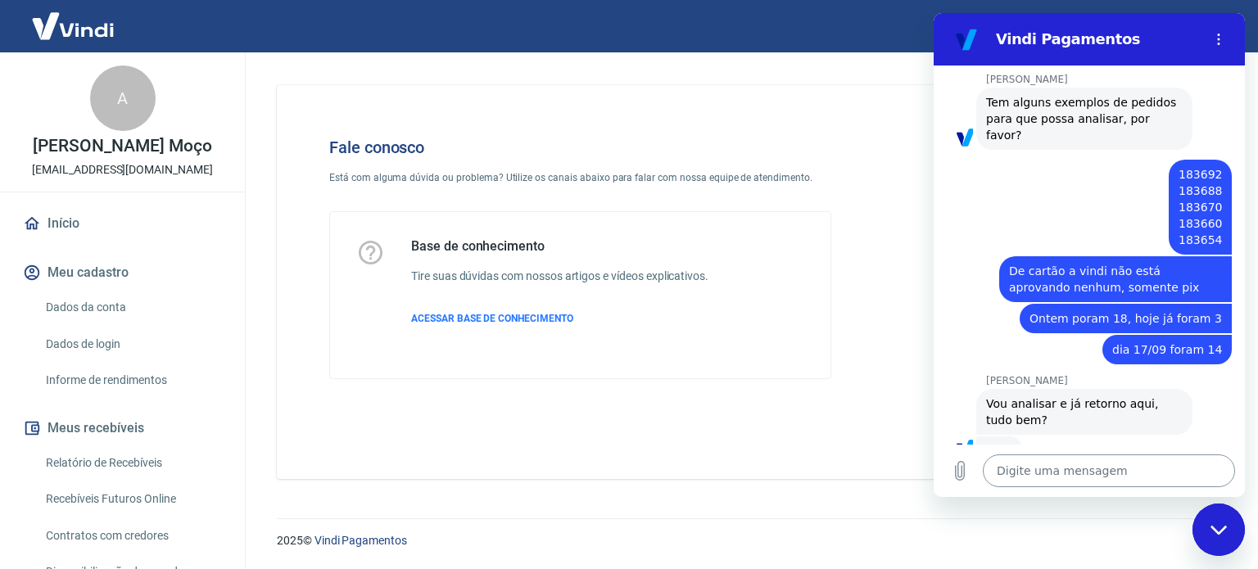
click at [1104, 478] on textarea at bounding box center [1109, 471] width 252 height 33
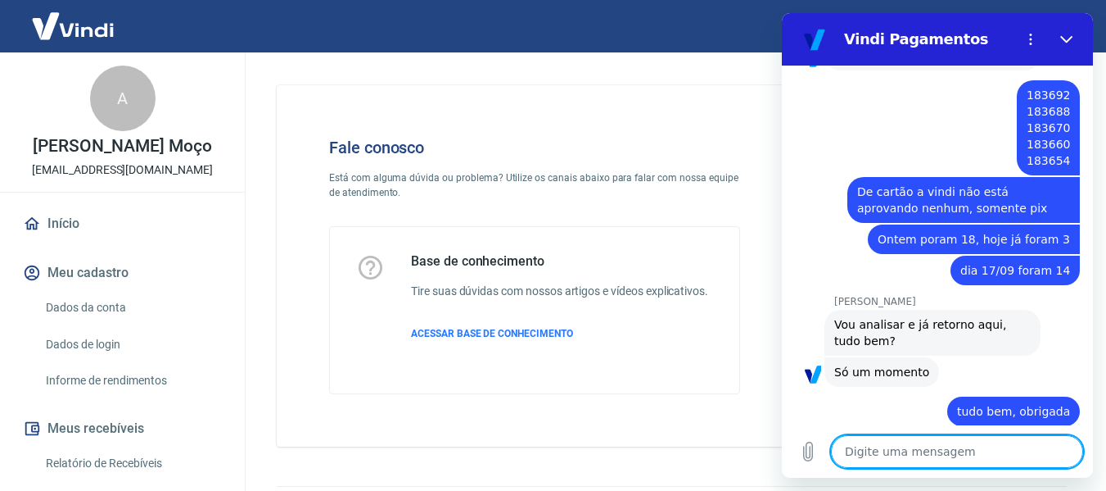
scroll to position [870, 0]
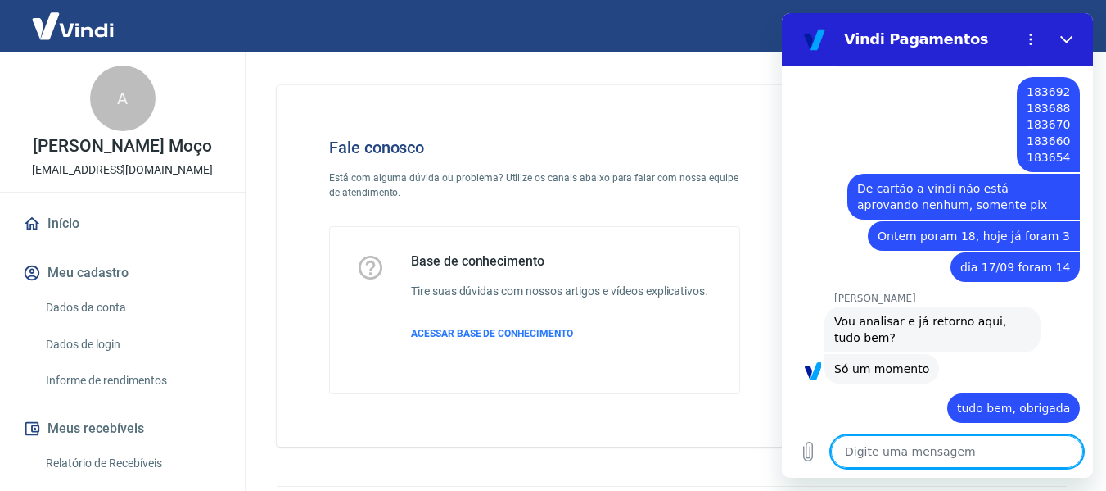
click at [934, 453] on textarea at bounding box center [957, 451] width 252 height 33
click at [938, 446] on textarea at bounding box center [957, 451] width 252 height 33
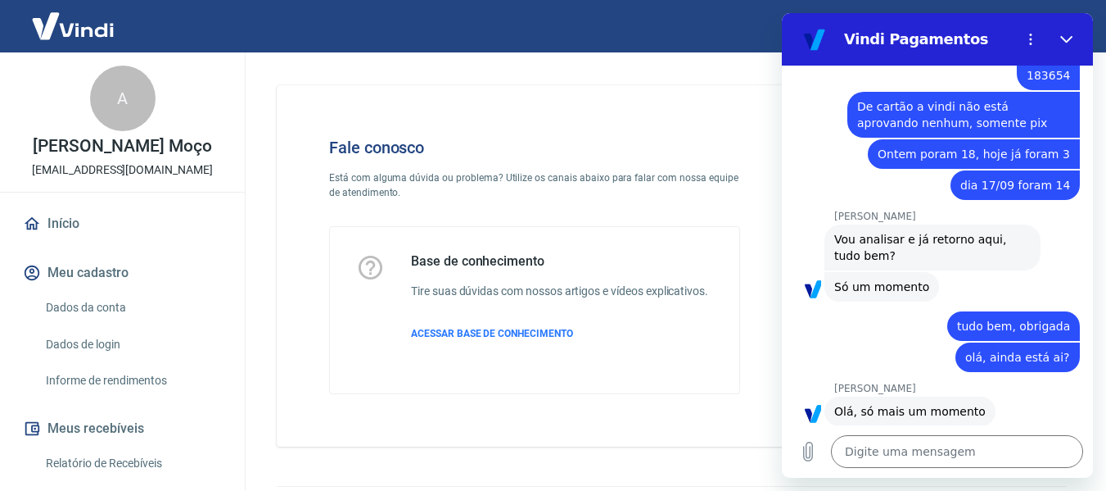
scroll to position [955, 0]
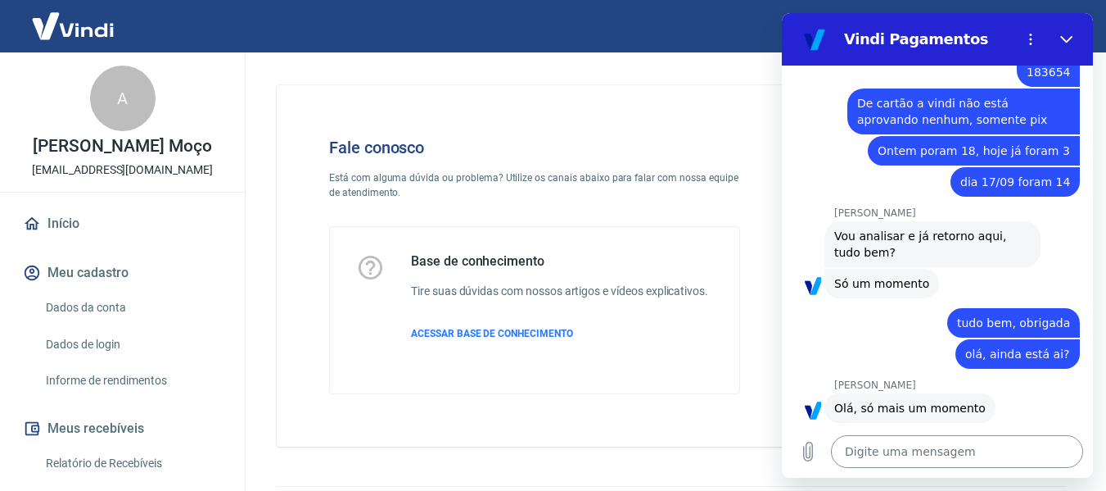
drag, startPoint x: 1656, startPoint y: 491, endPoint x: 951, endPoint y: 442, distance: 706.8
click at [951, 442] on textarea at bounding box center [957, 451] width 252 height 33
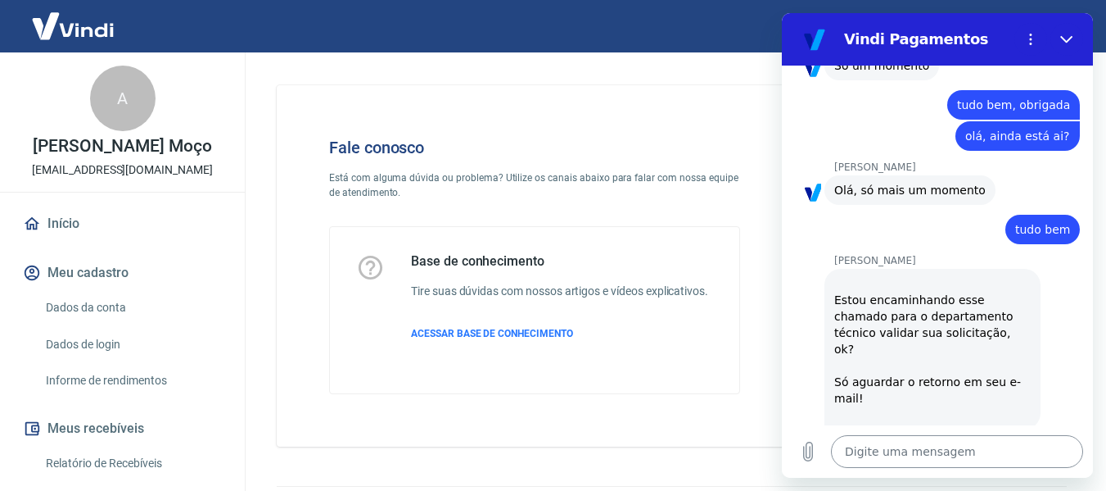
scroll to position [1171, 0]
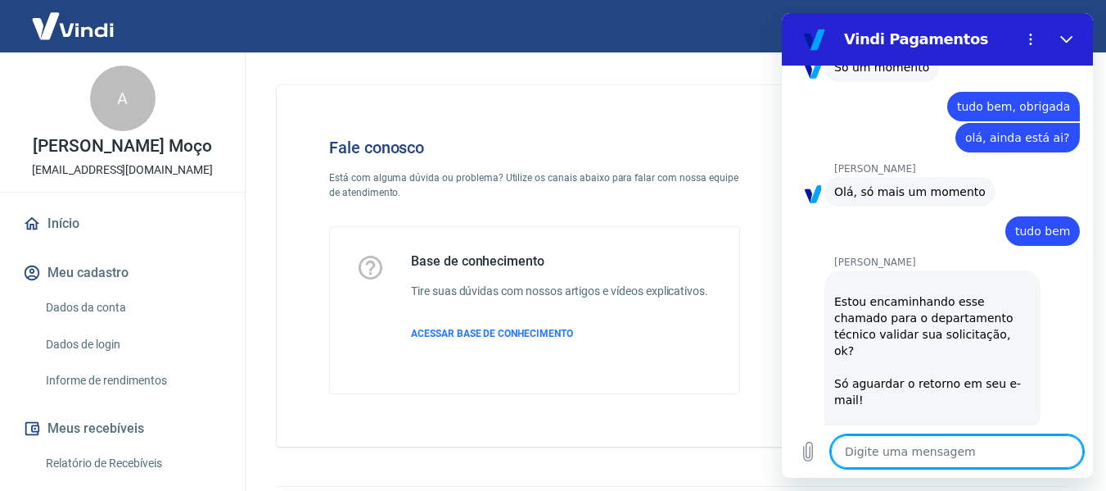
click at [891, 451] on textarea at bounding box center [957, 451] width 252 height 33
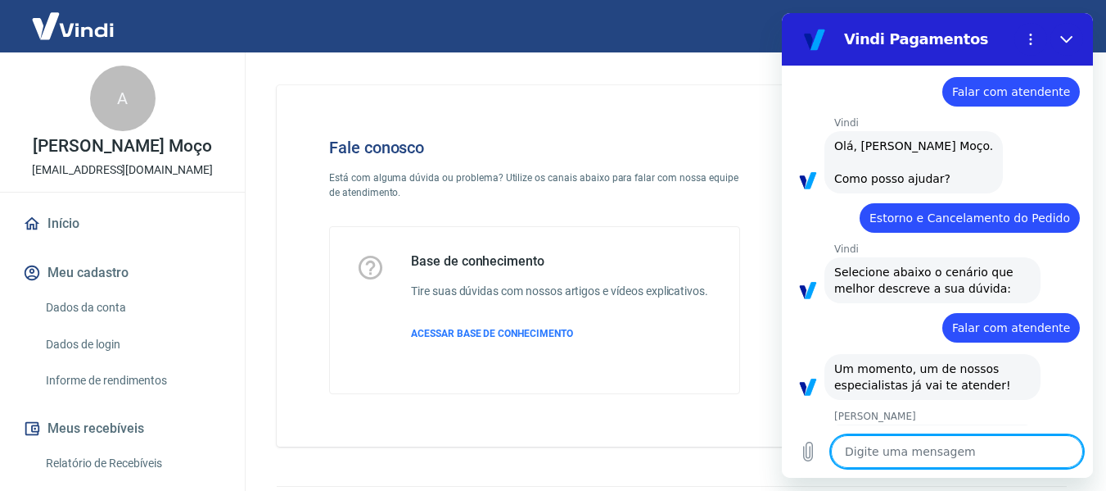
scroll to position [0, 0]
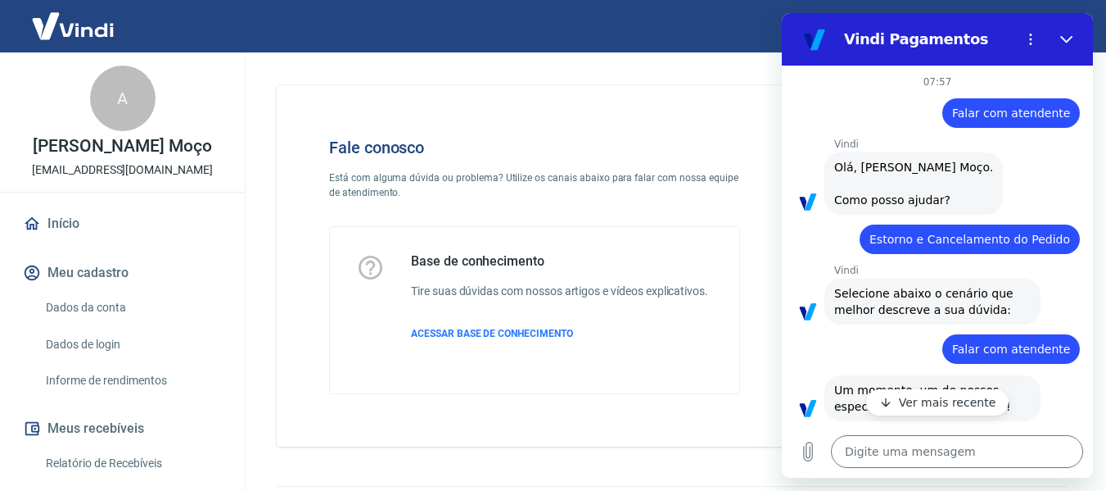
click at [907, 405] on p "Ver mais recente" at bounding box center [947, 402] width 97 height 16
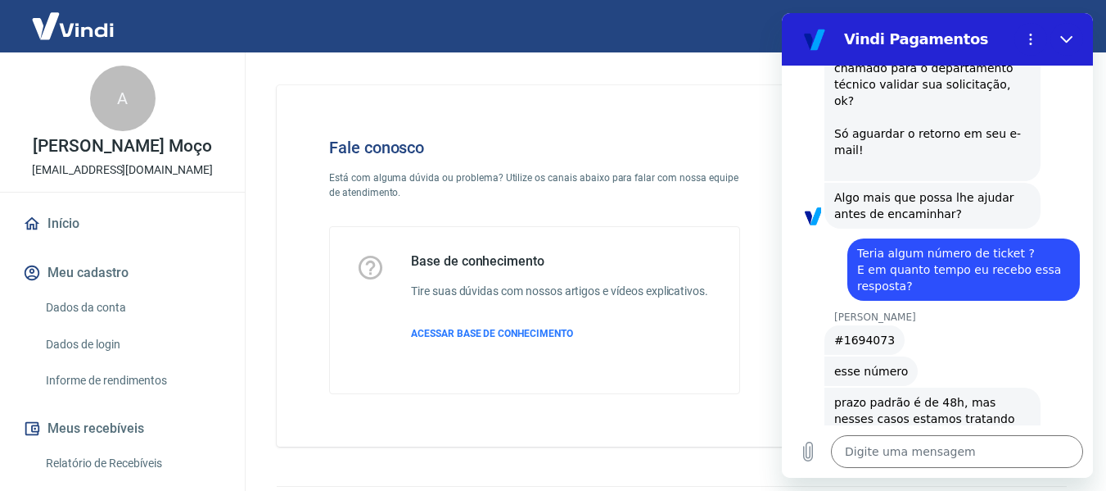
scroll to position [1432, 0]
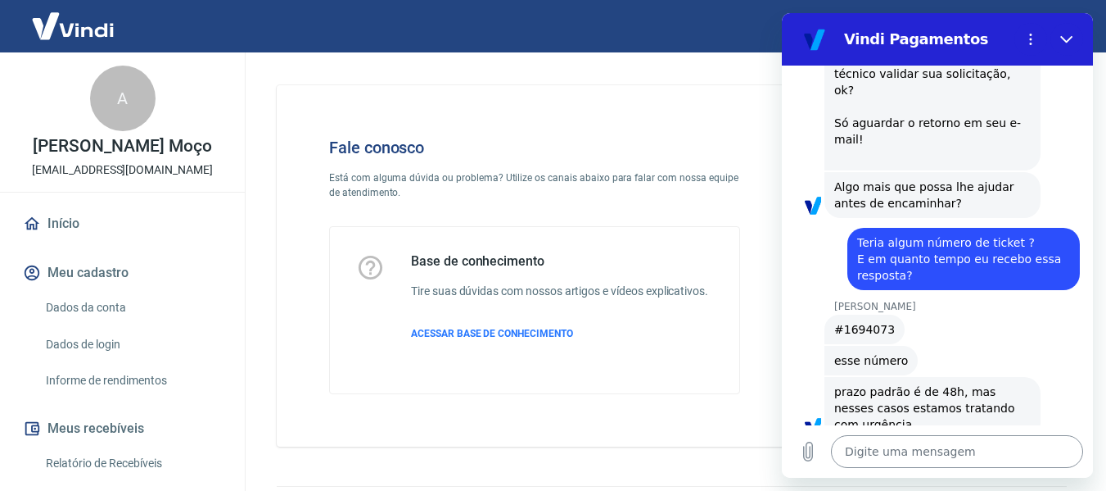
click at [911, 450] on textarea at bounding box center [957, 451] width 252 height 33
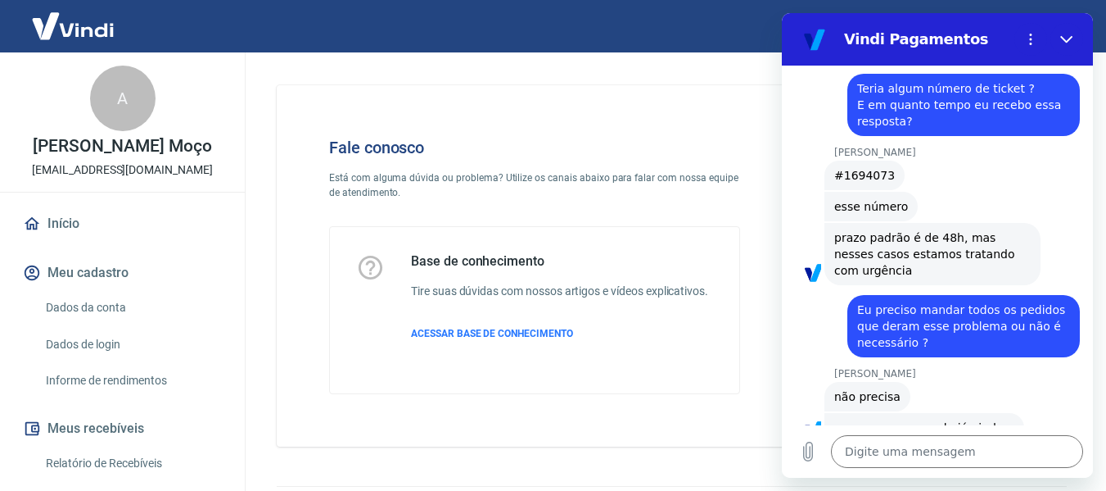
scroll to position [1589, 0]
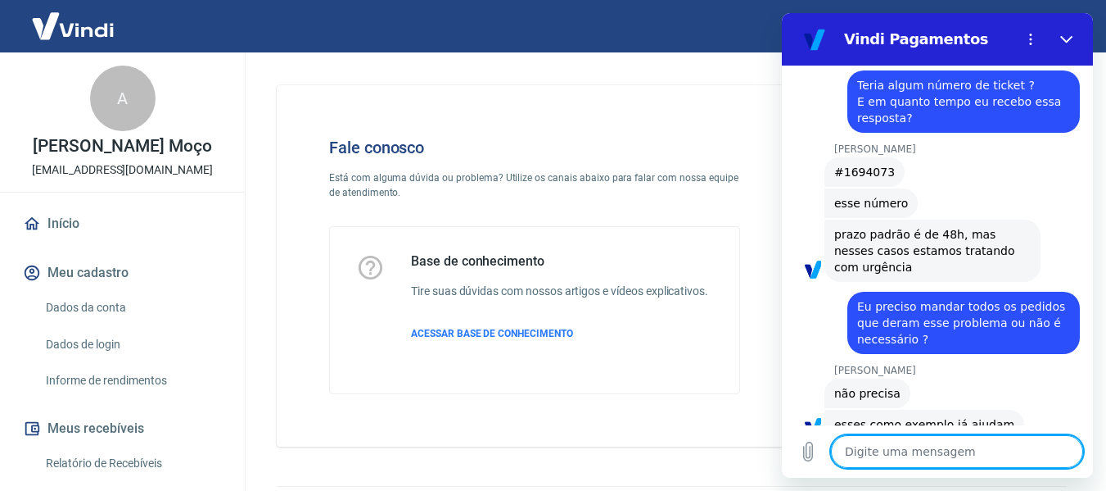
click at [928, 458] on textarea at bounding box center [957, 451] width 252 height 33
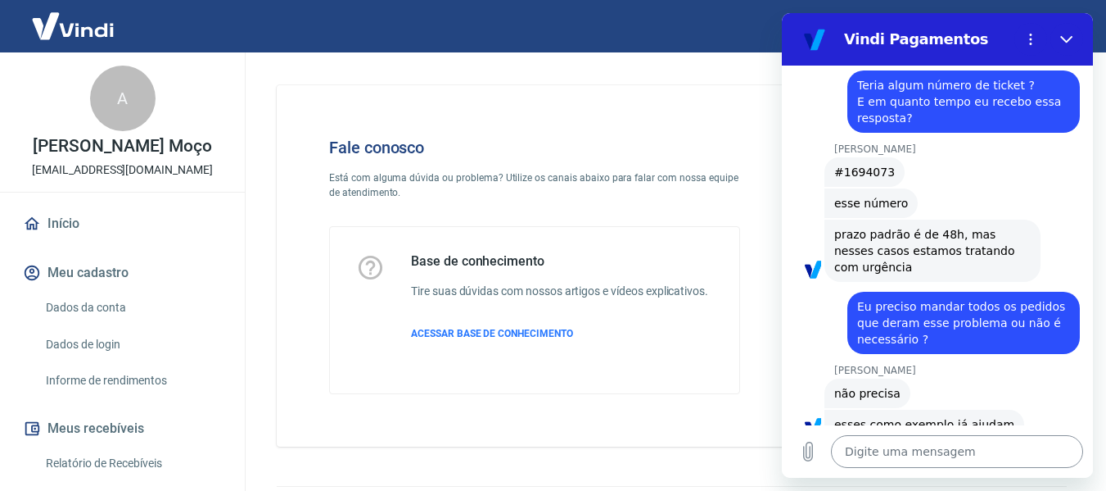
click at [899, 458] on textarea at bounding box center [957, 451] width 252 height 33
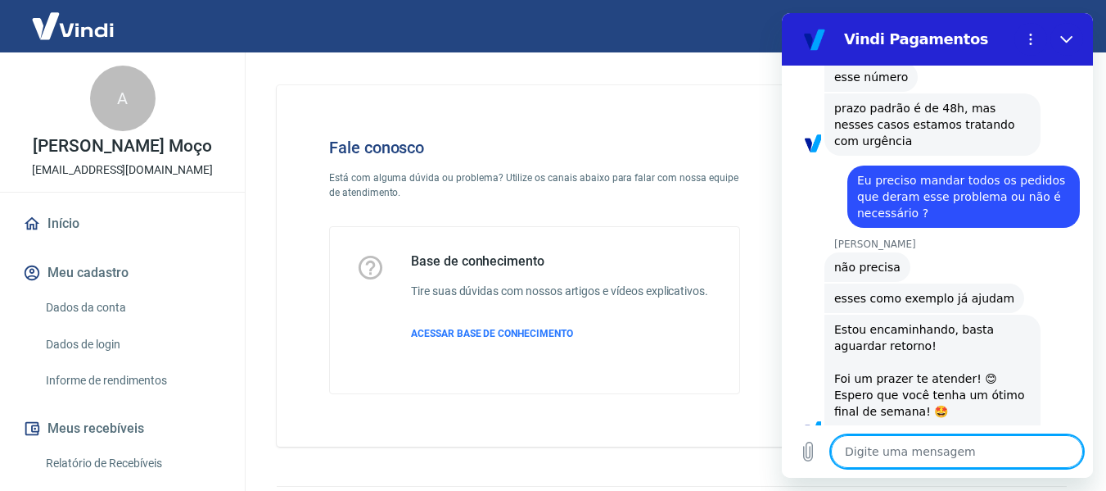
scroll to position [1718, 0]
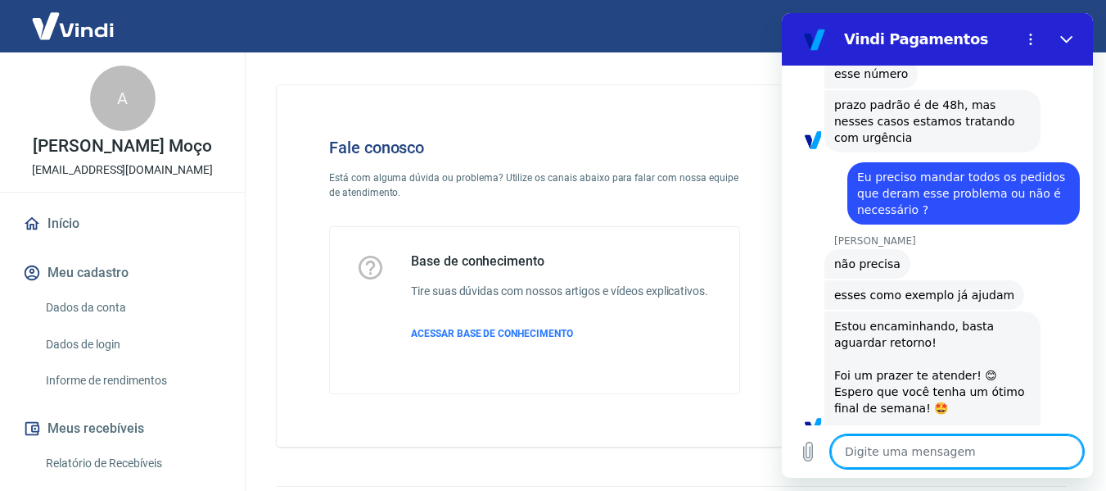
click at [910, 458] on textarea at bounding box center [957, 451] width 252 height 33
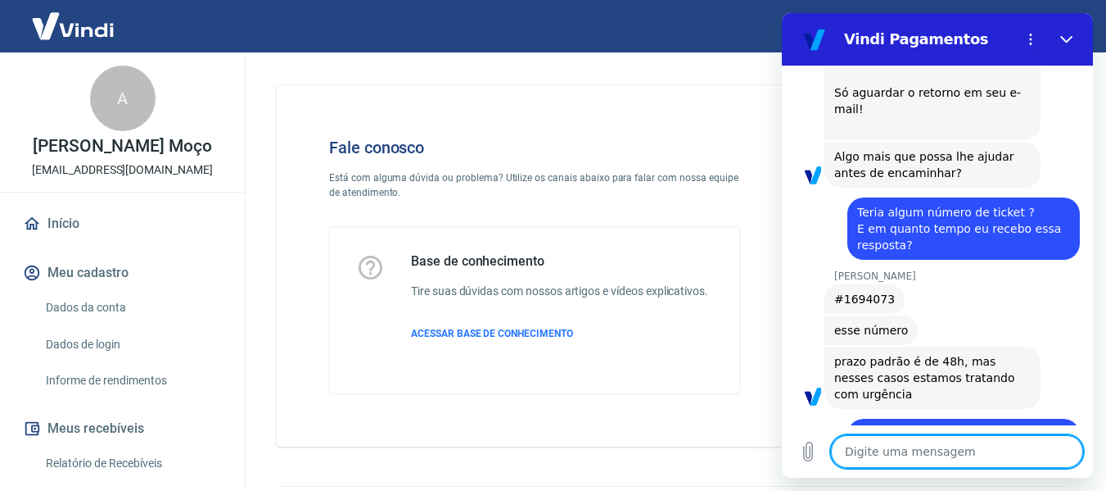
scroll to position [1430, 0]
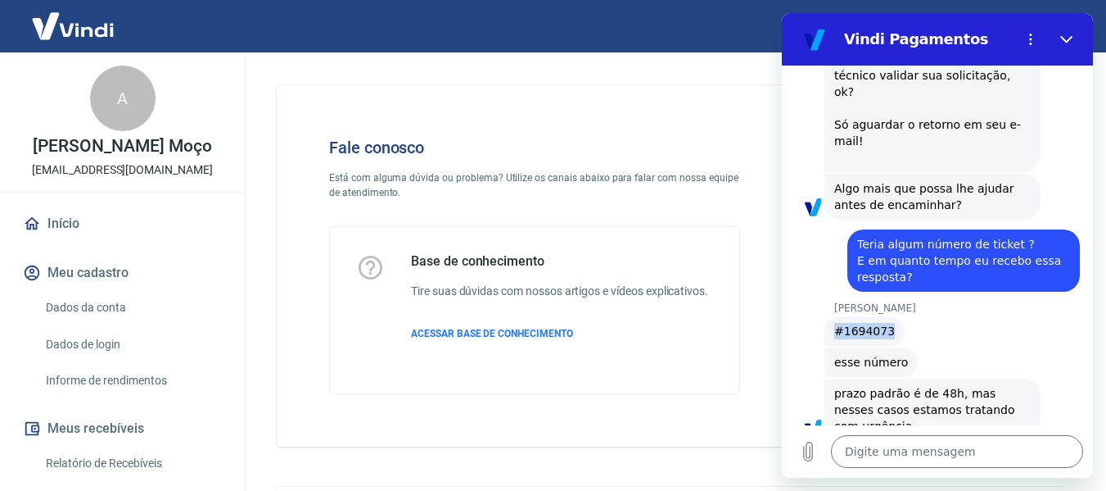
drag, startPoint x: 832, startPoint y: 297, endPoint x: 892, endPoint y: 299, distance: 59.8
click at [892, 316] on div "[PERSON_NAME] diz: #1694073" at bounding box center [865, 330] width 80 height 29
copy span "#1694073"
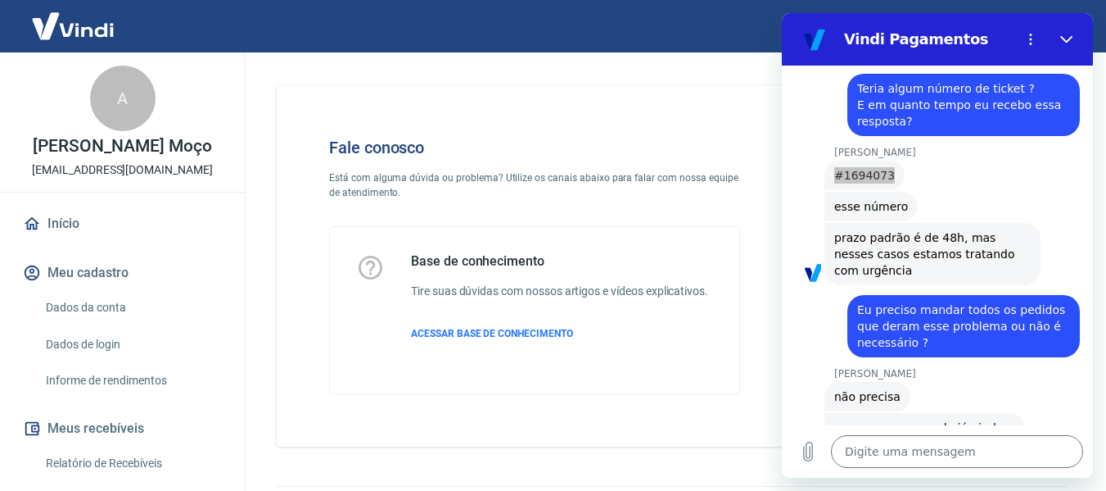
scroll to position [1757, 0]
